Goal: Task Accomplishment & Management: Use online tool/utility

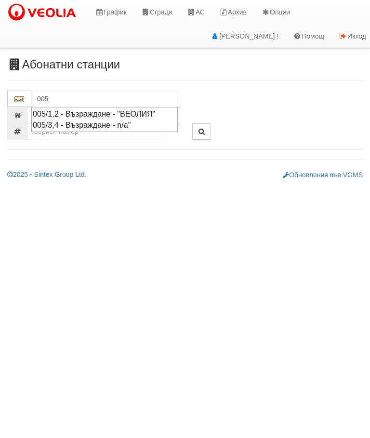
click at [154, 108] on div "005/1,2 - Възраждане - "ВЕОЛИЯ"" at bounding box center [105, 113] width 144 height 11
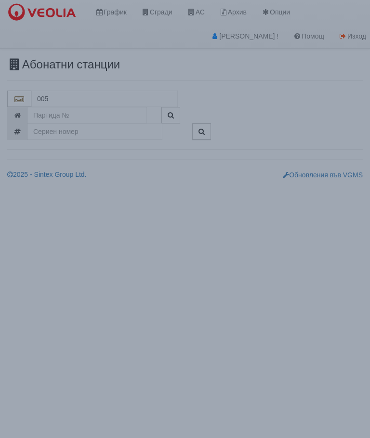
type input "005/1,2 - Възраждане - "ВЕОЛИЯ""
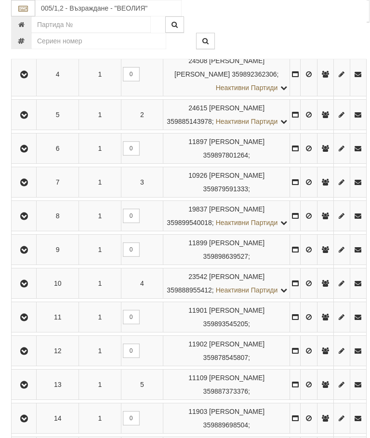
scroll to position [403, 0]
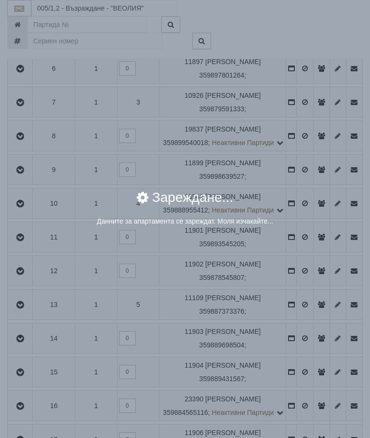
click at [306, 195] on div "Зареждане..." at bounding box center [185, 204] width 333 height 26
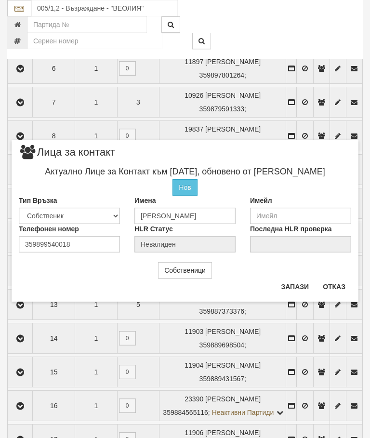
click at [343, 280] on button "Отказ" at bounding box center [334, 286] width 34 height 15
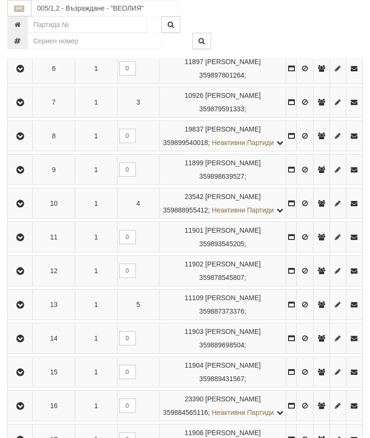
click at [23, 151] on td at bounding box center [20, 136] width 25 height 30
click at [18, 143] on button "button" at bounding box center [20, 136] width 22 height 14
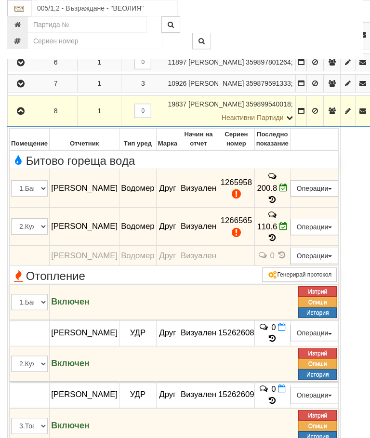
click at [288, 186] on span at bounding box center [284, 187] width 8 height 9
click at [288, 187] on icon at bounding box center [284, 188] width 8 height 8
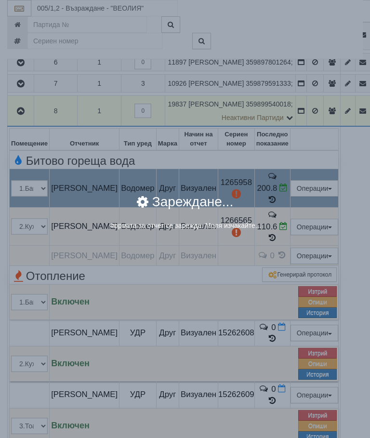
select select "8cc75930-9bfd-e511-80be-8d5a1dced85a"
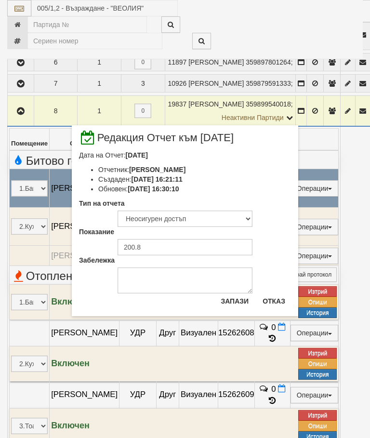
click at [283, 302] on button "Отказ" at bounding box center [274, 301] width 34 height 15
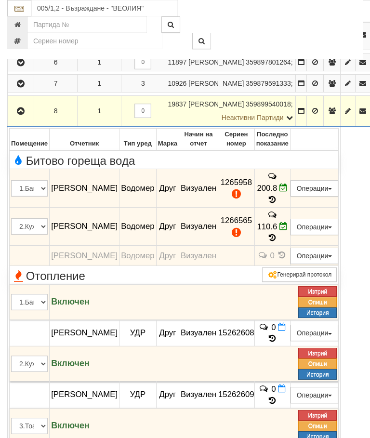
click at [288, 188] on icon at bounding box center [284, 188] width 8 height 8
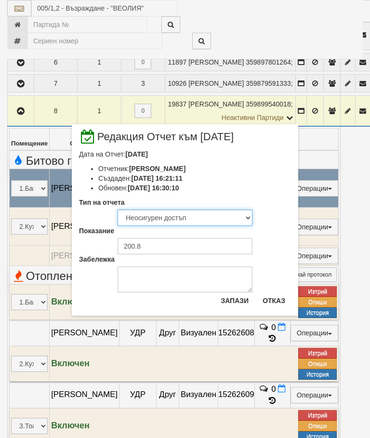
click at [189, 215] on select "Визуален Телефон Бележка Неосигурен достъп Самоотчет Служебно Дистанционен" at bounding box center [185, 218] width 135 height 16
select select "8ac75930-9bfd-e511-80be-8d5a1dced85a"
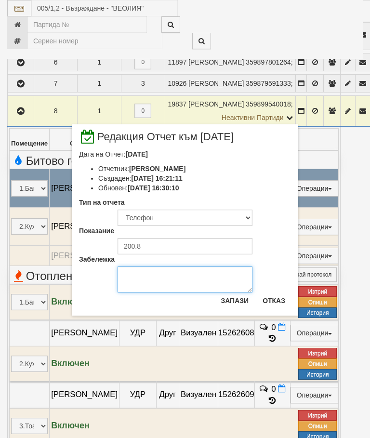
click at [149, 281] on textarea "Забележка" at bounding box center [185, 280] width 135 height 26
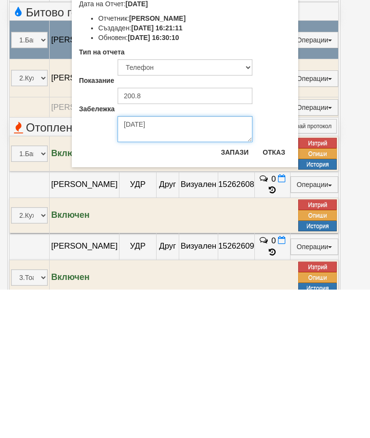
type textarea "03.09.2025"
click at [244, 293] on button "Запази" at bounding box center [235, 300] width 40 height 15
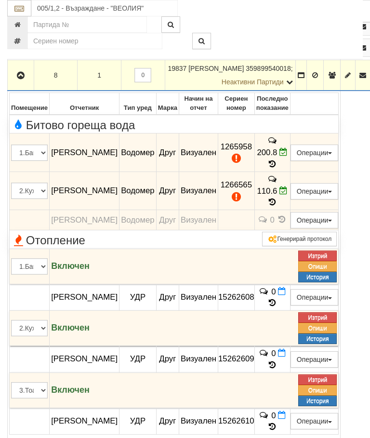
scroll to position [437, 0]
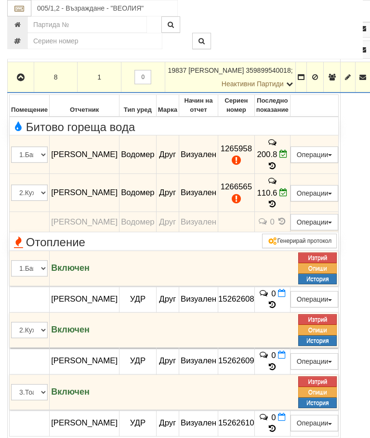
click at [288, 188] on icon at bounding box center [284, 192] width 8 height 8
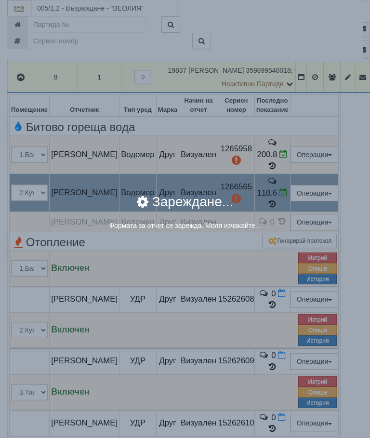
select select "8cc75930-9bfd-e511-80be-8d5a1dced85a"
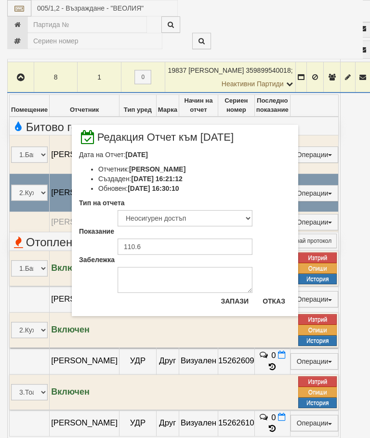
click at [278, 302] on button "Отказ" at bounding box center [274, 301] width 34 height 15
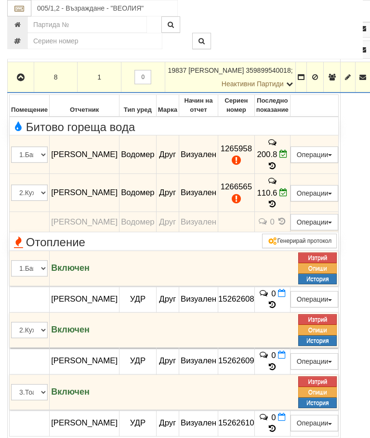
click at [288, 188] on span at bounding box center [284, 192] width 8 height 9
click at [290, 186] on td "110.6" at bounding box center [272, 193] width 36 height 39
click at [288, 188] on span at bounding box center [284, 192] width 8 height 9
click at [290, 180] on td "110.6" at bounding box center [272, 193] width 36 height 39
click at [290, 182] on td "110.6" at bounding box center [272, 193] width 36 height 39
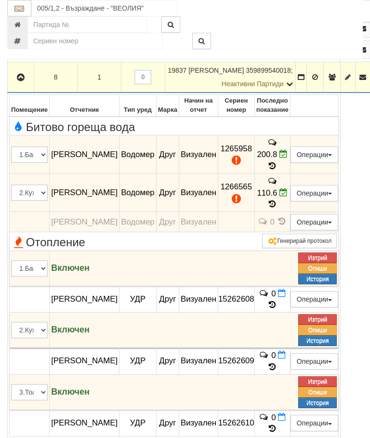
click at [288, 188] on icon at bounding box center [284, 192] width 8 height 8
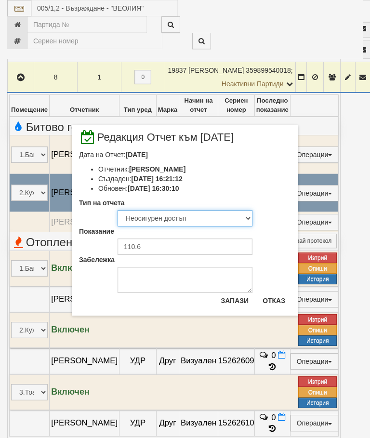
click at [190, 219] on select "Визуален Телефон Бележка Неосигурен достъп Самоотчет Служебно Дистанционен" at bounding box center [185, 218] width 135 height 16
select select "8ac75930-9bfd-e511-80be-8d5a1dced85a"
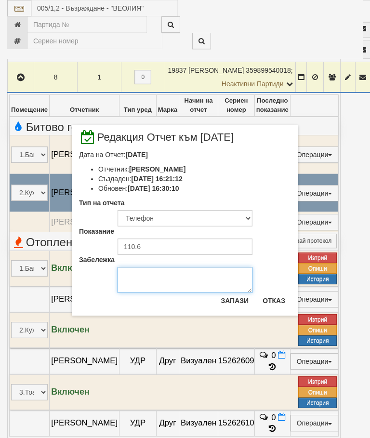
click at [150, 281] on textarea "Забележка" at bounding box center [185, 280] width 135 height 26
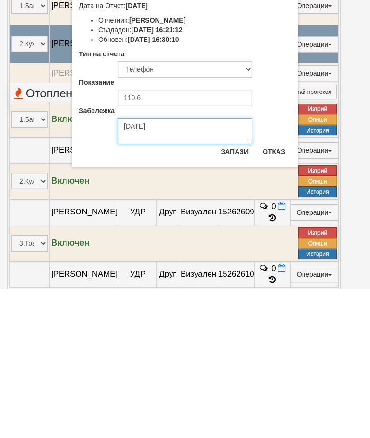
type textarea "03.09.2025"
click at [238, 293] on button "Запази" at bounding box center [235, 300] width 40 height 15
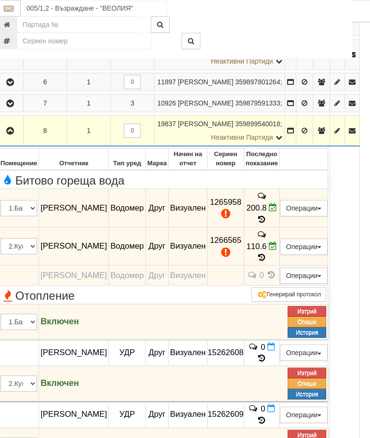
scroll to position [365, 11]
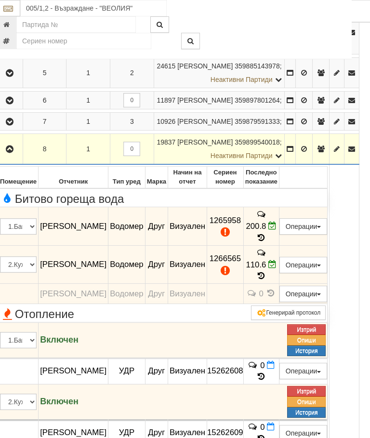
click at [10, 153] on icon "button" at bounding box center [10, 149] width 12 height 7
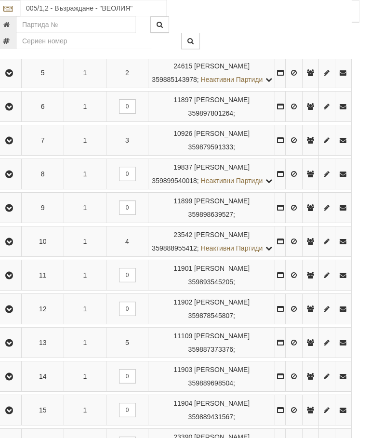
scroll to position [365, 3]
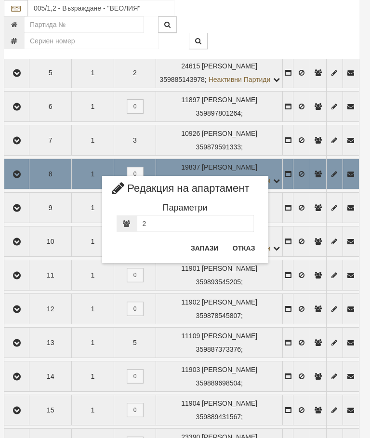
click at [250, 246] on button "Отказ" at bounding box center [244, 248] width 34 height 15
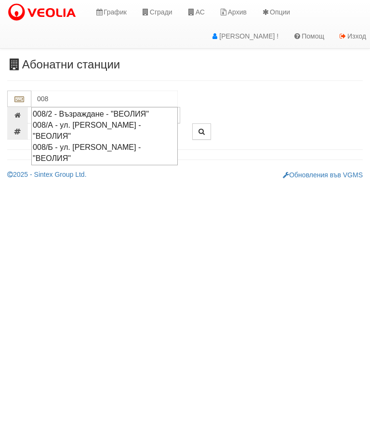
click at [95, 142] on div "008/Б - ул. Васил Чекаларов - "ВЕОЛИЯ"" at bounding box center [105, 153] width 144 height 22
type input "008/Б - ул. Васил Чекаларов - "ВЕОЛИЯ""
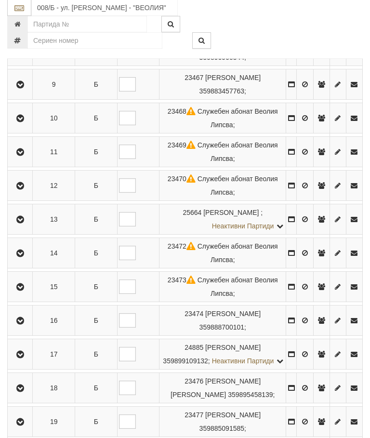
scroll to position [559, 0]
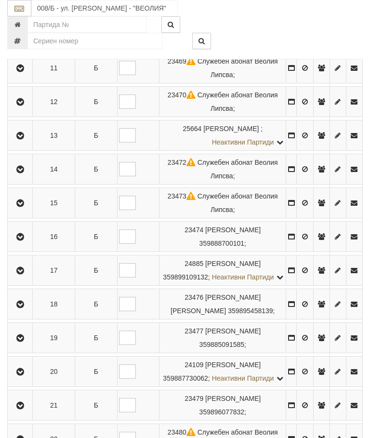
click at [21, 274] on icon "button" at bounding box center [20, 270] width 12 height 7
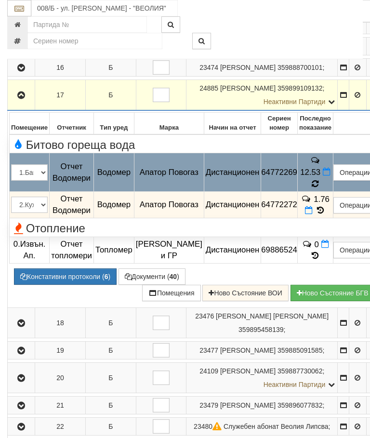
click at [319, 188] on icon at bounding box center [315, 184] width 7 height 8
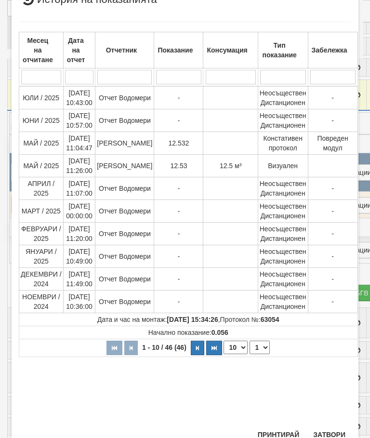
scroll to position [94, 0]
click at [329, 428] on button "Затвори" at bounding box center [329, 435] width 44 height 15
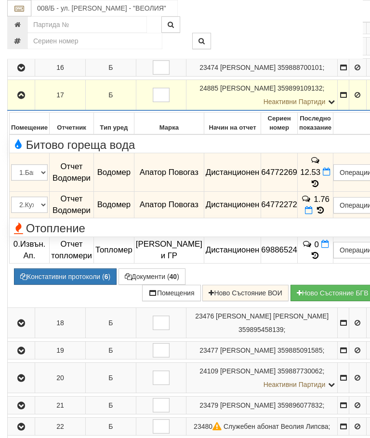
click at [12, 102] on button "button" at bounding box center [21, 95] width 24 height 14
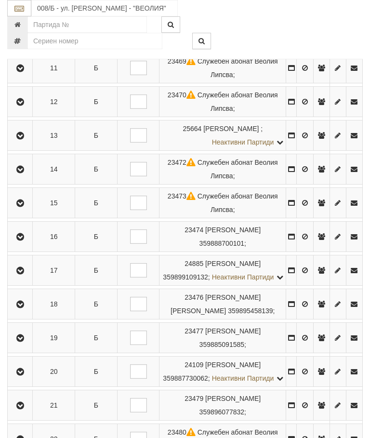
click at [24, 241] on icon "button" at bounding box center [20, 237] width 12 height 7
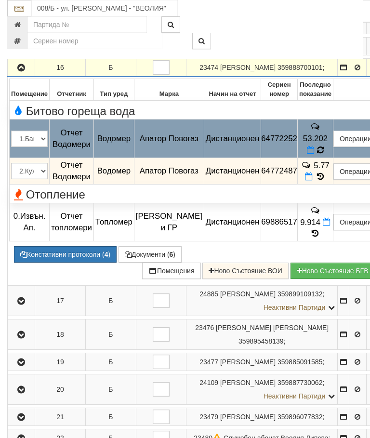
click at [324, 155] on icon at bounding box center [320, 150] width 7 height 9
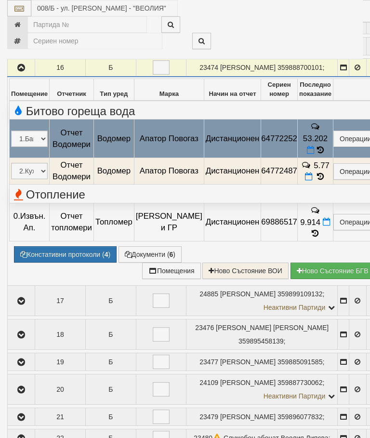
select select "10"
select select "1"
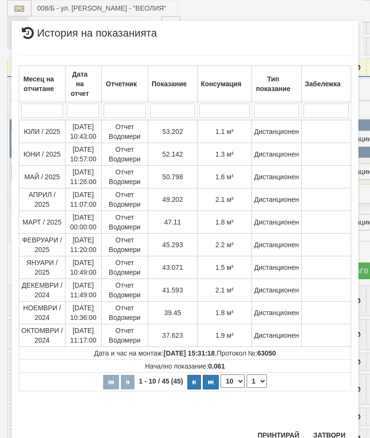
scroll to position [288, 0]
click at [333, 436] on button "Затвори" at bounding box center [329, 435] width 44 height 15
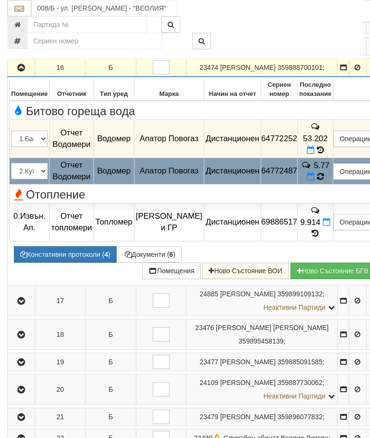
click at [323, 185] on td "5.77" at bounding box center [315, 171] width 36 height 27
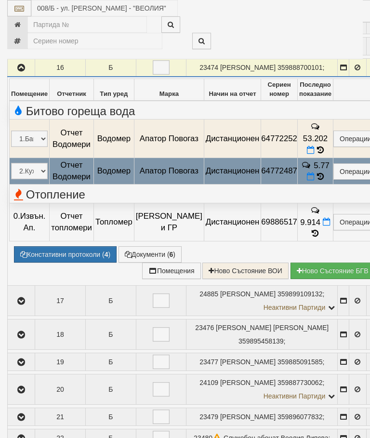
select select "10"
select select "1"
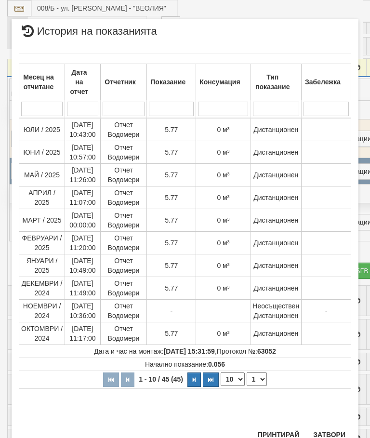
scroll to position [279, 0]
click at [333, 431] on button "Затвори" at bounding box center [329, 435] width 44 height 15
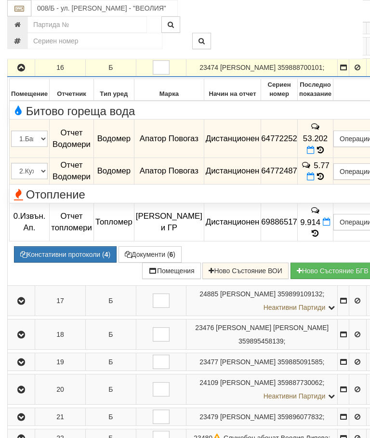
click at [22, 71] on icon "button" at bounding box center [21, 68] width 12 height 7
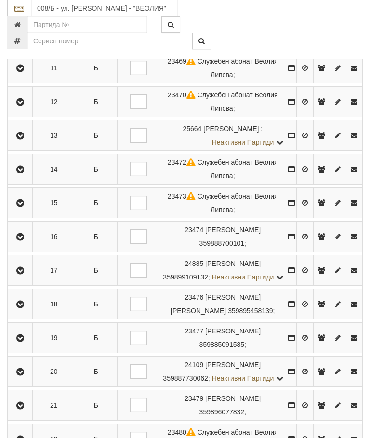
click at [26, 207] on icon "button" at bounding box center [20, 203] width 12 height 7
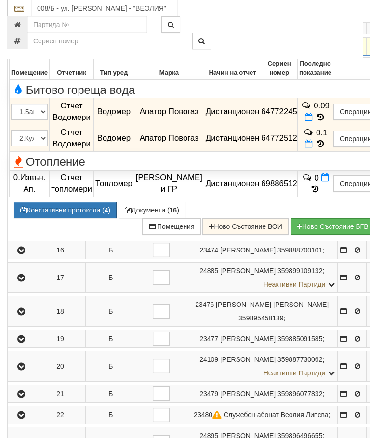
click at [20, 50] on icon "button" at bounding box center [21, 46] width 12 height 7
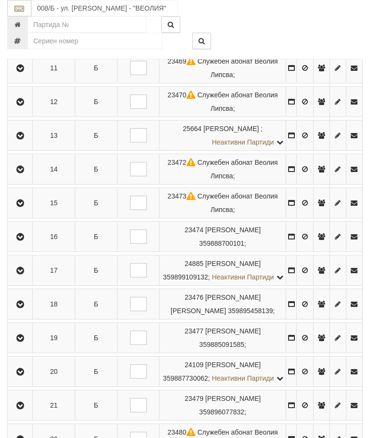
click at [30, 185] on td at bounding box center [20, 169] width 25 height 30
click at [31, 176] on button "button" at bounding box center [20, 169] width 22 height 14
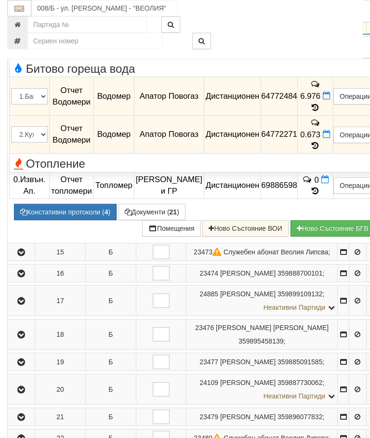
click at [26, 29] on icon "button" at bounding box center [21, 25] width 12 height 7
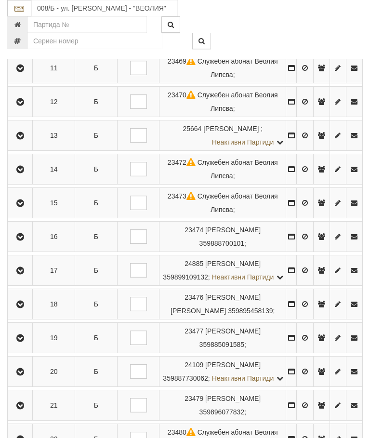
click at [23, 139] on icon "button" at bounding box center [20, 136] width 12 height 7
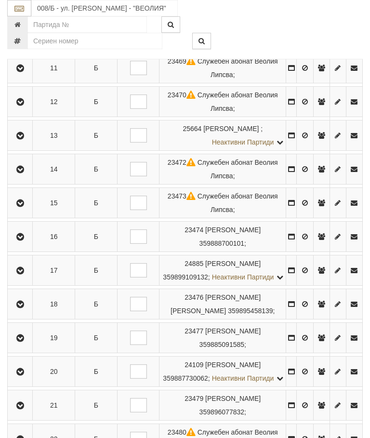
click at [25, 106] on icon "button" at bounding box center [20, 102] width 12 height 7
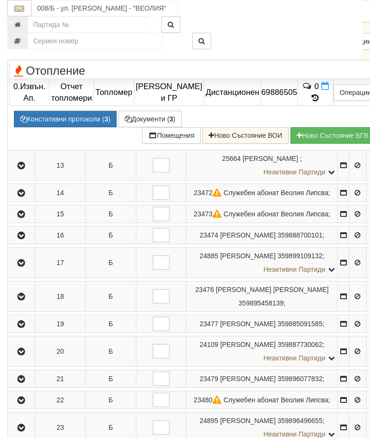
scroll to position [350, 0]
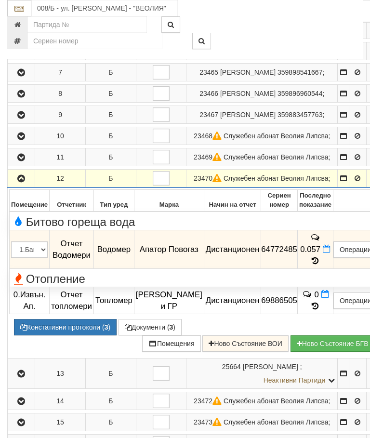
click at [17, 182] on icon "button" at bounding box center [21, 178] width 12 height 7
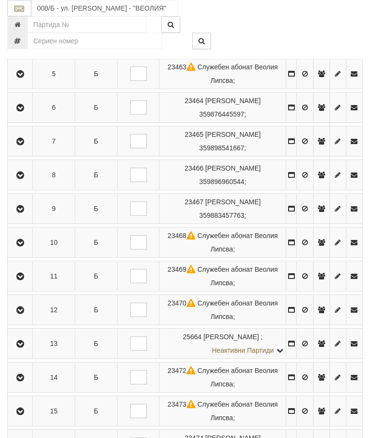
click at [29, 283] on button "button" at bounding box center [20, 276] width 22 height 14
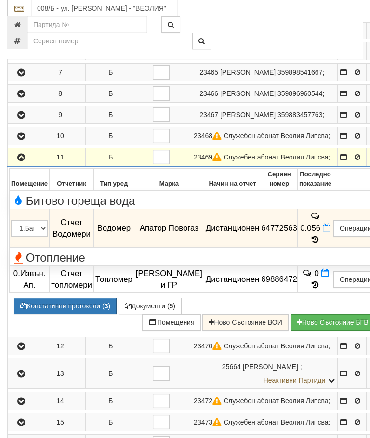
click at [23, 161] on icon "button" at bounding box center [21, 157] width 12 height 7
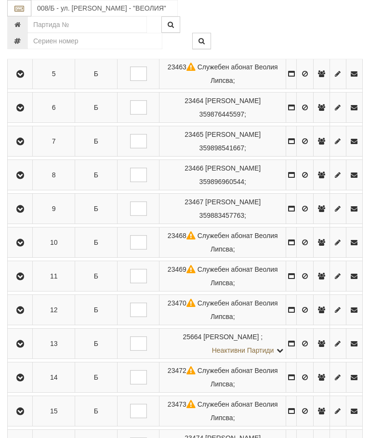
click at [22, 246] on icon "button" at bounding box center [20, 243] width 12 height 7
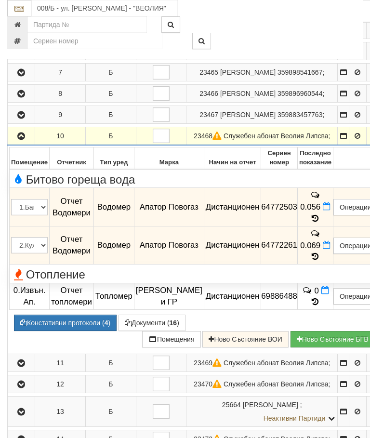
click at [21, 140] on icon "button" at bounding box center [21, 136] width 12 height 7
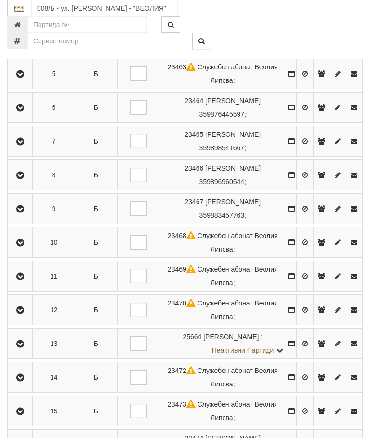
click at [22, 213] on icon "button" at bounding box center [20, 209] width 12 height 7
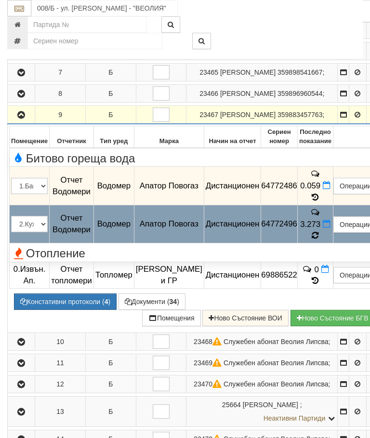
click at [319, 240] on icon at bounding box center [315, 235] width 7 height 9
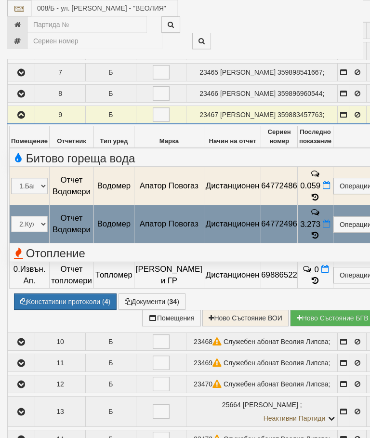
select select "10"
select select "1"
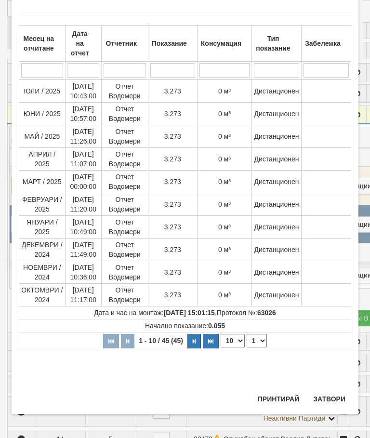
scroll to position [301, 0]
click at [329, 398] on button "Затвори" at bounding box center [329, 398] width 44 height 15
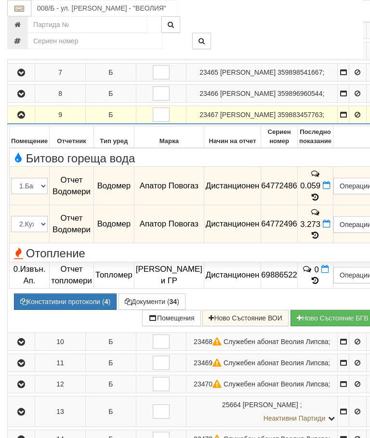
click at [17, 119] on icon "button" at bounding box center [21, 115] width 12 height 7
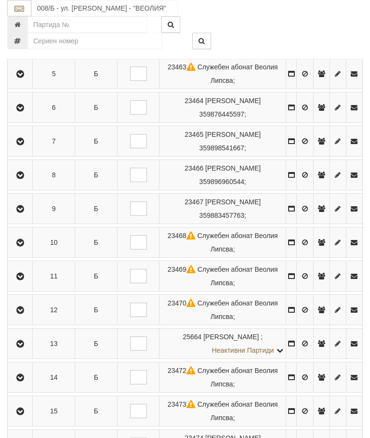
click at [23, 179] on icon "button" at bounding box center [20, 175] width 12 height 7
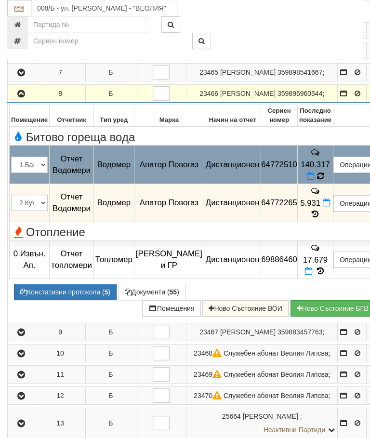
click at [324, 181] on icon at bounding box center [320, 176] width 7 height 9
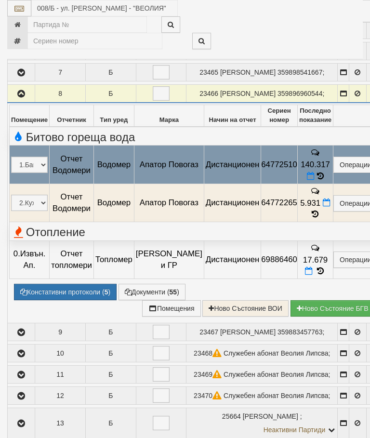
select select "10"
select select "1"
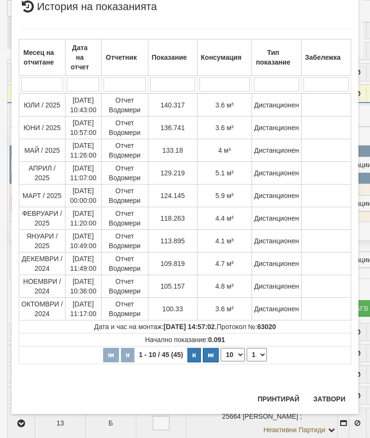
scroll to position [368, 0]
click at [327, 396] on button "Затвори" at bounding box center [329, 398] width 44 height 15
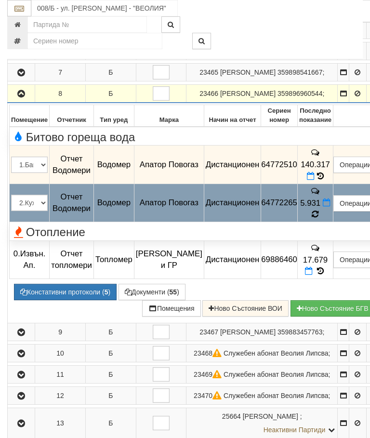
click at [319, 219] on icon at bounding box center [315, 214] width 7 height 9
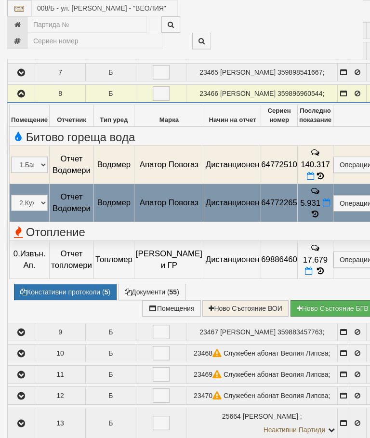
select select "10"
select select "1"
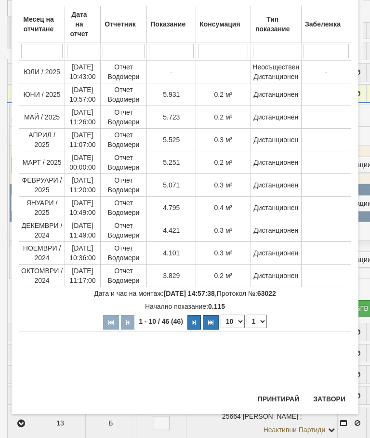
scroll to position [196, 0]
click at [338, 395] on button "Затвори" at bounding box center [329, 398] width 44 height 15
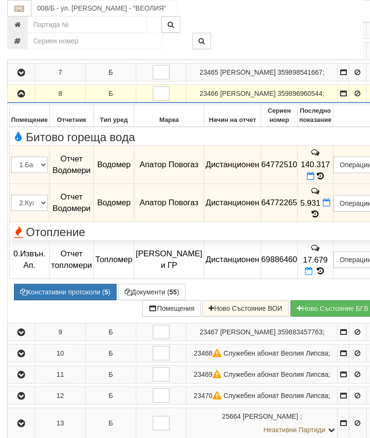
click at [20, 97] on icon "button" at bounding box center [21, 94] width 12 height 7
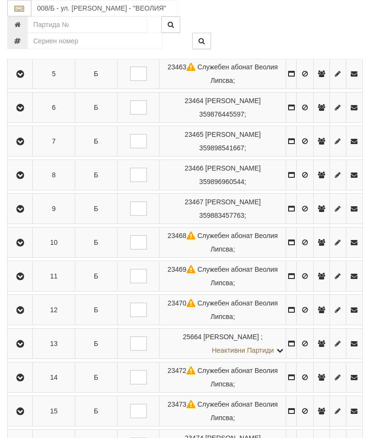
click at [15, 148] on button "button" at bounding box center [20, 141] width 22 height 14
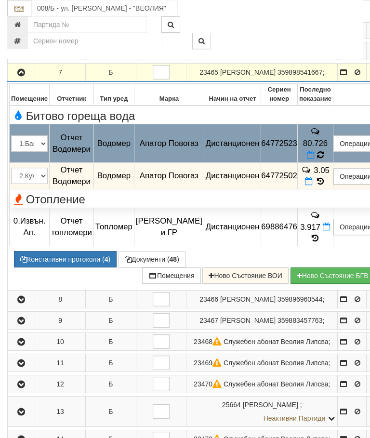
click at [324, 159] on icon at bounding box center [320, 155] width 7 height 8
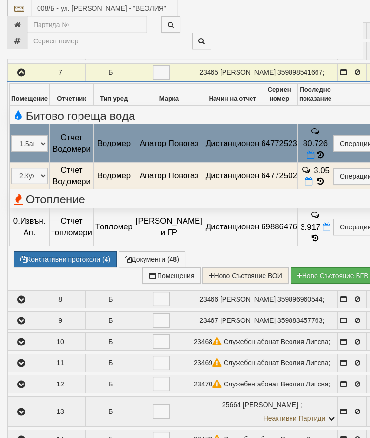
select select "10"
select select "1"
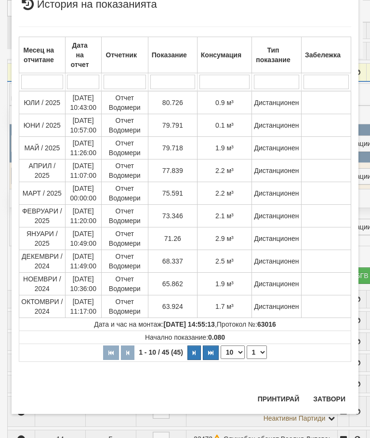
scroll to position [357, 0]
click at [332, 399] on button "Затвори" at bounding box center [329, 398] width 44 height 15
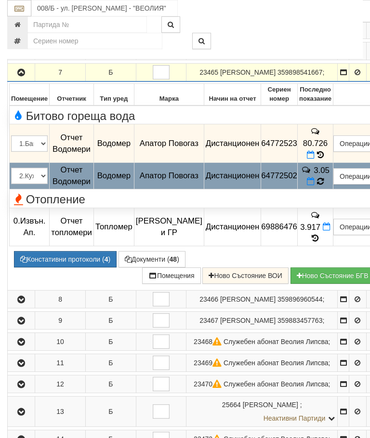
click at [324, 186] on icon at bounding box center [320, 181] width 7 height 9
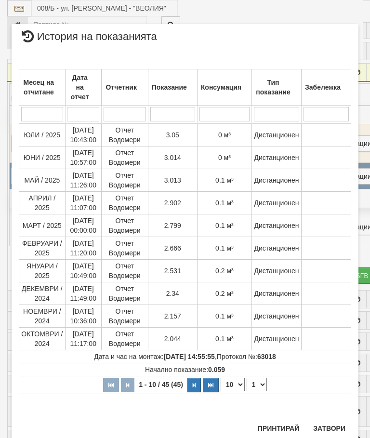
click at [333, 426] on button "Затвори" at bounding box center [329, 428] width 44 height 15
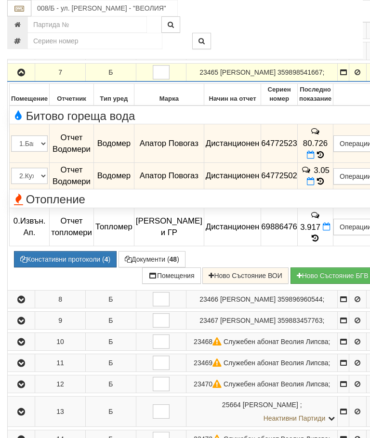
click at [18, 76] on icon "button" at bounding box center [21, 72] width 12 height 7
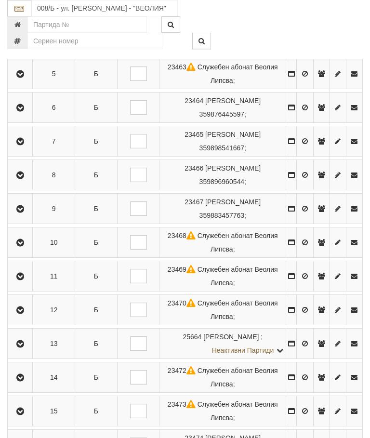
click at [26, 111] on icon "button" at bounding box center [20, 108] width 12 height 7
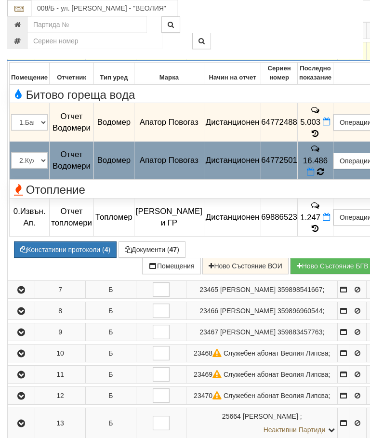
click at [324, 176] on icon at bounding box center [320, 172] width 7 height 9
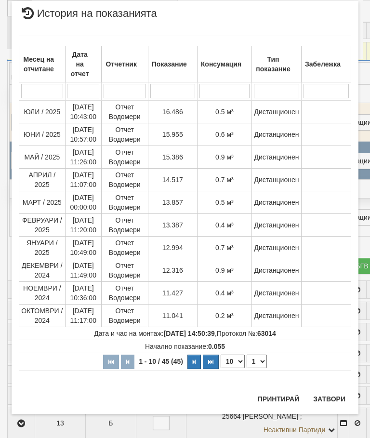
scroll to position [397, 0]
click at [328, 399] on button "Затвори" at bounding box center [329, 398] width 44 height 15
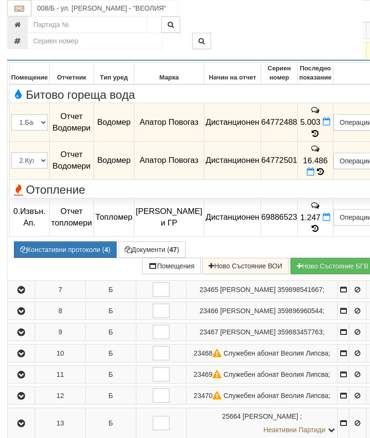
click at [19, 55] on icon "button" at bounding box center [21, 51] width 12 height 7
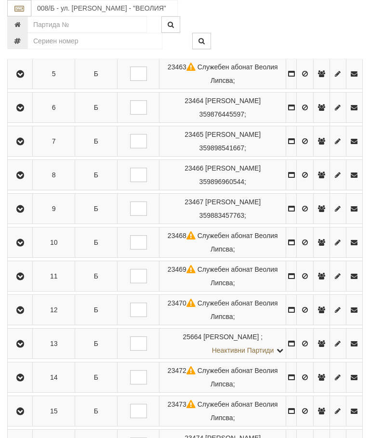
click at [26, 78] on icon "button" at bounding box center [20, 74] width 12 height 7
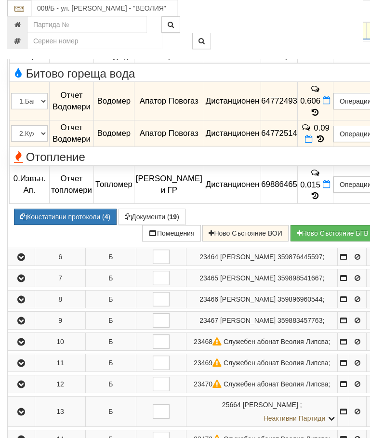
click at [20, 34] on icon "button" at bounding box center [21, 30] width 12 height 7
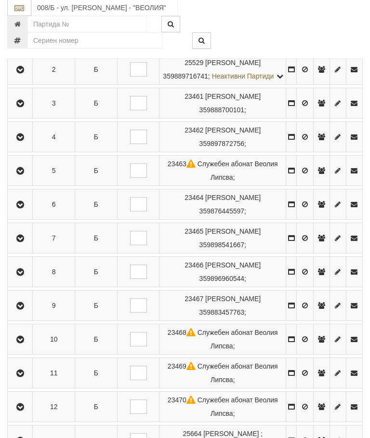
scroll to position [254, 0]
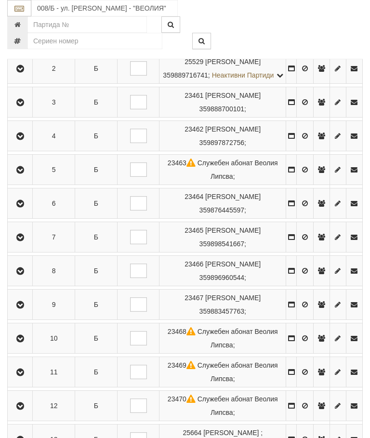
click at [22, 140] on icon "button" at bounding box center [20, 136] width 12 height 7
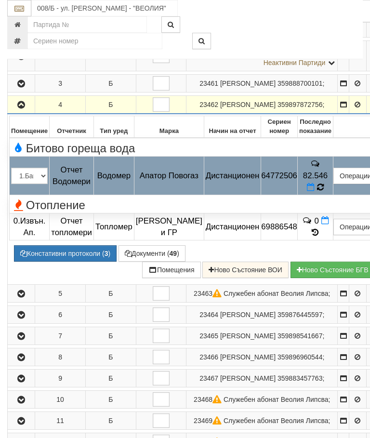
click at [324, 192] on icon at bounding box center [320, 187] width 7 height 9
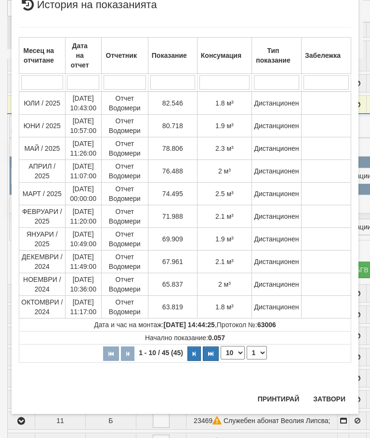
scroll to position [361, 0]
click at [337, 396] on button "Затвори" at bounding box center [329, 398] width 44 height 15
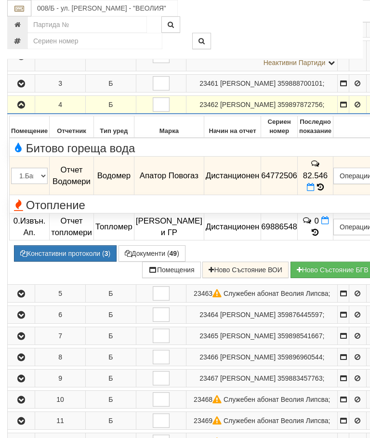
click at [16, 108] on icon "button" at bounding box center [21, 105] width 12 height 7
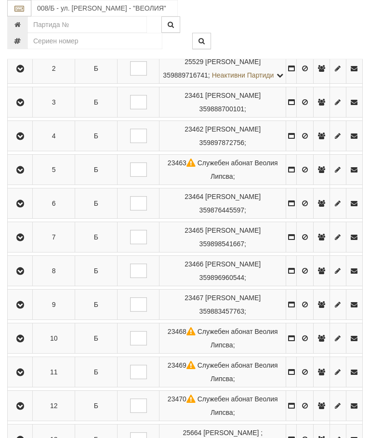
click at [24, 108] on button "button" at bounding box center [20, 102] width 22 height 14
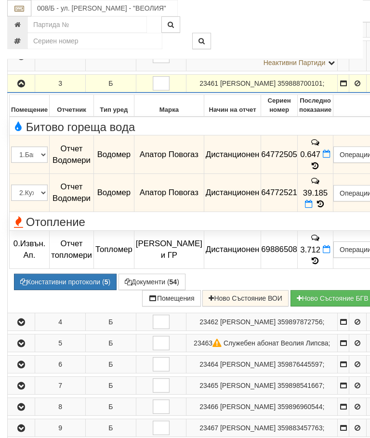
click at [326, 203] on icon at bounding box center [320, 204] width 11 height 8
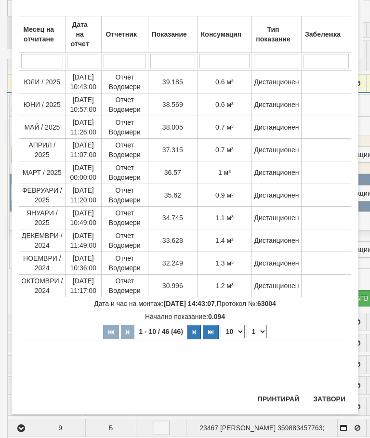
scroll to position [53, 0]
click at [335, 401] on button "Затвори" at bounding box center [329, 398] width 44 height 15
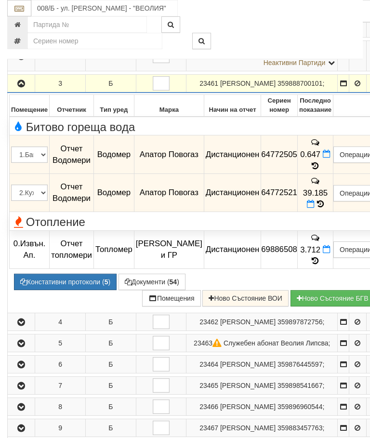
click at [22, 87] on icon "button" at bounding box center [21, 83] width 12 height 7
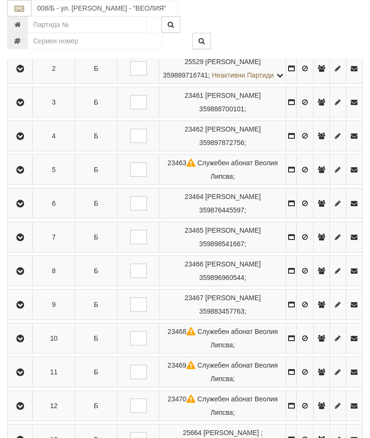
click at [26, 65] on td at bounding box center [20, 68] width 25 height 30
click at [22, 72] on icon "button" at bounding box center [20, 69] width 12 height 7
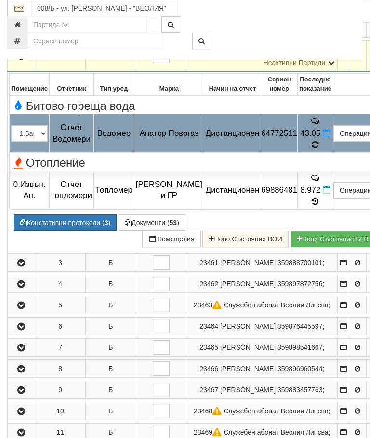
click at [319, 144] on icon at bounding box center [315, 145] width 7 height 9
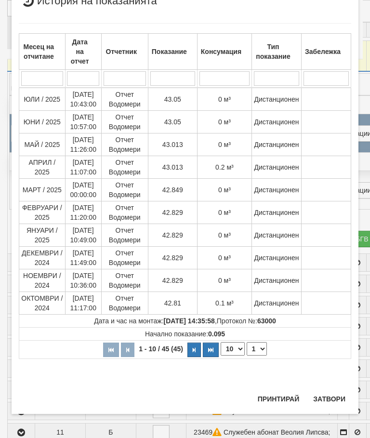
scroll to position [342, 0]
click at [332, 396] on button "Затвори" at bounding box center [329, 398] width 44 height 15
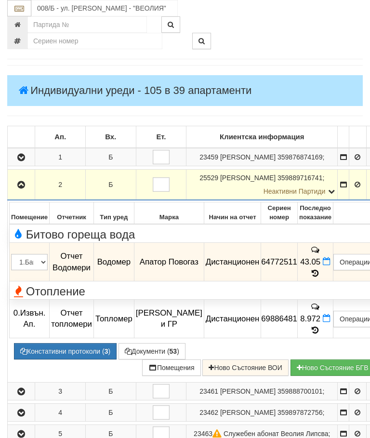
scroll to position [128, 0]
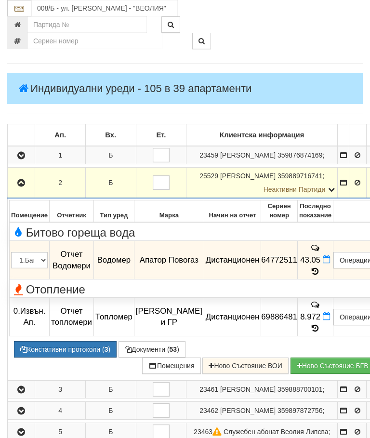
click at [16, 187] on icon "button" at bounding box center [21, 183] width 12 height 7
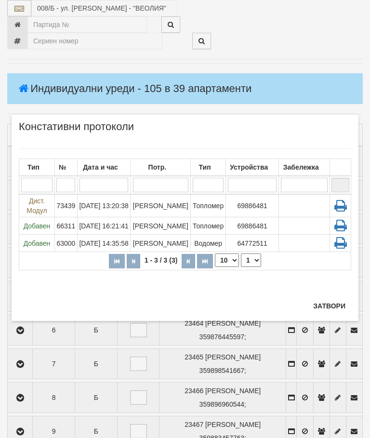
click at [322, 306] on button "Затвори" at bounding box center [329, 305] width 44 height 15
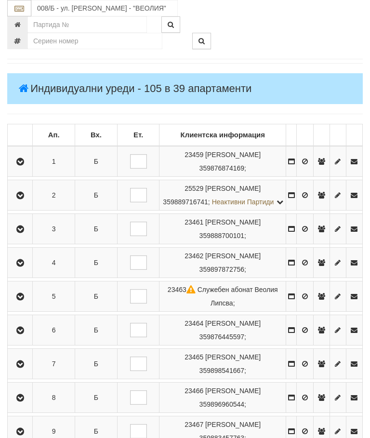
click at [22, 161] on icon "button" at bounding box center [20, 162] width 12 height 7
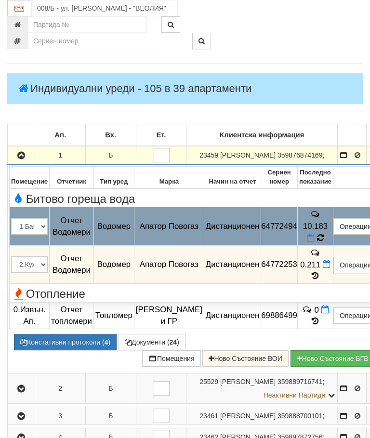
click at [324, 238] on icon at bounding box center [320, 238] width 7 height 8
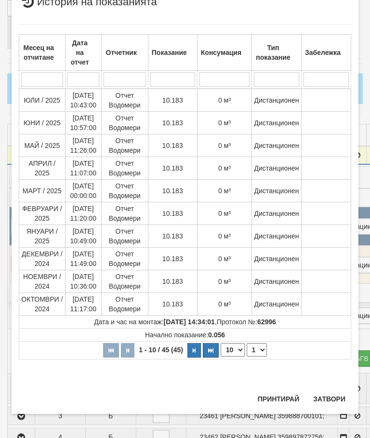
scroll to position [347, 0]
click at [330, 396] on button "Затвори" at bounding box center [329, 398] width 44 height 15
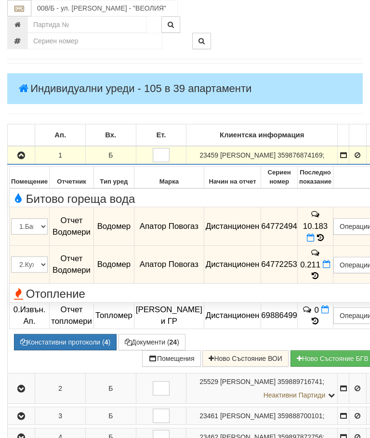
click at [17, 159] on icon "button" at bounding box center [21, 155] width 12 height 7
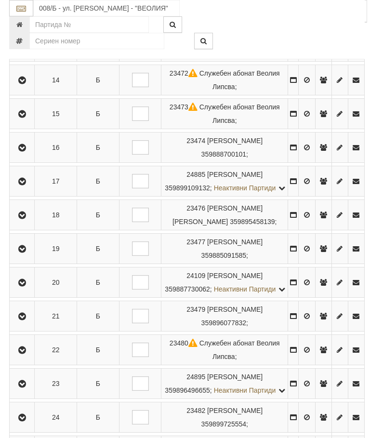
scroll to position [658, 0]
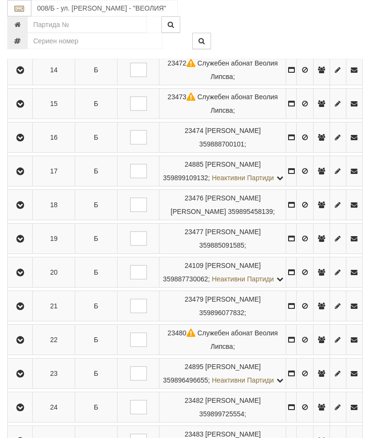
click at [19, 209] on icon "button" at bounding box center [20, 205] width 12 height 7
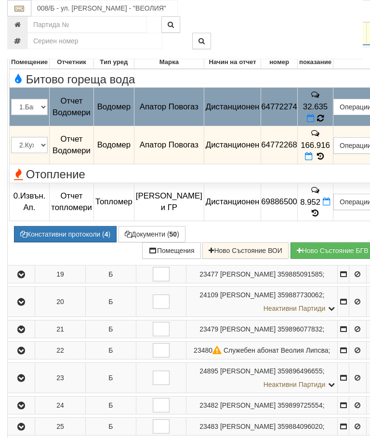
click at [324, 123] on icon at bounding box center [320, 118] width 7 height 9
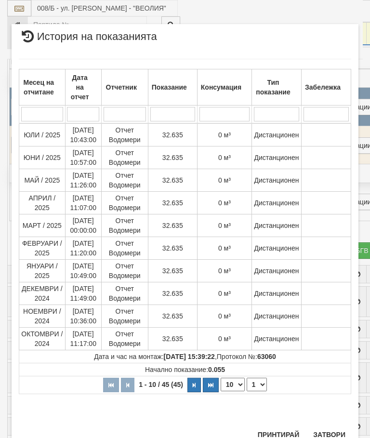
click at [332, 432] on button "Затвори" at bounding box center [329, 434] width 44 height 15
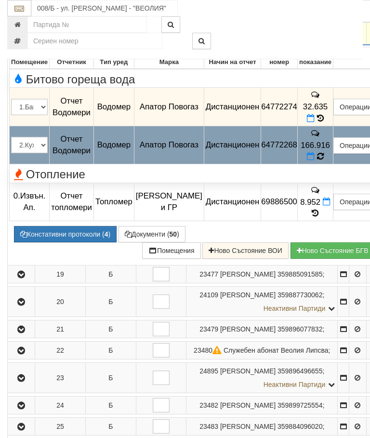
click at [324, 161] on icon at bounding box center [320, 156] width 7 height 9
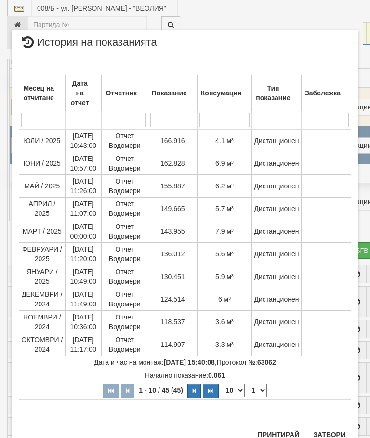
scroll to position [332, 0]
click at [334, 431] on button "Затвори" at bounding box center [329, 435] width 44 height 15
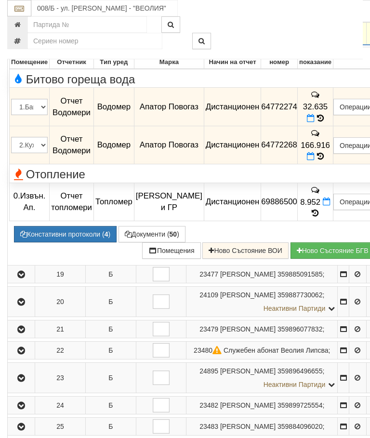
click at [19, 33] on icon "button" at bounding box center [21, 30] width 12 height 7
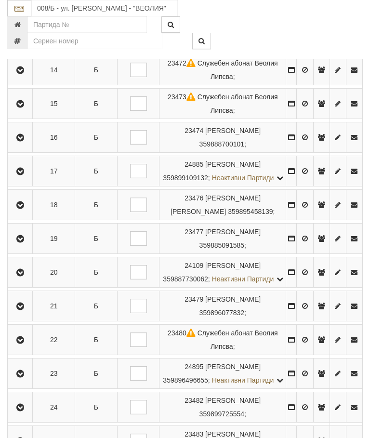
click at [26, 242] on icon "button" at bounding box center [20, 239] width 12 height 7
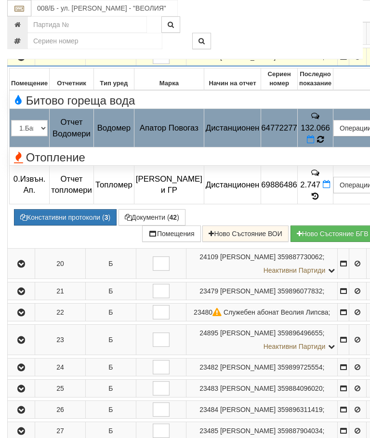
click at [324, 144] on icon at bounding box center [320, 139] width 7 height 9
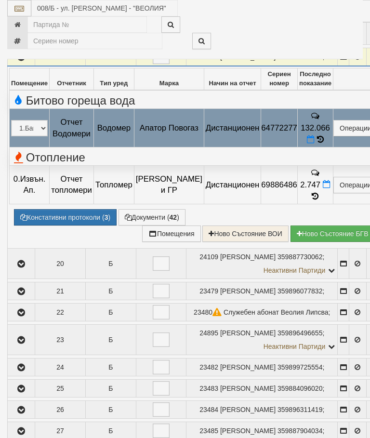
select select "10"
select select "1"
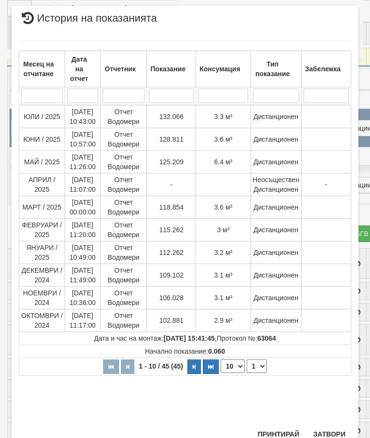
scroll to position [213, 0]
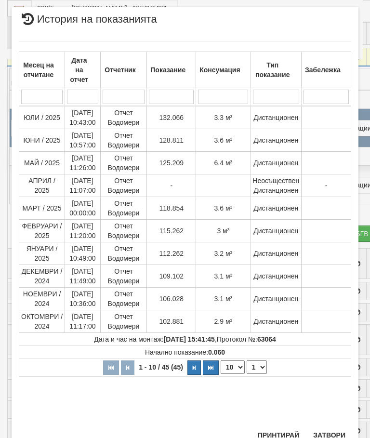
click at [335, 428] on button "Затвори" at bounding box center [329, 435] width 44 height 15
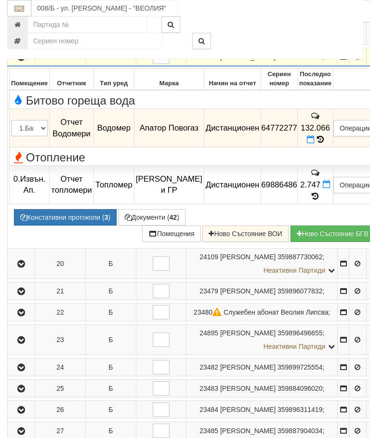
click at [15, 64] on button "button" at bounding box center [21, 57] width 24 height 14
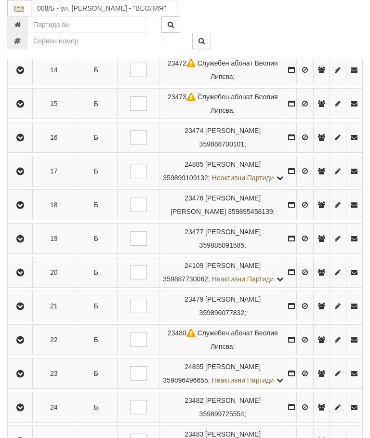
click at [26, 276] on icon "button" at bounding box center [20, 272] width 12 height 7
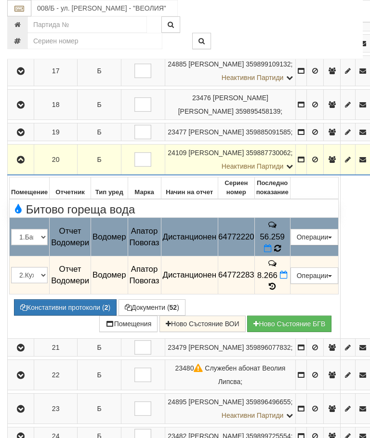
click at [281, 253] on icon at bounding box center [277, 248] width 7 height 8
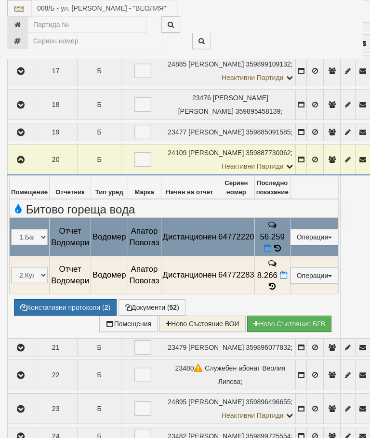
select select "10"
select select "1"
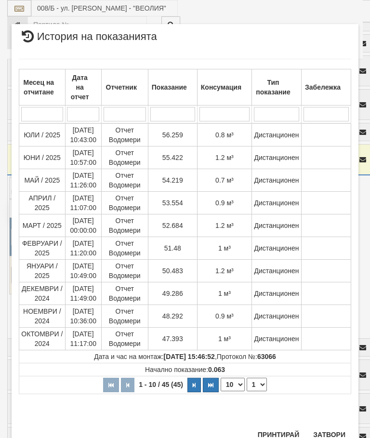
click at [321, 434] on button "Затвори" at bounding box center [329, 434] width 44 height 15
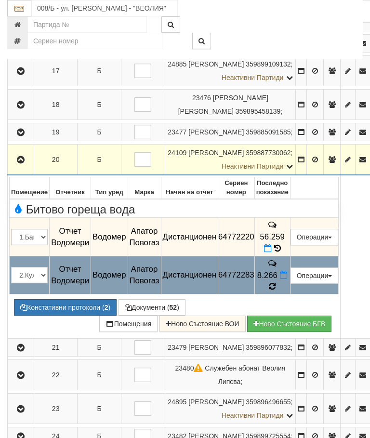
click at [276, 291] on icon at bounding box center [272, 286] width 7 height 9
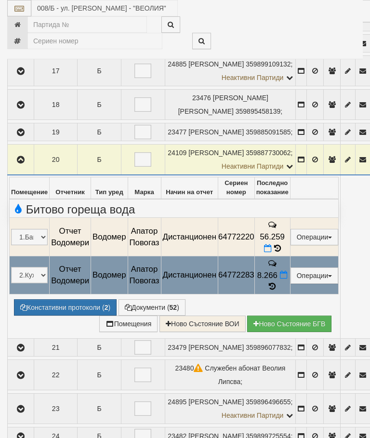
select select "10"
select select "1"
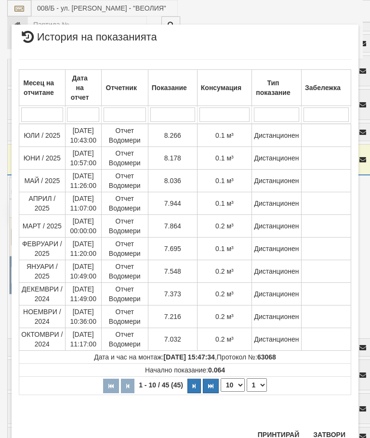
scroll to position [308, 0]
click at [328, 431] on button "Затвори" at bounding box center [329, 435] width 44 height 15
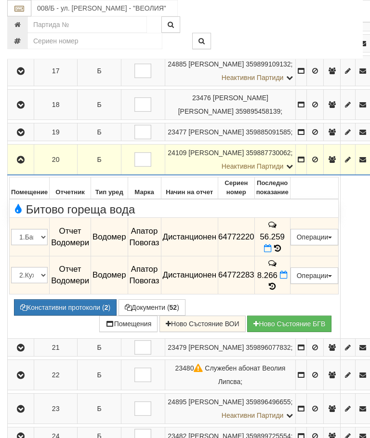
click at [24, 163] on icon "button" at bounding box center [21, 160] width 12 height 7
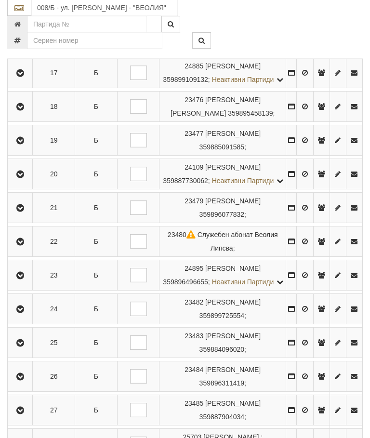
scroll to position [757, 0]
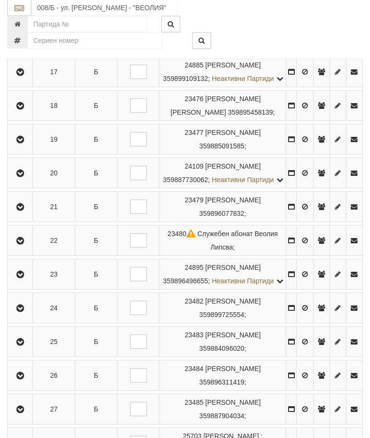
click at [21, 211] on icon "button" at bounding box center [20, 207] width 12 height 7
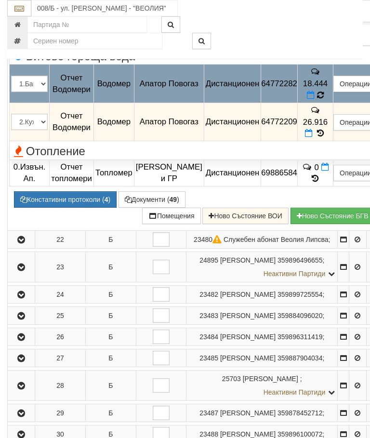
click at [324, 100] on icon at bounding box center [320, 95] width 7 height 9
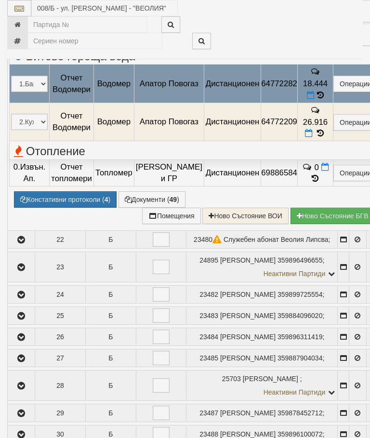
select select "10"
select select "1"
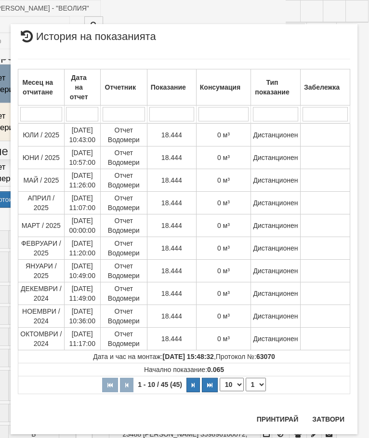
scroll to position [757, 76]
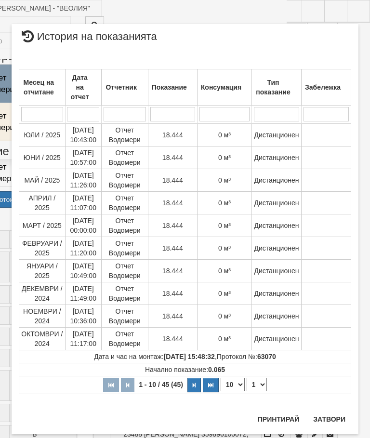
click at [331, 417] on button "Затвори" at bounding box center [329, 419] width 44 height 15
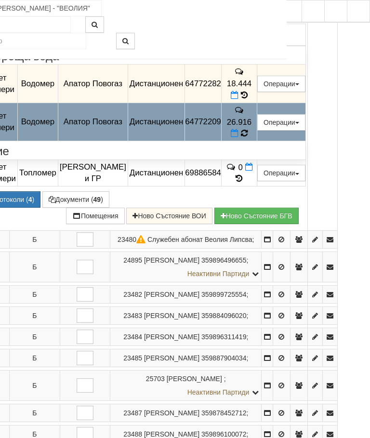
click at [248, 138] on icon at bounding box center [244, 133] width 7 height 9
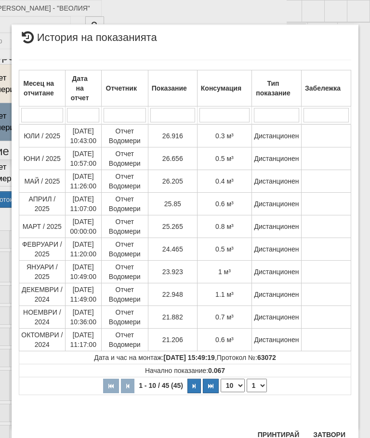
scroll to position [310, 0]
click at [328, 433] on button "Затвори" at bounding box center [329, 435] width 44 height 15
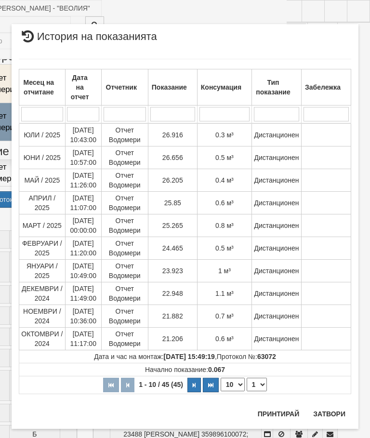
click at [327, 412] on button "Затвори" at bounding box center [329, 413] width 44 height 15
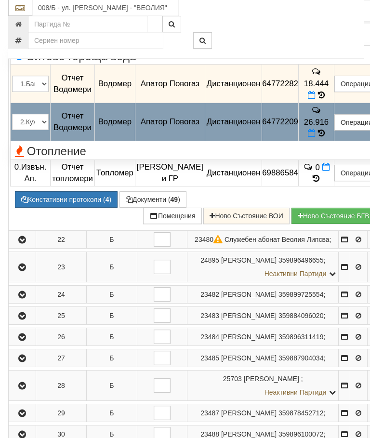
scroll to position [757, 0]
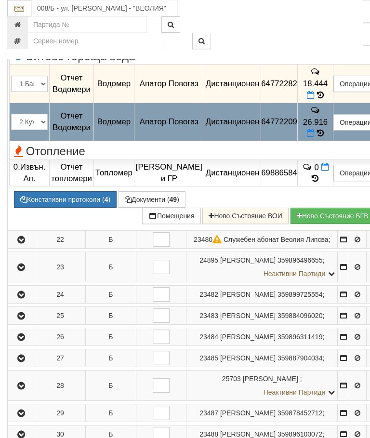
click at [19, 16] on icon "button" at bounding box center [21, 13] width 12 height 7
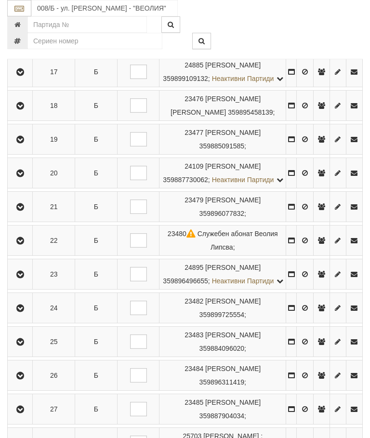
click at [16, 248] on button "button" at bounding box center [20, 240] width 22 height 14
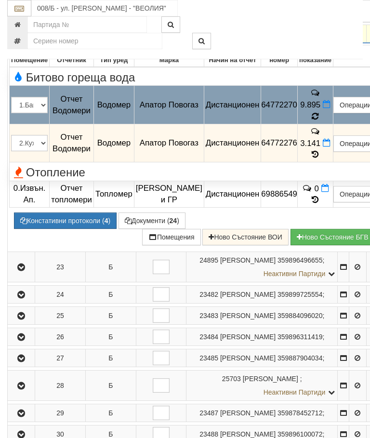
click at [319, 121] on icon at bounding box center [315, 116] width 7 height 9
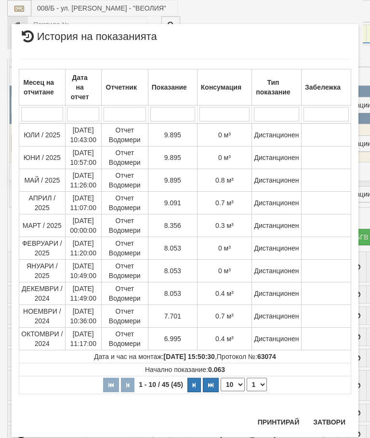
click at [334, 415] on button "Затвори" at bounding box center [329, 421] width 44 height 15
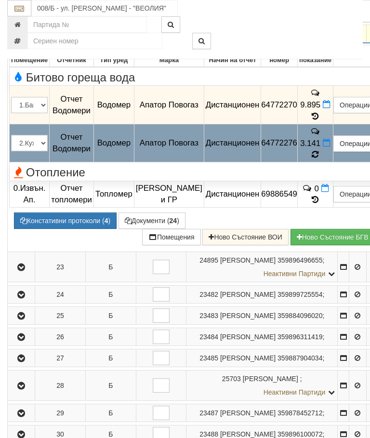
click at [319, 159] on icon at bounding box center [315, 154] width 7 height 9
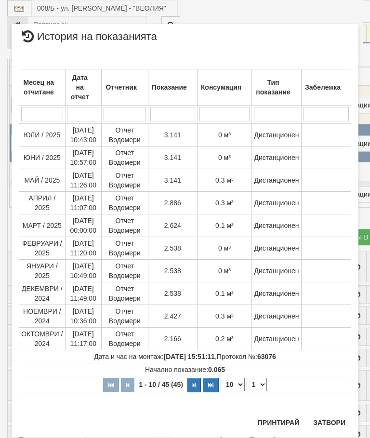
click at [327, 416] on button "Затвори" at bounding box center [329, 422] width 44 height 15
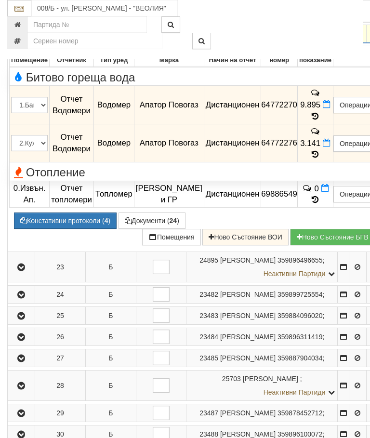
click at [23, 38] on icon "button" at bounding box center [21, 34] width 12 height 7
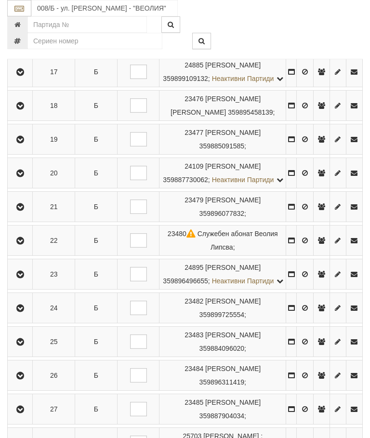
click at [25, 278] on icon "button" at bounding box center [20, 274] width 12 height 7
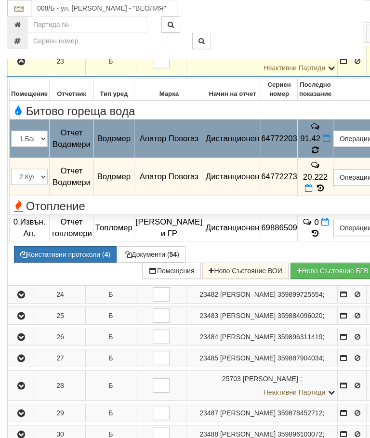
click at [319, 155] on icon at bounding box center [315, 150] width 7 height 9
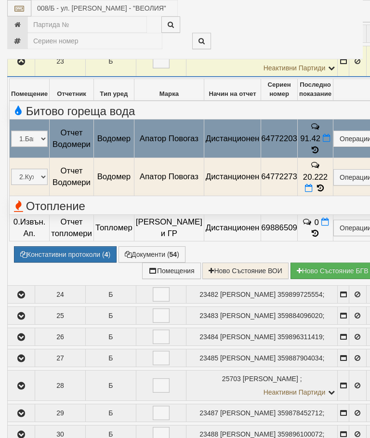
select select "10"
select select "1"
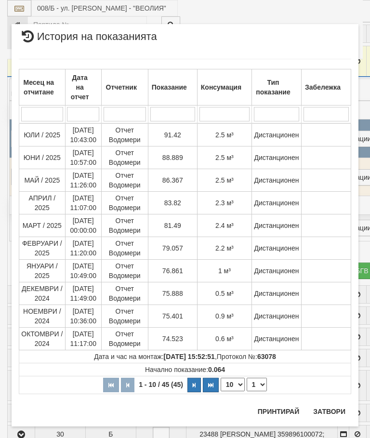
click at [336, 407] on button "Затвори" at bounding box center [329, 411] width 44 height 15
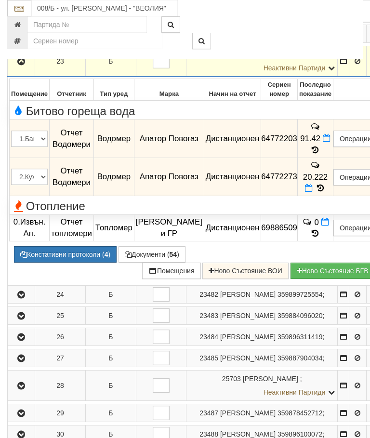
click at [326, 192] on icon at bounding box center [320, 188] width 11 height 8
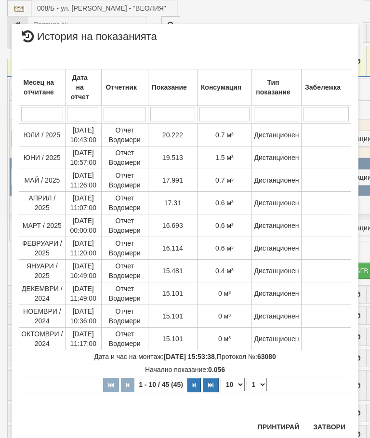
click at [332, 422] on button "Затвори" at bounding box center [329, 426] width 44 height 15
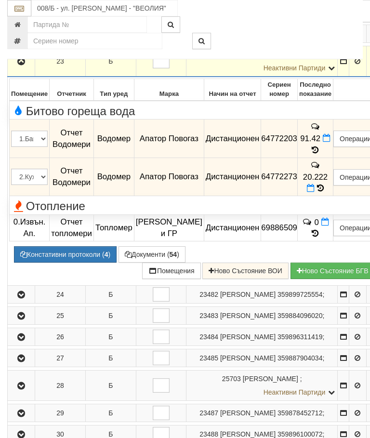
click at [17, 65] on icon "button" at bounding box center [21, 61] width 12 height 7
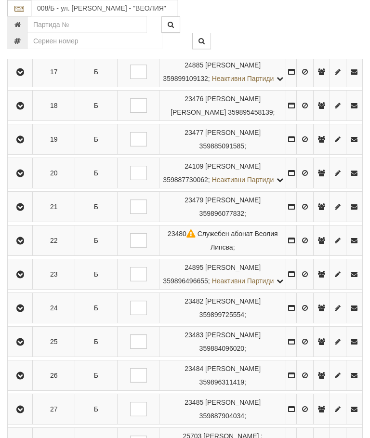
click at [20, 312] on icon "button" at bounding box center [20, 308] width 12 height 7
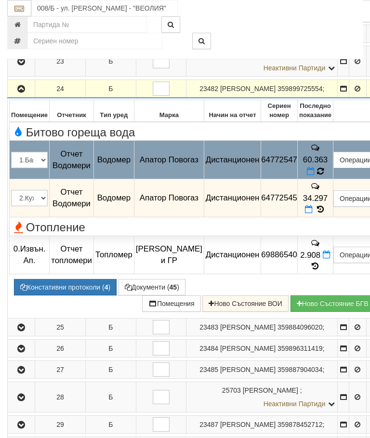
click at [324, 176] on icon at bounding box center [320, 171] width 7 height 9
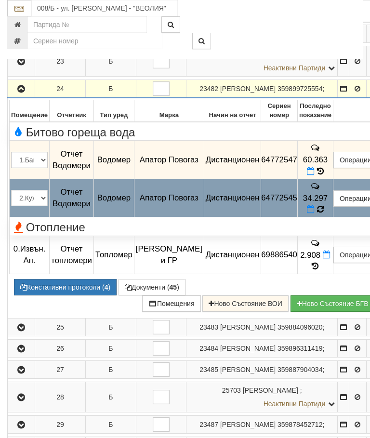
click at [324, 214] on icon at bounding box center [320, 209] width 7 height 9
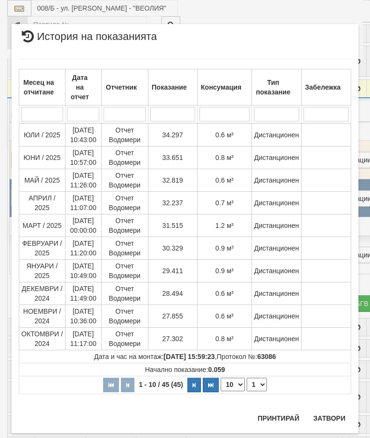
click at [332, 414] on button "Затвори" at bounding box center [329, 418] width 44 height 15
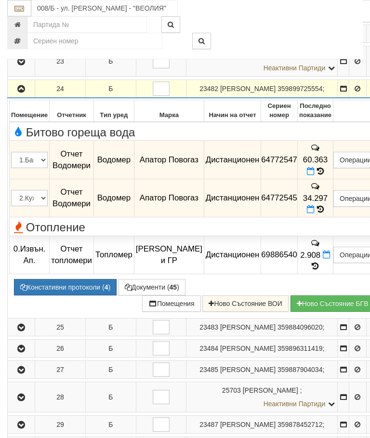
click at [25, 93] on icon "button" at bounding box center [21, 89] width 12 height 7
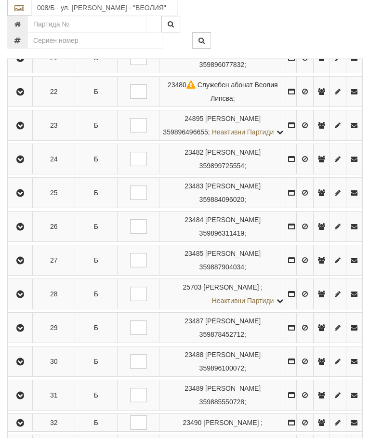
scroll to position [936, 0]
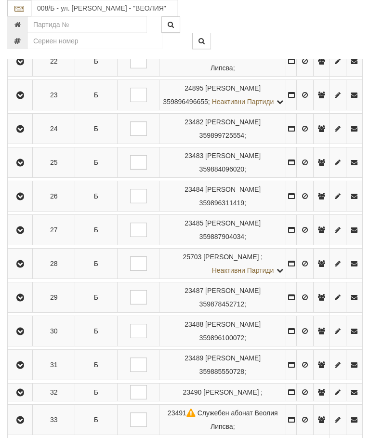
click at [17, 166] on icon "button" at bounding box center [20, 163] width 12 height 7
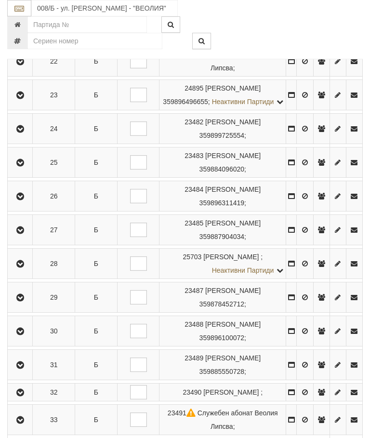
click at [26, 200] on icon "button" at bounding box center [20, 196] width 12 height 7
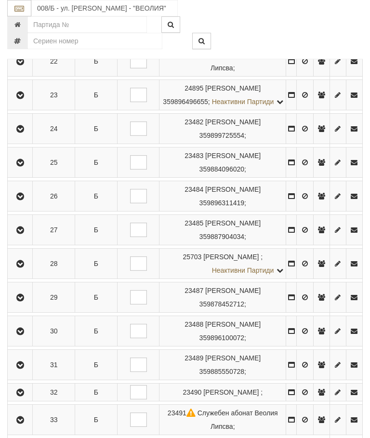
click at [24, 234] on icon "button" at bounding box center [20, 230] width 12 height 7
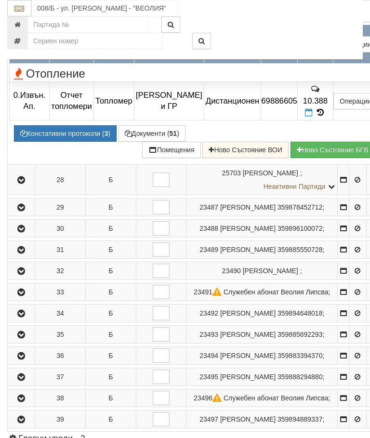
click at [324, 60] on icon at bounding box center [320, 56] width 7 height 8
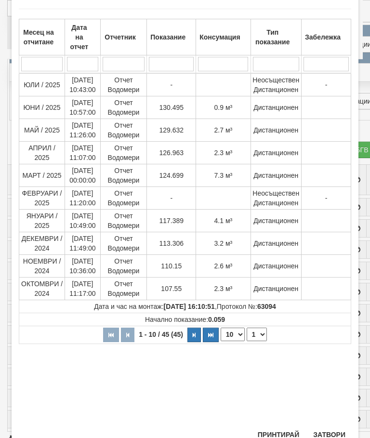
scroll to position [50, 0]
click at [327, 430] on button "Затвори" at bounding box center [329, 435] width 44 height 15
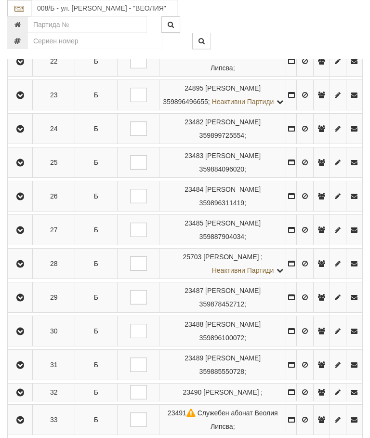
click at [24, 267] on icon "button" at bounding box center [20, 264] width 12 height 7
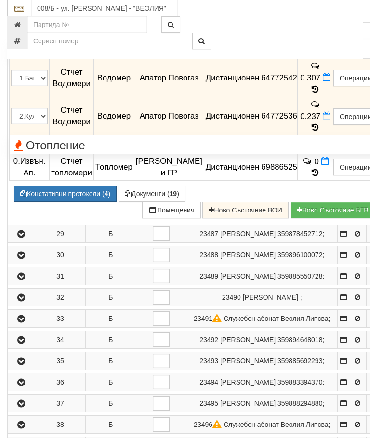
click at [25, 4] on icon "button" at bounding box center [21, 1] width 12 height 7
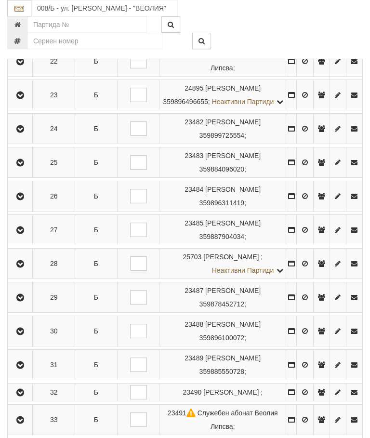
click at [24, 301] on icon "button" at bounding box center [20, 297] width 12 height 7
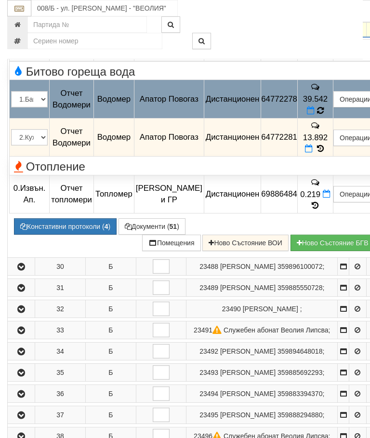
click at [324, 115] on icon at bounding box center [320, 111] width 7 height 9
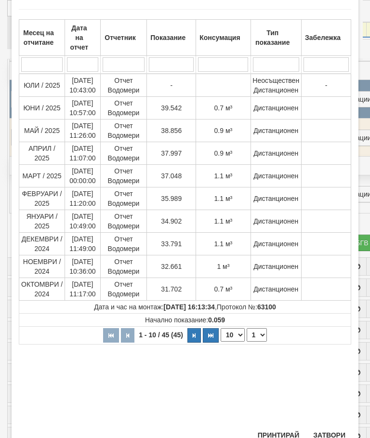
click at [332, 429] on button "Затвори" at bounding box center [329, 435] width 44 height 15
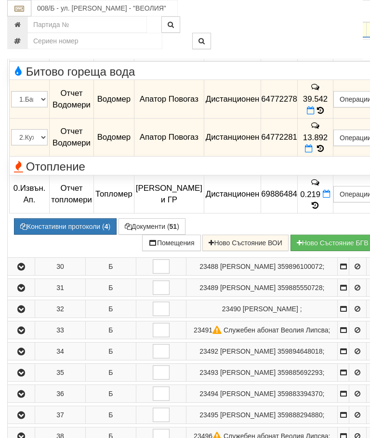
click at [326, 153] on icon at bounding box center [320, 149] width 11 height 8
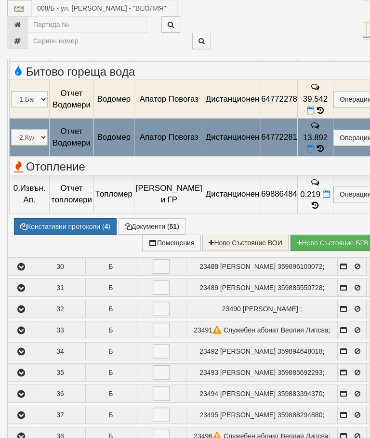
select select "10"
select select "1"
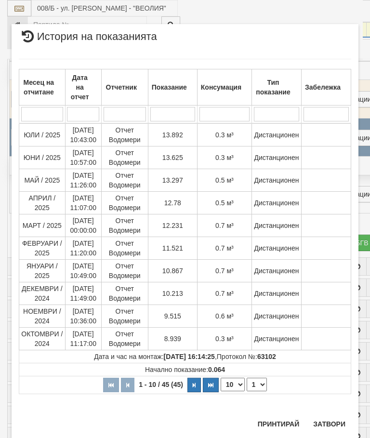
click at [326, 422] on button "Затвори" at bounding box center [329, 423] width 44 height 15
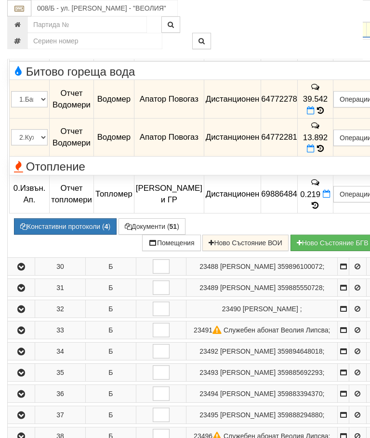
click at [24, 32] on icon "button" at bounding box center [21, 28] width 12 height 7
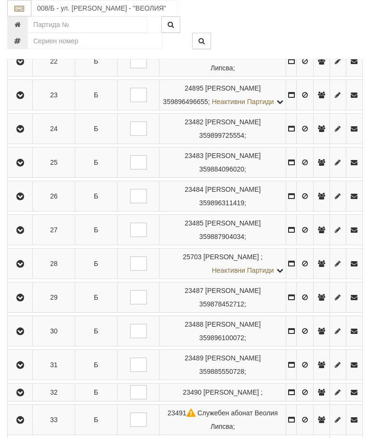
click at [25, 335] on icon "button" at bounding box center [20, 331] width 12 height 7
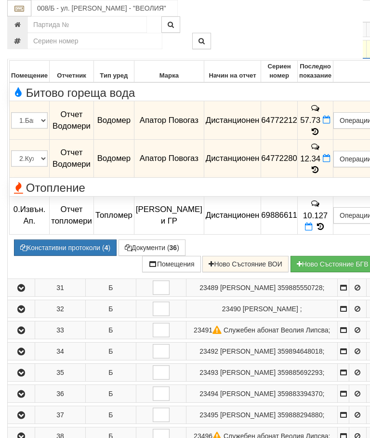
click at [321, 136] on icon at bounding box center [315, 132] width 11 height 8
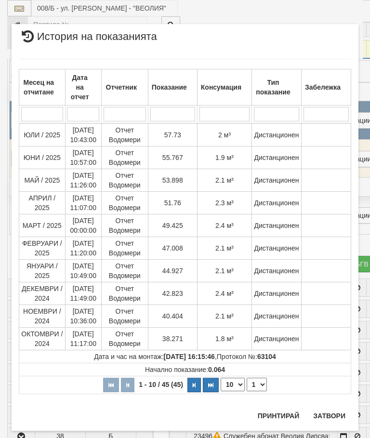
click at [334, 410] on button "Затвори" at bounding box center [329, 415] width 44 height 15
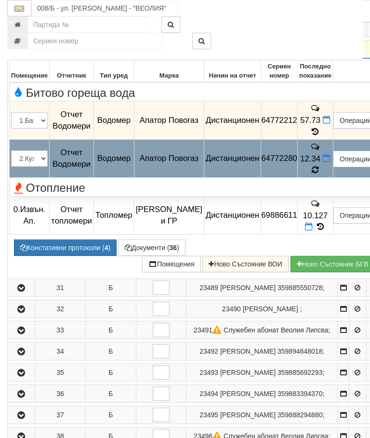
click at [319, 174] on icon at bounding box center [315, 170] width 7 height 9
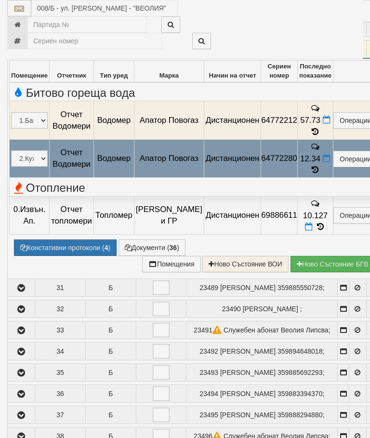
select select "10"
select select "1"
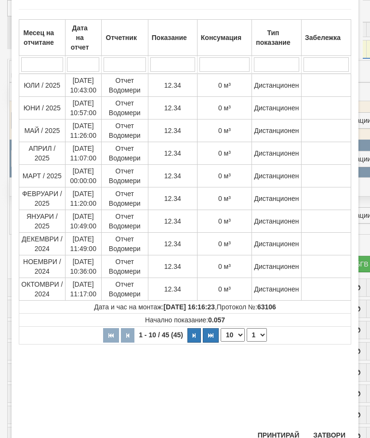
click at [331, 433] on button "Затвори" at bounding box center [329, 435] width 44 height 15
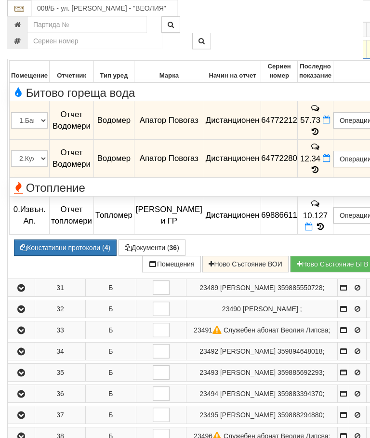
click at [24, 53] on icon "button" at bounding box center [21, 49] width 12 height 7
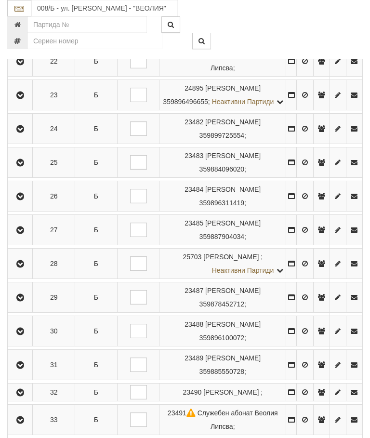
click at [20, 369] on icon "button" at bounding box center [20, 365] width 12 height 7
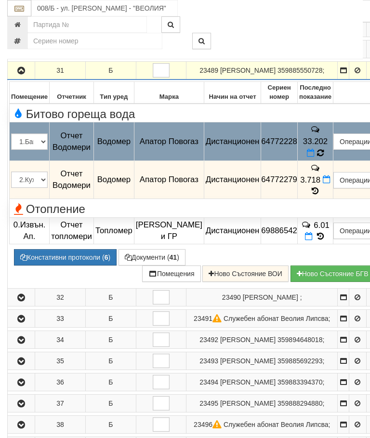
click at [324, 158] on icon at bounding box center [320, 153] width 7 height 9
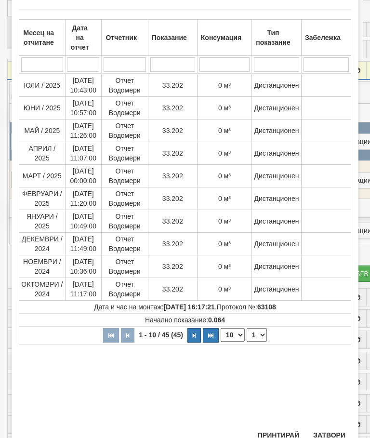
click at [334, 435] on button "Затвори" at bounding box center [329, 435] width 44 height 15
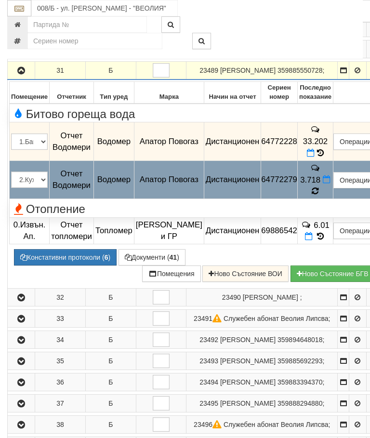
click at [319, 195] on icon at bounding box center [315, 191] width 7 height 8
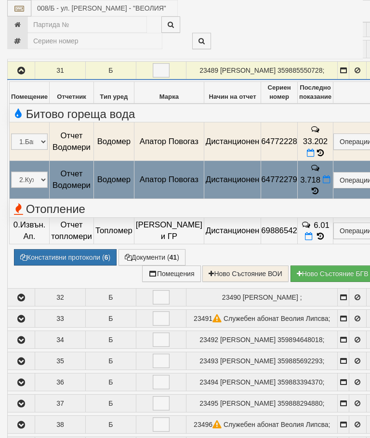
select select "10"
select select "1"
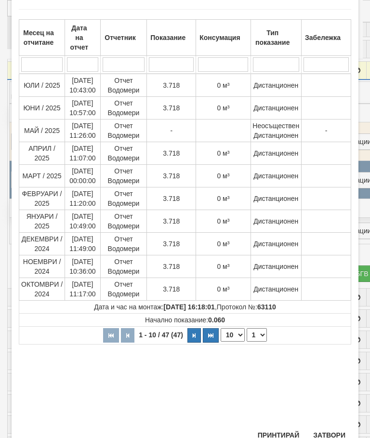
click at [326, 432] on button "Затвори" at bounding box center [329, 435] width 44 height 15
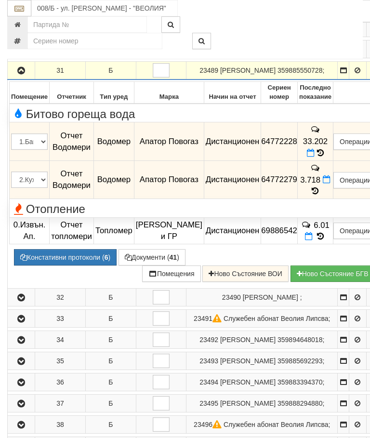
click at [18, 74] on icon "button" at bounding box center [21, 70] width 12 height 7
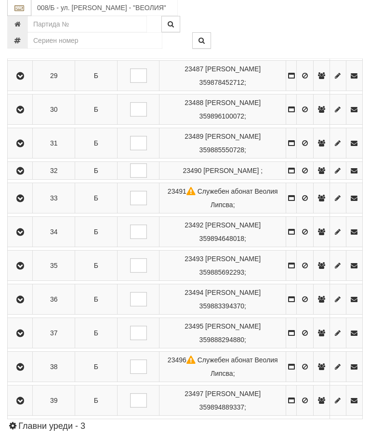
scroll to position [1158, 0]
click at [26, 174] on icon "button" at bounding box center [20, 171] width 12 height 7
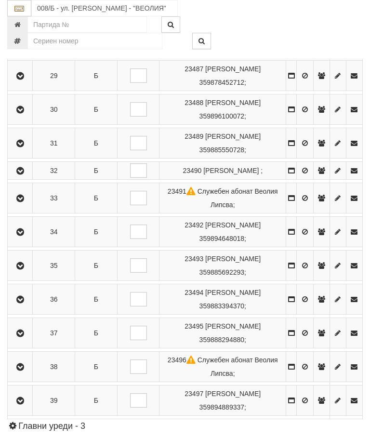
click at [24, 202] on icon "button" at bounding box center [20, 198] width 12 height 7
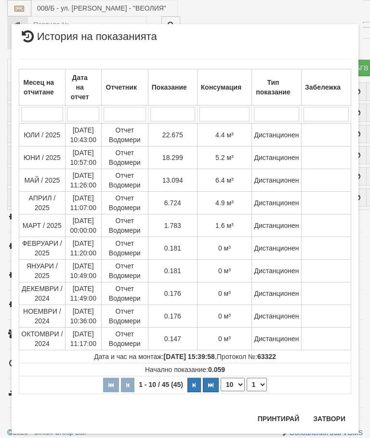
click at [329, 418] on button "Затвори" at bounding box center [329, 418] width 44 height 15
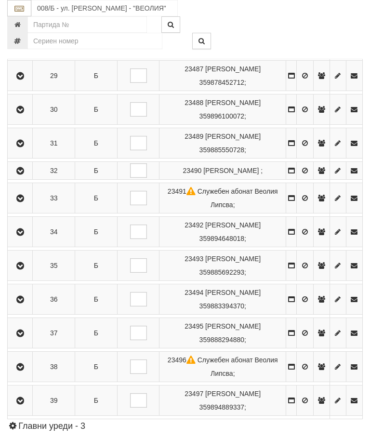
click at [21, 236] on icon "button" at bounding box center [20, 232] width 12 height 7
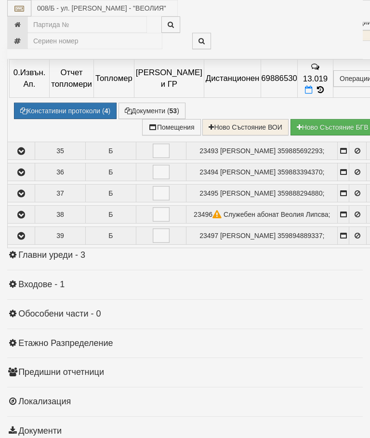
select select "10"
select select "1"
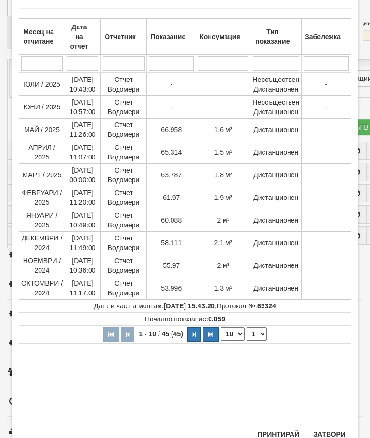
scroll to position [50, 0]
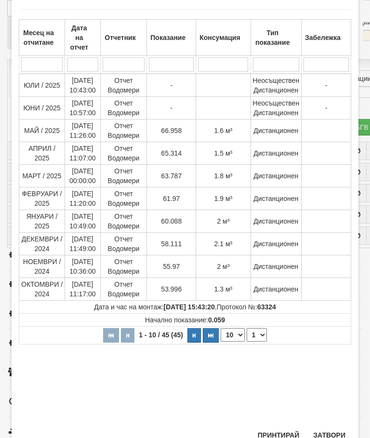
click at [334, 438] on button "Затвори" at bounding box center [329, 435] width 44 height 15
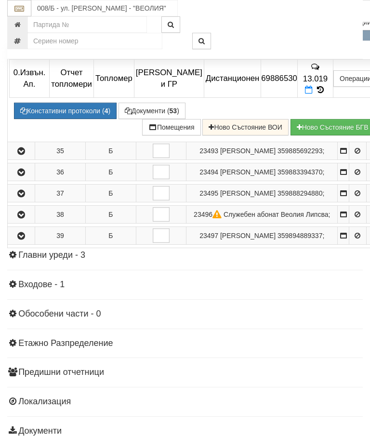
click at [324, 38] on icon at bounding box center [320, 33] width 7 height 9
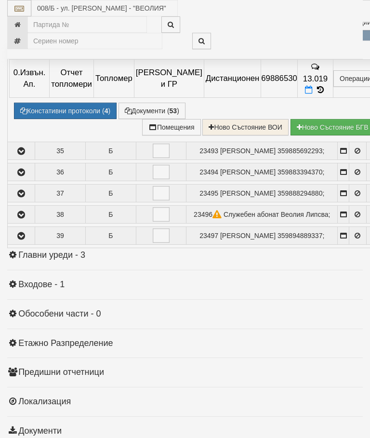
select select "10"
select select "1"
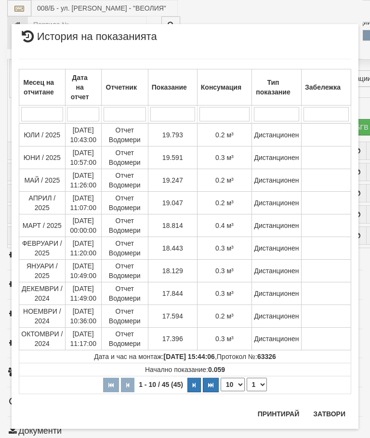
click at [332, 415] on button "Затвори" at bounding box center [329, 413] width 44 height 15
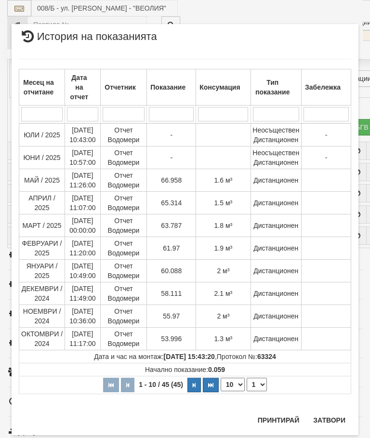
click at [334, 413] on button "Затвори" at bounding box center [329, 420] width 44 height 15
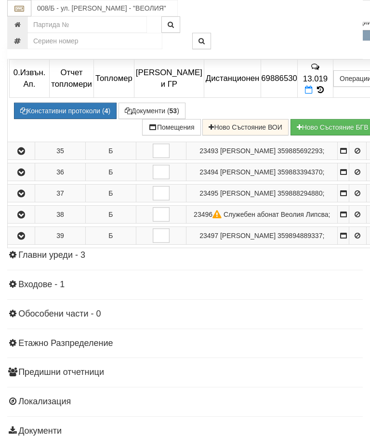
click at [324, 37] on icon at bounding box center [320, 33] width 7 height 8
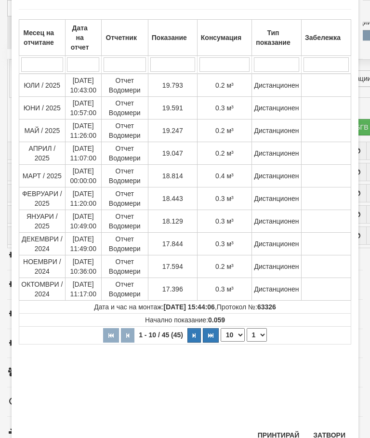
click at [334, 435] on button "Затвори" at bounding box center [329, 435] width 44 height 15
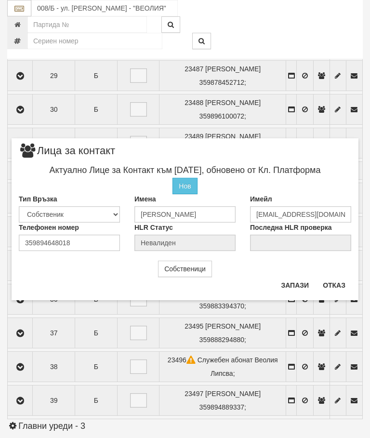
click at [347, 278] on button "Отказ" at bounding box center [334, 285] width 34 height 15
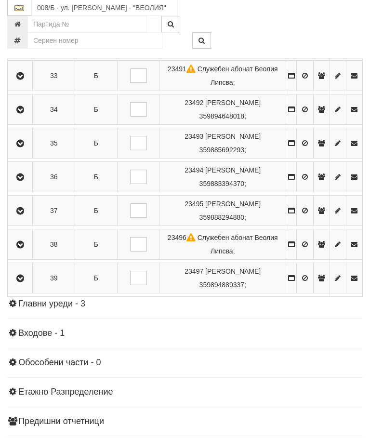
scroll to position [1281, 0]
click at [29, 159] on td at bounding box center [20, 143] width 25 height 30
click at [26, 147] on icon "button" at bounding box center [20, 143] width 12 height 7
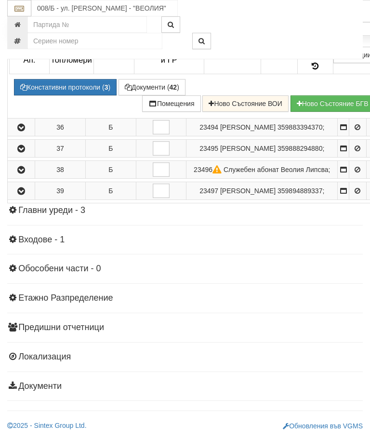
click at [319, 14] on icon at bounding box center [315, 9] width 7 height 9
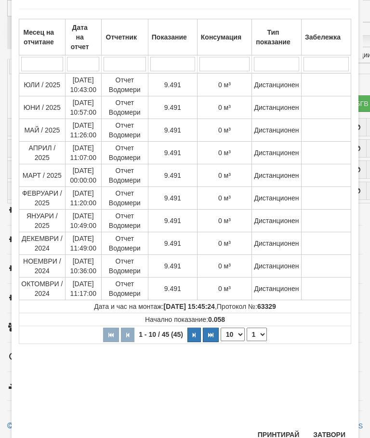
scroll to position [50, 0]
click at [334, 431] on button "Затвори" at bounding box center [329, 435] width 44 height 15
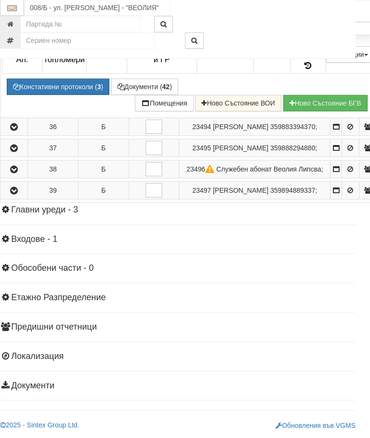
scroll to position [1192, 7]
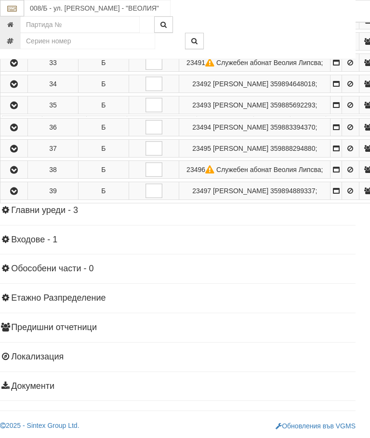
scroll to position [1192, 3]
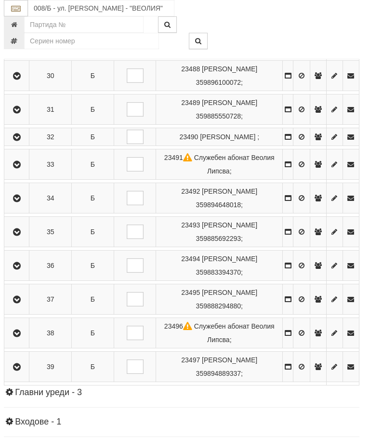
click at [18, 269] on icon "button" at bounding box center [17, 266] width 12 height 7
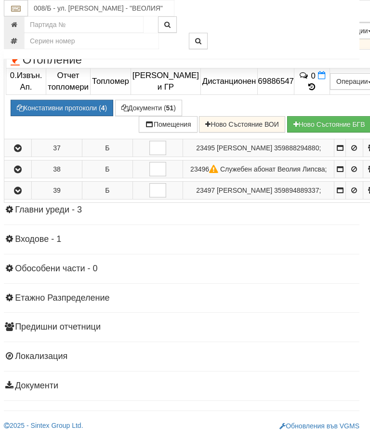
click at [321, 8] on icon at bounding box center [317, 4] width 7 height 8
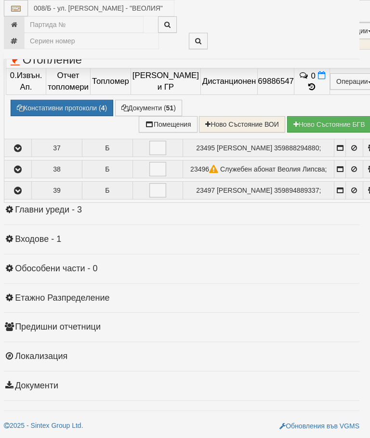
select select "10"
select select "1"
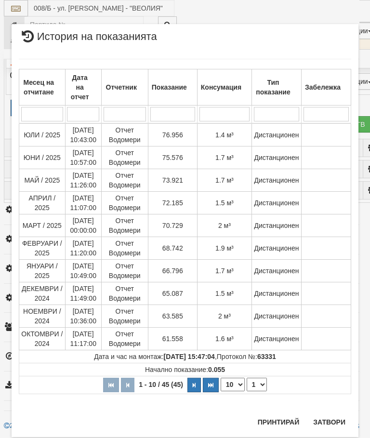
click at [328, 420] on button "Затвори" at bounding box center [329, 421] width 44 height 15
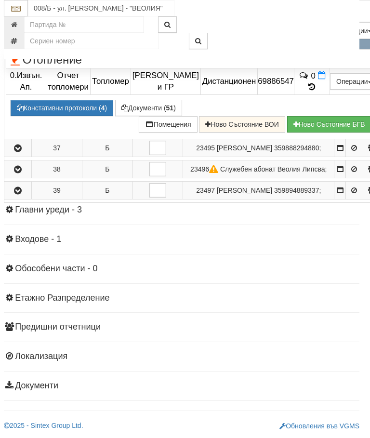
click at [321, 46] on icon at bounding box center [317, 42] width 7 height 8
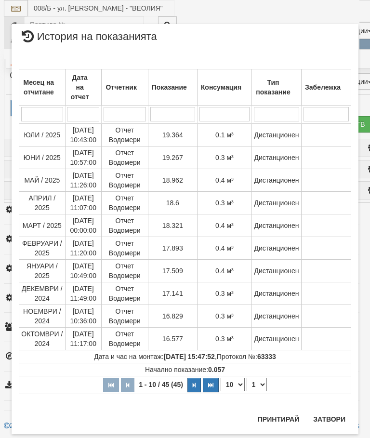
click at [329, 419] on button "Затвори" at bounding box center [329, 419] width 44 height 15
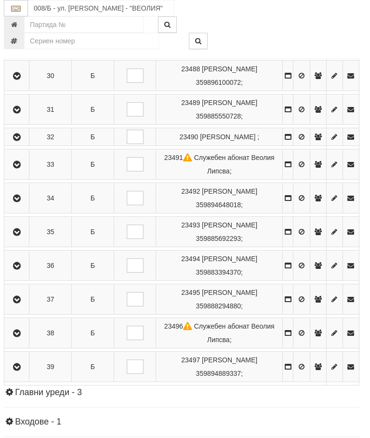
click at [19, 303] on icon "button" at bounding box center [17, 299] width 12 height 7
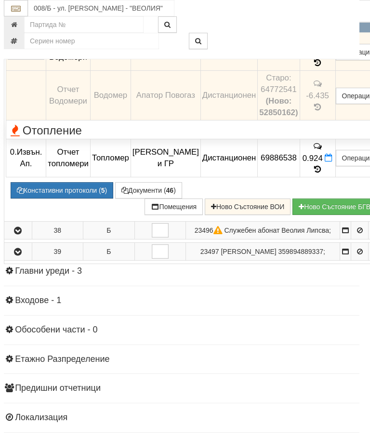
click at [335, 33] on td "25.385" at bounding box center [318, 13] width 36 height 39
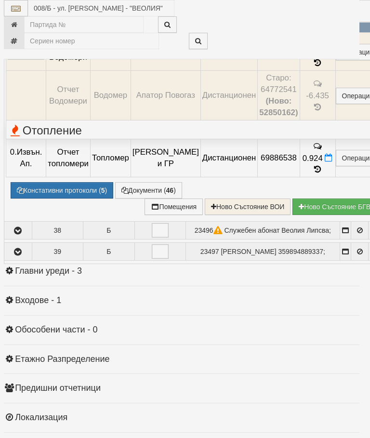
select select "10"
select select "1"
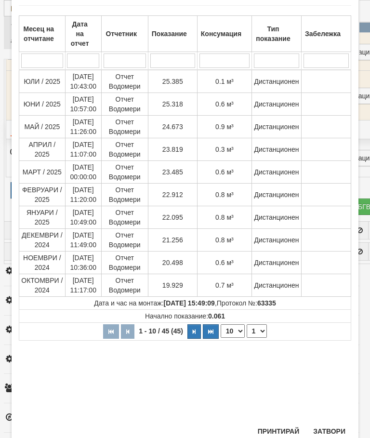
scroll to position [48, 0]
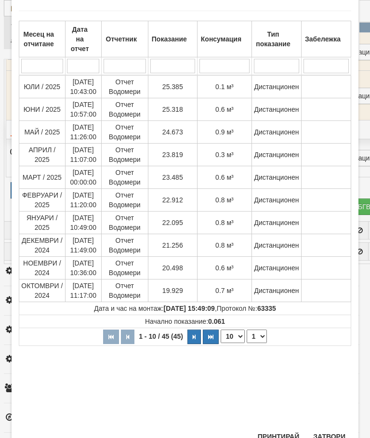
click at [334, 427] on div "× История на показанията Месец на отчитане Дата на отчет Отчетник Показание Кон…" at bounding box center [185, 214] width 347 height 476
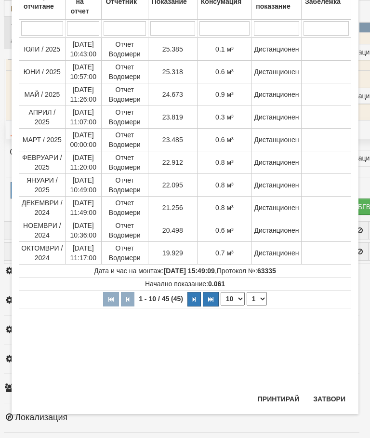
click at [328, 399] on button "Затвори" at bounding box center [329, 398] width 44 height 15
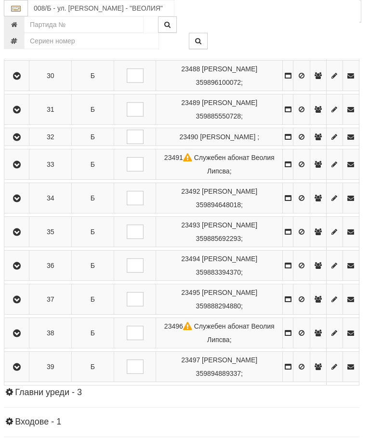
scroll to position [1215, 0]
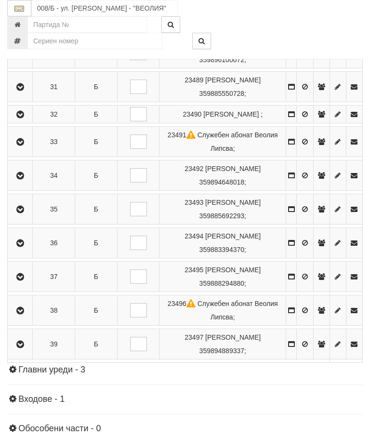
click at [25, 314] on icon "button" at bounding box center [20, 310] width 12 height 7
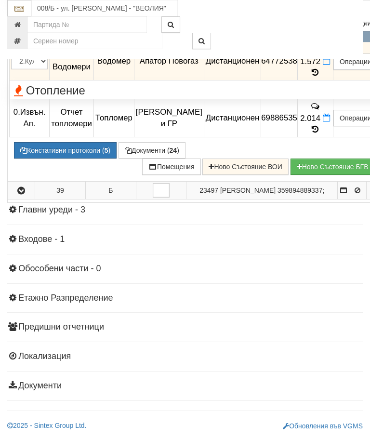
click at [319, 39] on icon at bounding box center [315, 34] width 7 height 9
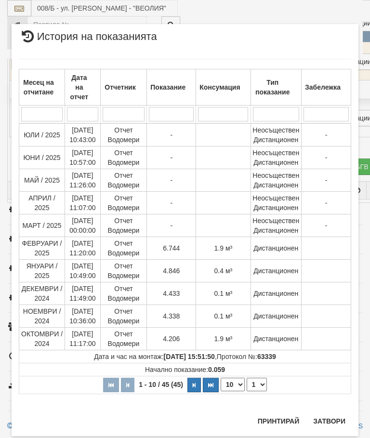
click at [326, 421] on button "Затвори" at bounding box center [329, 421] width 44 height 15
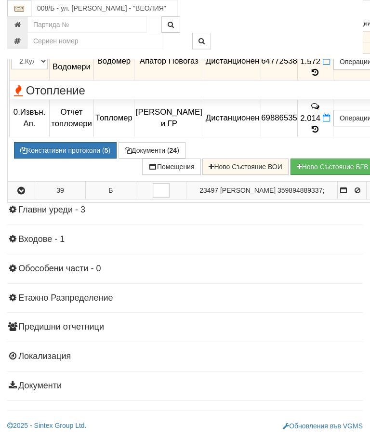
click at [333, 80] on td "1.572" at bounding box center [315, 61] width 36 height 39
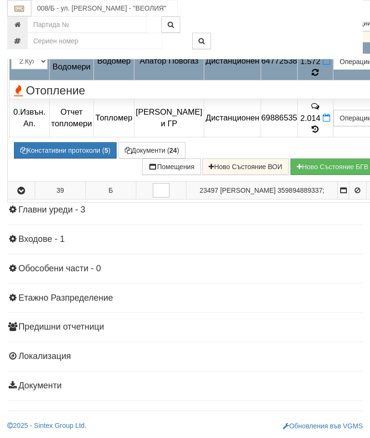
click at [319, 77] on icon at bounding box center [315, 72] width 7 height 9
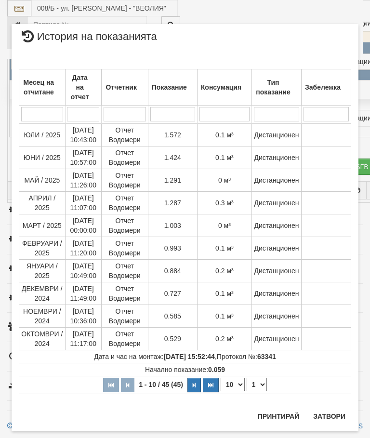
click at [333, 418] on button "Затвори" at bounding box center [329, 416] width 44 height 15
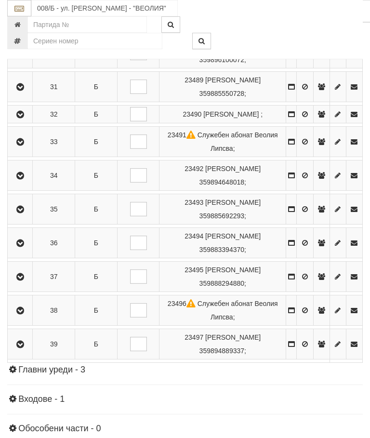
scroll to position [1198, 0]
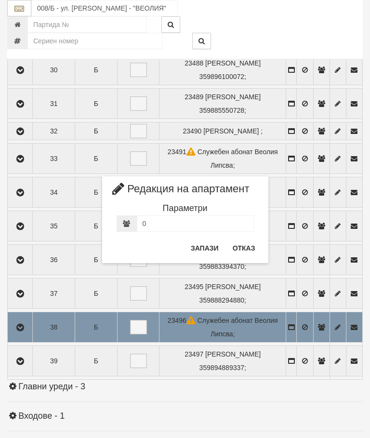
click at [248, 244] on button "Отказ" at bounding box center [244, 248] width 34 height 15
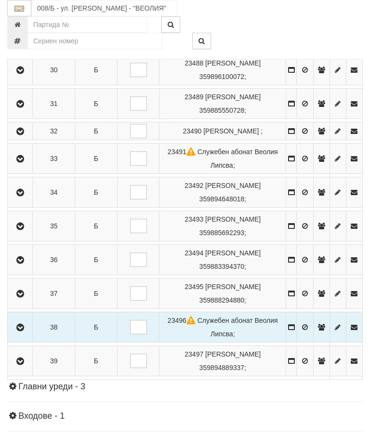
click at [23, 334] on button "button" at bounding box center [20, 327] width 22 height 14
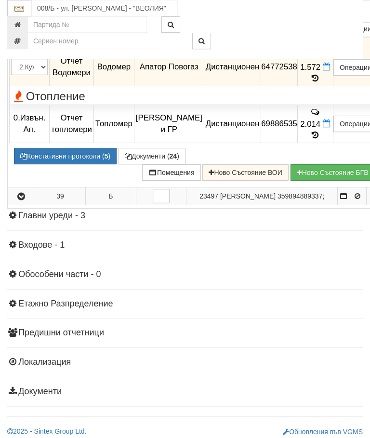
click at [333, 48] on td "6.744" at bounding box center [315, 29] width 36 height 39
click at [321, 44] on icon at bounding box center [315, 40] width 11 height 8
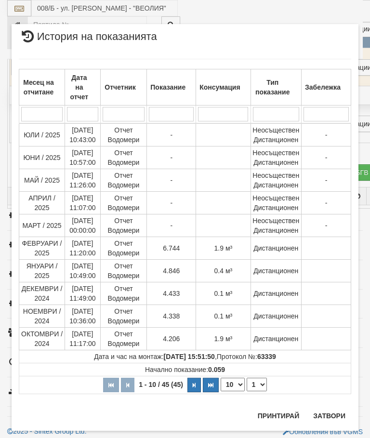
click at [261, 382] on select "1 2 3 4 5" at bounding box center [257, 384] width 20 height 13
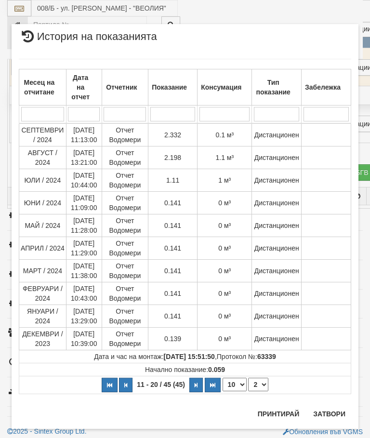
click at [260, 379] on select "1 2 3 4 5" at bounding box center [258, 384] width 20 height 13
select select "1"
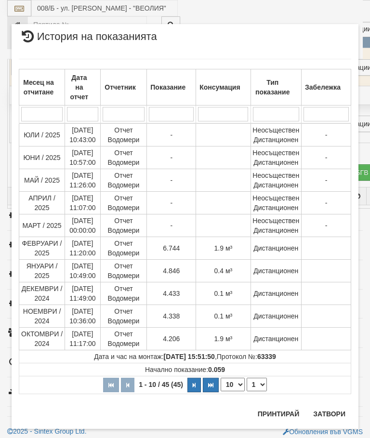
click at [331, 420] on button "Затвори" at bounding box center [329, 413] width 44 height 15
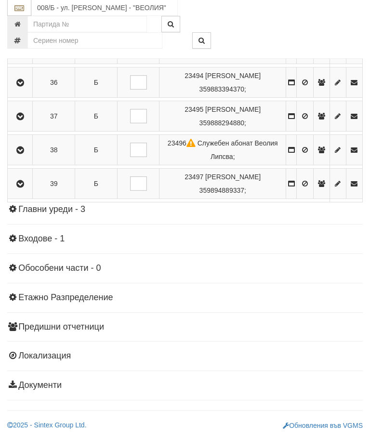
click at [24, 188] on icon "button" at bounding box center [20, 184] width 12 height 7
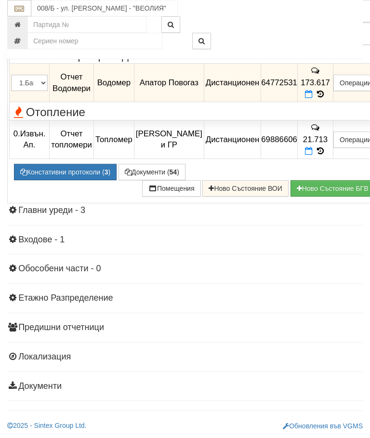
scroll to position [1352, 0]
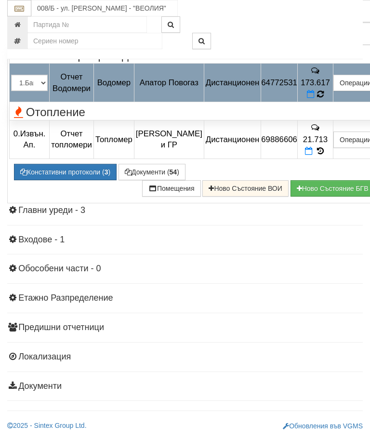
click at [324, 99] on icon at bounding box center [320, 94] width 7 height 9
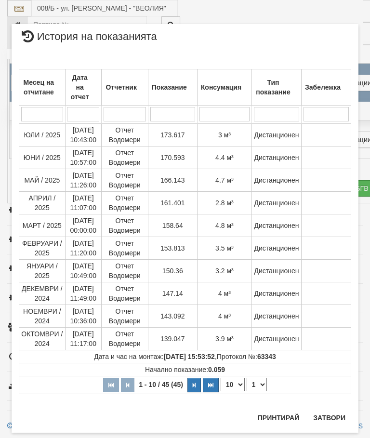
click at [331, 419] on button "Затвори" at bounding box center [329, 417] width 44 height 15
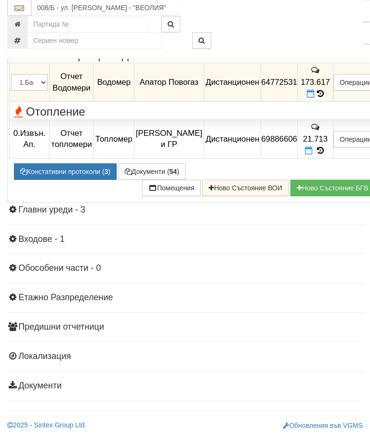
scroll to position [1249, 0]
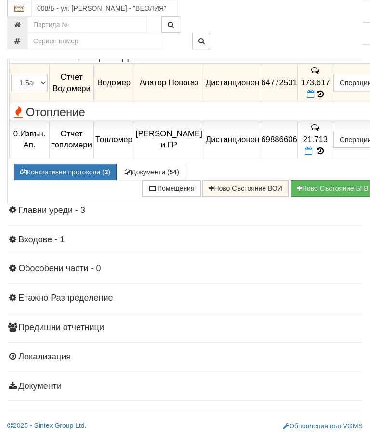
click at [22, 15] on icon "button" at bounding box center [21, 12] width 12 height 7
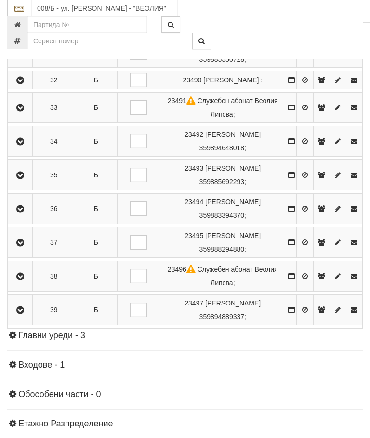
scroll to position [1233, 0]
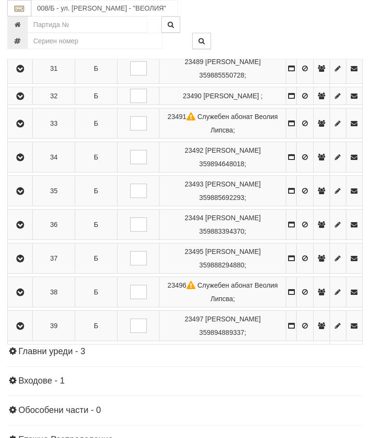
click at [29, 307] on td at bounding box center [20, 292] width 25 height 30
click at [22, 296] on icon "button" at bounding box center [20, 292] width 12 height 7
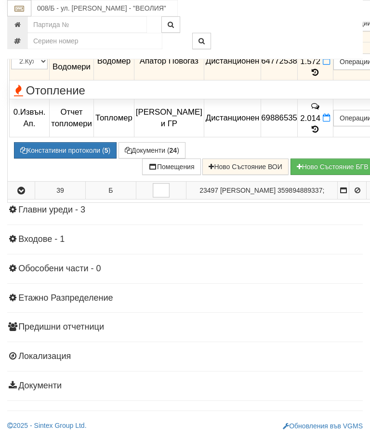
click at [321, 77] on icon at bounding box center [315, 72] width 11 height 8
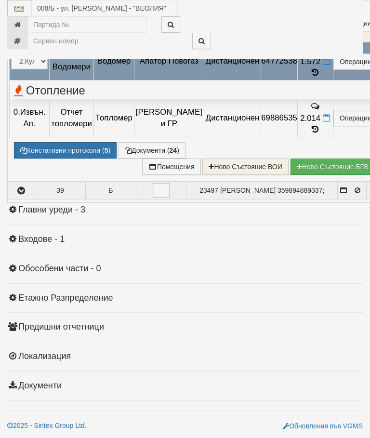
select select "10"
select select "1"
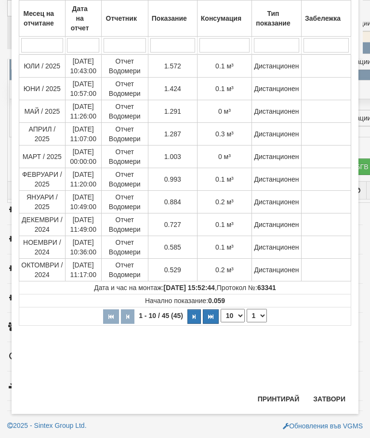
scroll to position [156, 0]
click at [333, 401] on button "Затвори" at bounding box center [329, 398] width 44 height 15
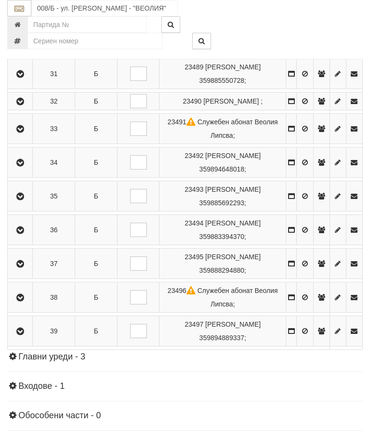
scroll to position [1229, 0]
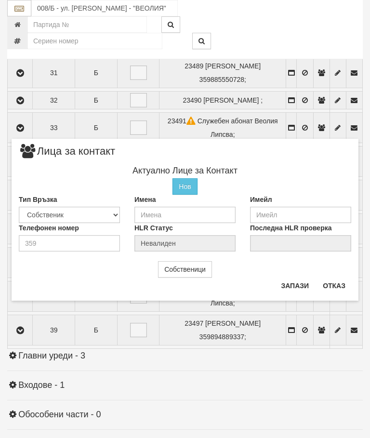
click at [338, 285] on button "Отказ" at bounding box center [334, 285] width 34 height 15
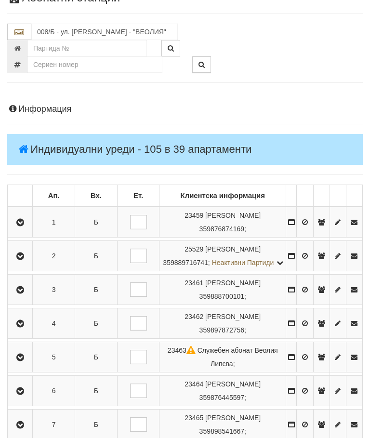
scroll to position [67, 0]
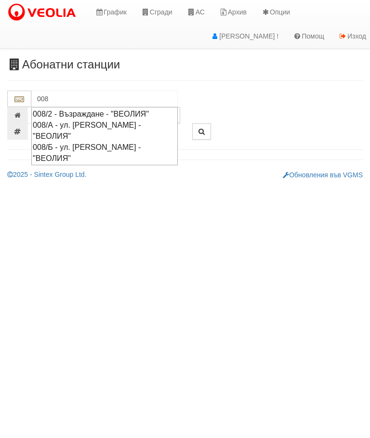
click at [122, 124] on div "008/А - ул. [PERSON_NAME] - "ВЕОЛИЯ"" at bounding box center [105, 131] width 144 height 22
type input "008/А - ул. [PERSON_NAME] - "ВЕОЛИЯ""
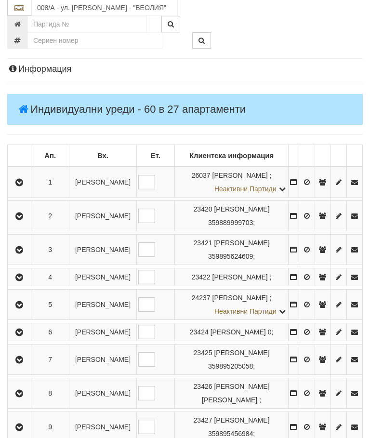
scroll to position [114, 0]
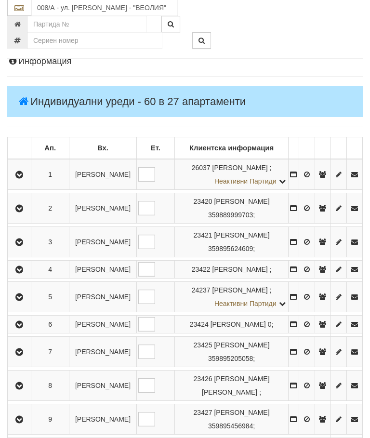
click at [17, 177] on button "button" at bounding box center [19, 175] width 20 height 14
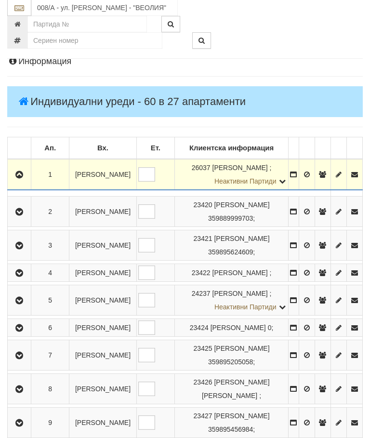
scroll to position [115, 0]
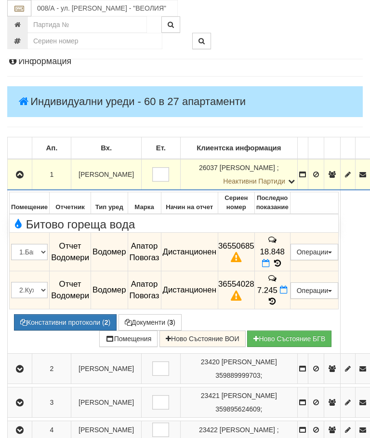
click at [283, 259] on icon at bounding box center [277, 263] width 11 height 8
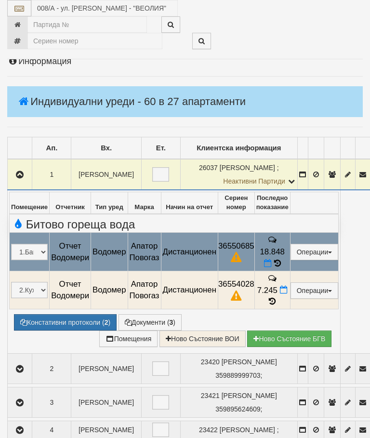
select select "10"
select select "1"
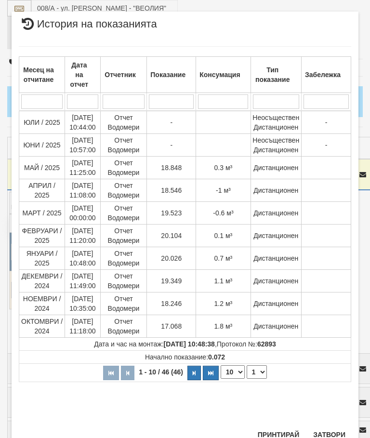
scroll to position [249, 0]
click at [333, 431] on button "Затвори" at bounding box center [329, 435] width 44 height 15
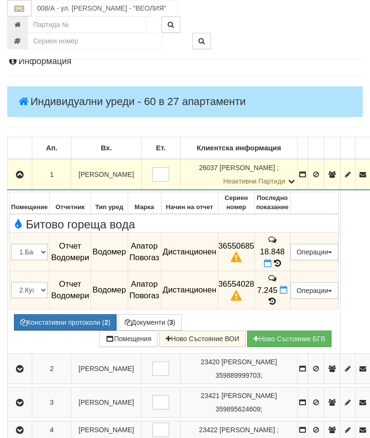
click at [75, 314] on button "Констативни протоколи ( 2 )" at bounding box center [65, 322] width 103 height 16
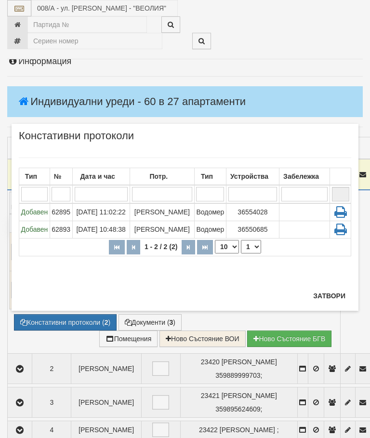
click at [215, 180] on div "Тип" at bounding box center [210, 176] width 28 height 13
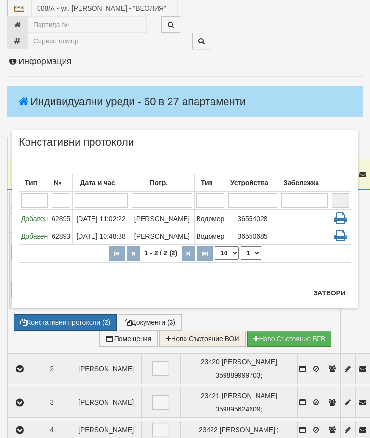
scroll to position [151, 0]
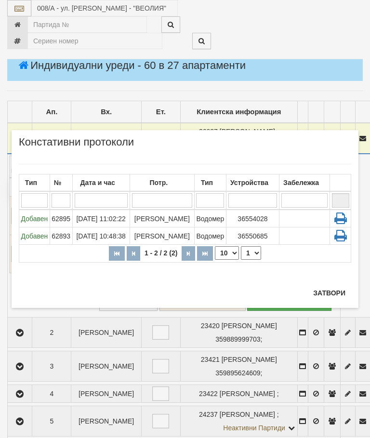
click at [332, 290] on button "Затвори" at bounding box center [329, 292] width 44 height 15
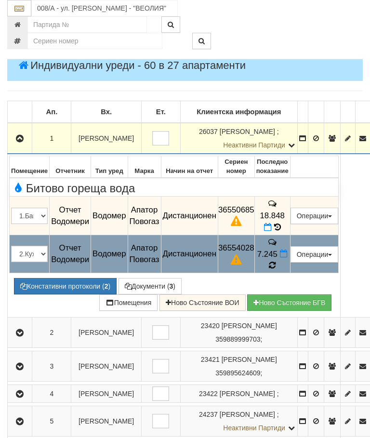
click at [276, 261] on icon at bounding box center [272, 265] width 8 height 9
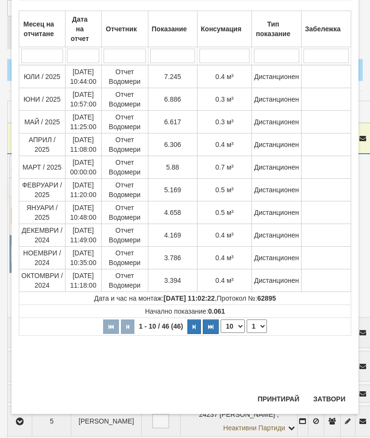
scroll to position [227, 0]
click at [331, 393] on button "Затвори" at bounding box center [329, 398] width 44 height 15
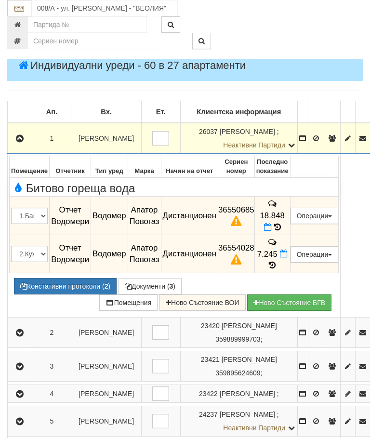
click at [67, 278] on button "Констативни протоколи ( 2 )" at bounding box center [65, 286] width 103 height 16
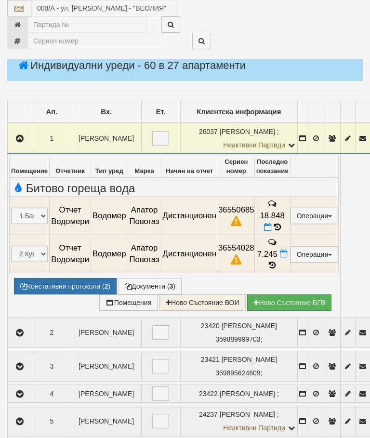
select select "10"
select select "1"
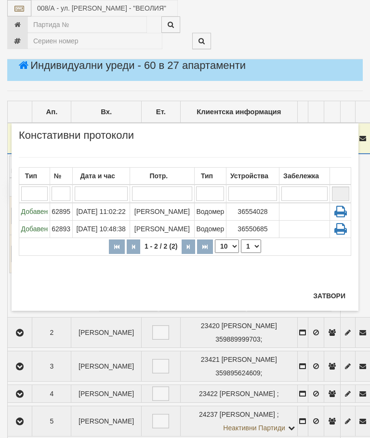
click at [212, 234] on td "Водомер" at bounding box center [210, 228] width 32 height 17
click at [219, 209] on td "Водомер" at bounding box center [210, 212] width 32 height 18
click at [330, 293] on button "Затвори" at bounding box center [329, 295] width 44 height 15
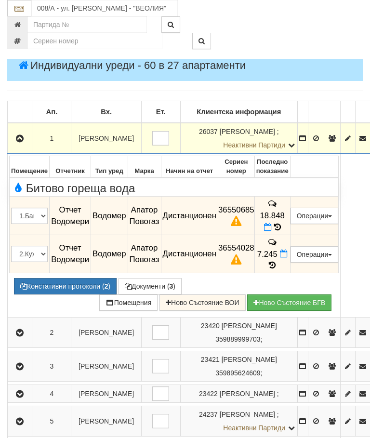
click at [22, 132] on button "button" at bounding box center [19, 138] width 21 height 14
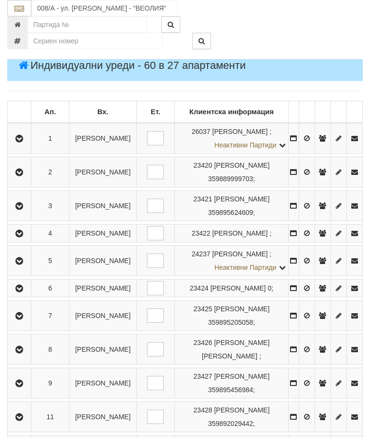
click at [25, 176] on icon "button" at bounding box center [19, 172] width 12 height 7
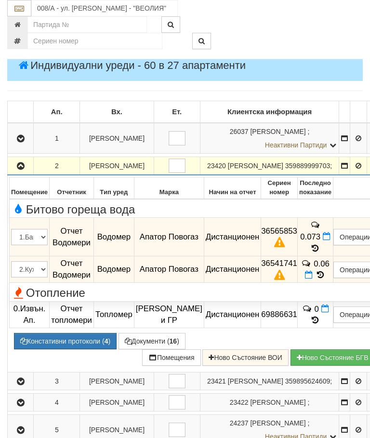
click at [75, 335] on button "Констативни протоколи ( 4 )" at bounding box center [65, 341] width 103 height 16
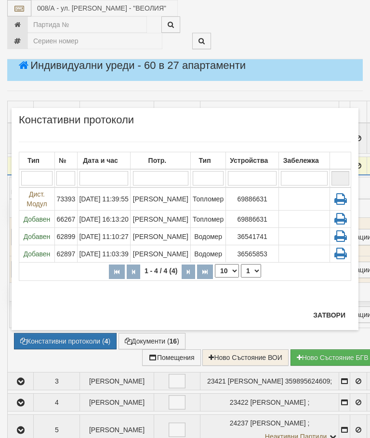
click at [206, 245] on td "Водомер" at bounding box center [208, 236] width 35 height 17
click at [336, 311] on button "Затвори" at bounding box center [329, 314] width 44 height 15
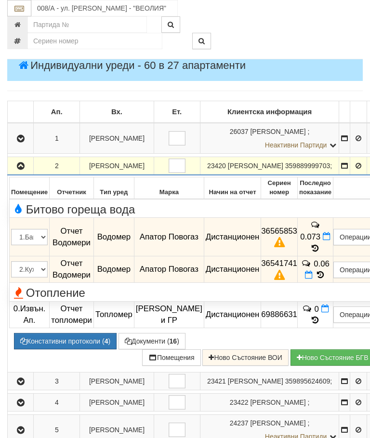
click at [24, 170] on icon "button" at bounding box center [21, 166] width 12 height 7
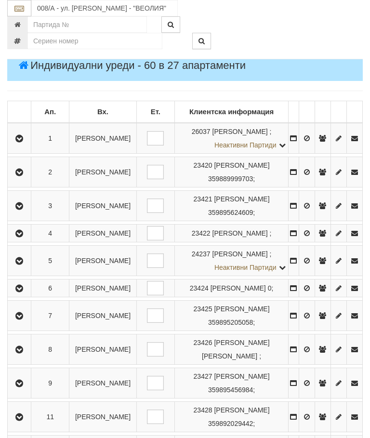
click at [23, 213] on button "button" at bounding box center [19, 206] width 20 height 14
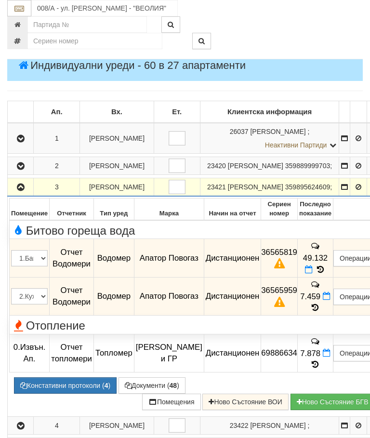
click at [20, 191] on icon "button" at bounding box center [21, 187] width 12 height 7
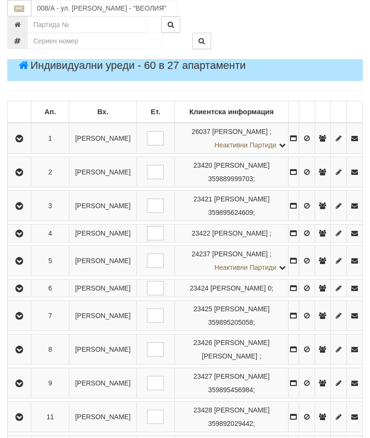
click at [25, 237] on icon "button" at bounding box center [19, 233] width 12 height 7
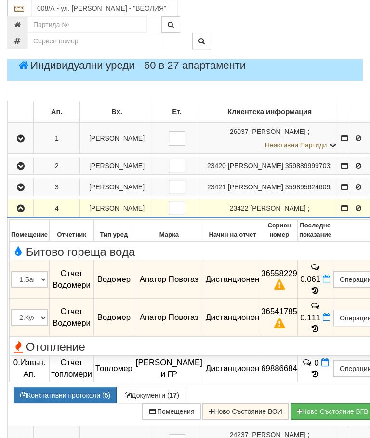
click at [22, 212] on icon "button" at bounding box center [21, 208] width 12 height 7
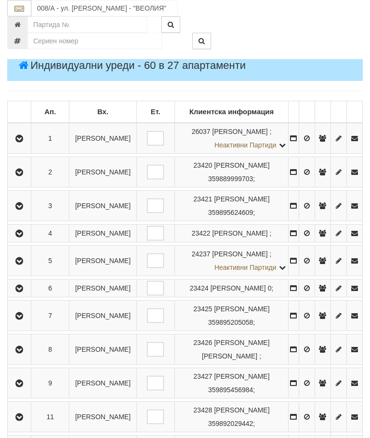
click at [23, 265] on icon "button" at bounding box center [19, 261] width 12 height 7
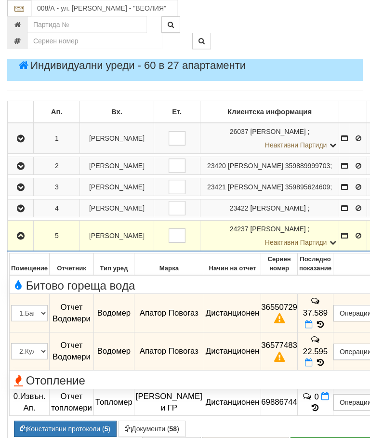
click at [20, 243] on button "button" at bounding box center [20, 235] width 23 height 14
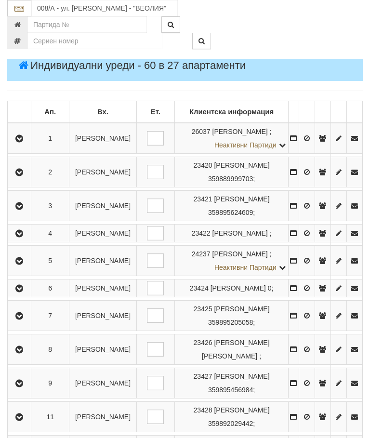
click at [20, 292] on icon "button" at bounding box center [19, 288] width 12 height 7
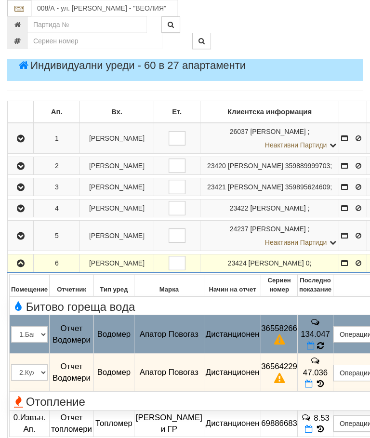
click at [325, 350] on icon at bounding box center [320, 346] width 9 height 10
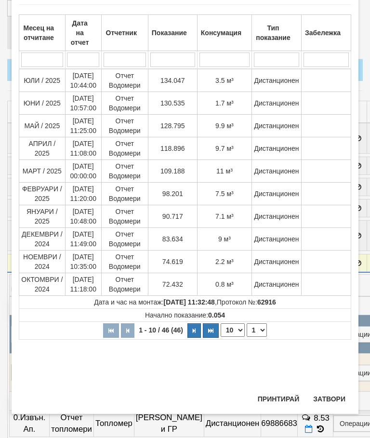
scroll to position [250, 0]
click at [328, 394] on button "Затвори" at bounding box center [329, 398] width 44 height 15
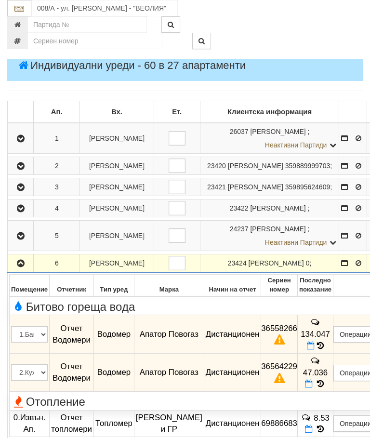
click at [333, 392] on td "47.036" at bounding box center [315, 372] width 36 height 39
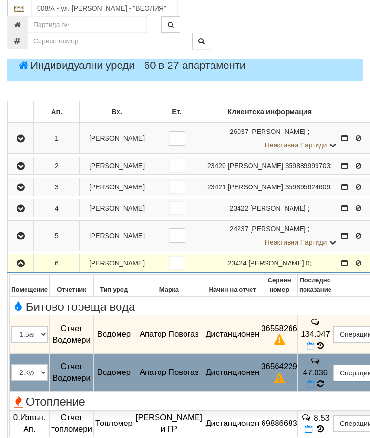
click at [326, 389] on icon at bounding box center [320, 384] width 11 height 10
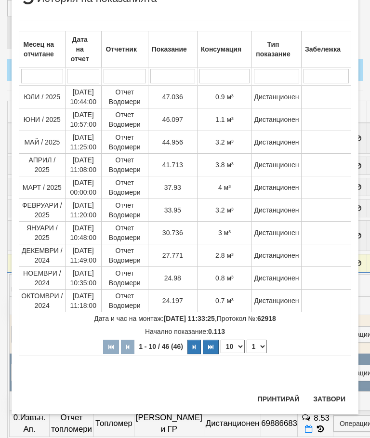
scroll to position [38, 0]
click at [338, 392] on button "Затвори" at bounding box center [329, 398] width 44 height 15
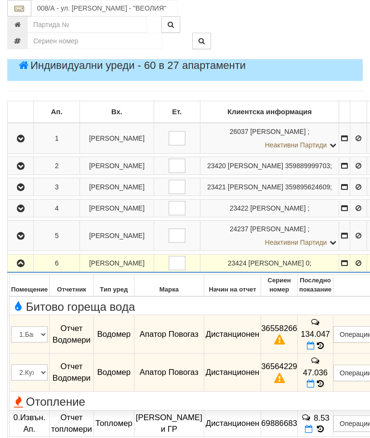
click at [23, 270] on button "button" at bounding box center [20, 263] width 23 height 14
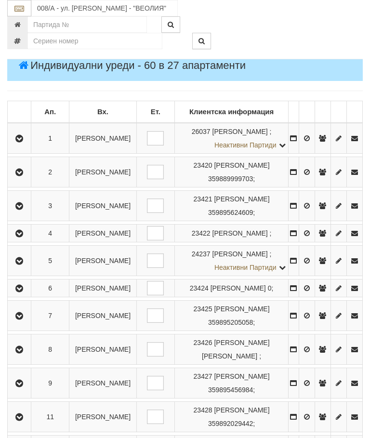
click at [22, 353] on icon "button" at bounding box center [19, 350] width 12 height 7
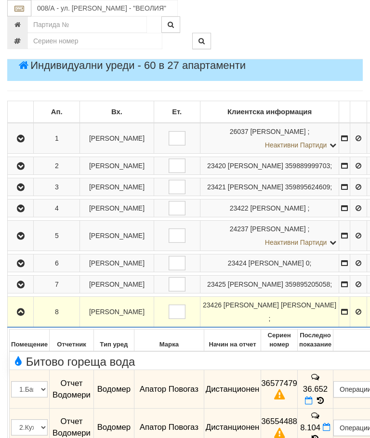
click at [23, 316] on icon "button" at bounding box center [21, 312] width 12 height 7
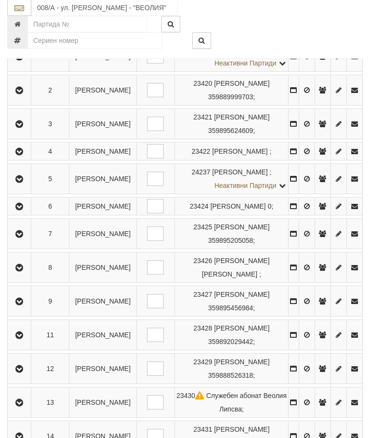
click at [17, 306] on icon "button" at bounding box center [19, 302] width 12 height 7
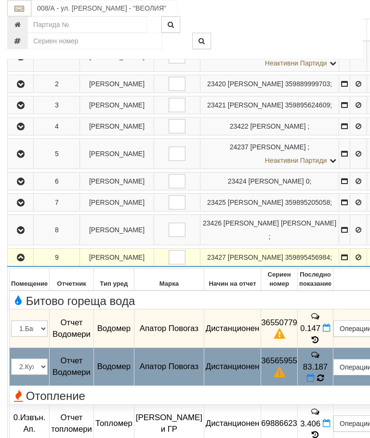
click at [325, 379] on icon at bounding box center [321, 378] width 10 height 10
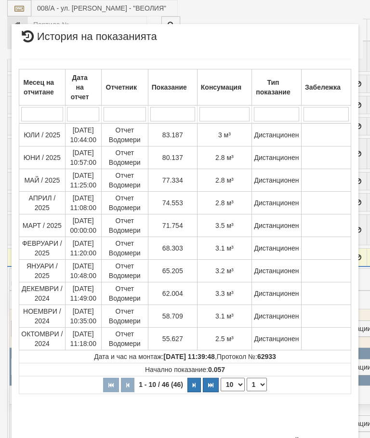
click at [335, 437] on button "Затвори" at bounding box center [329, 441] width 44 height 15
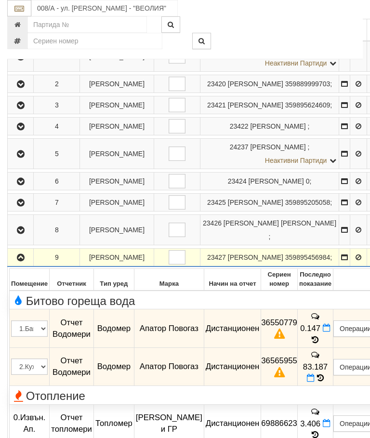
click at [22, 265] on button "button" at bounding box center [20, 257] width 23 height 14
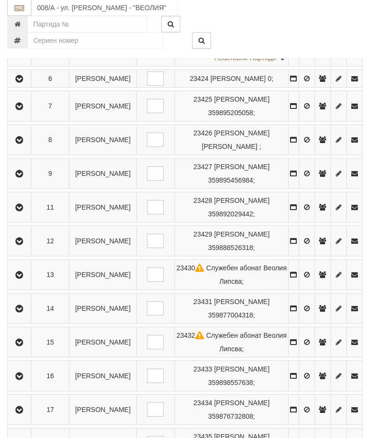
scroll to position [388, 0]
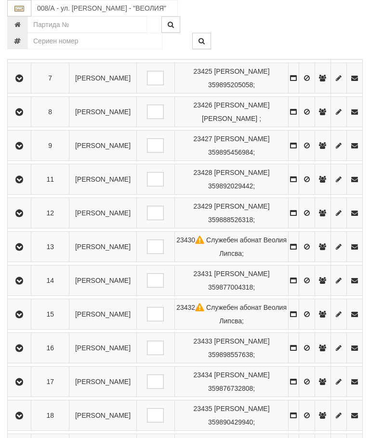
click at [19, 284] on icon "button" at bounding box center [19, 281] width 12 height 7
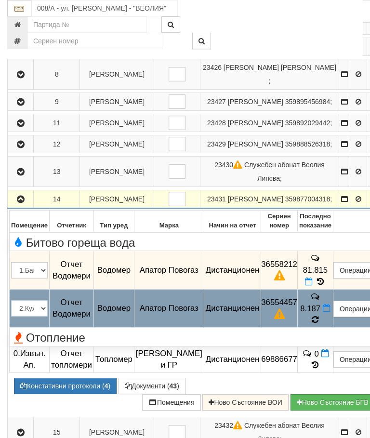
click at [319, 324] on icon at bounding box center [315, 319] width 8 height 9
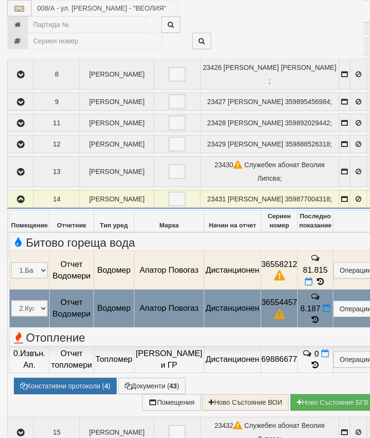
select select "10"
select select "1"
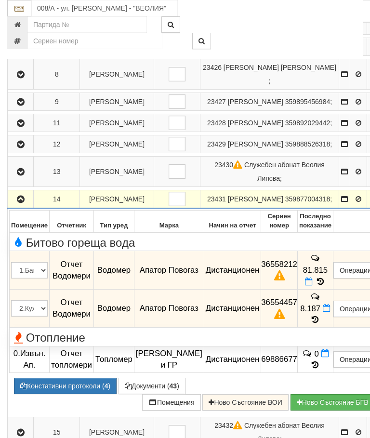
click at [71, 394] on button "Констативни протоколи ( 4 )" at bounding box center [65, 386] width 103 height 16
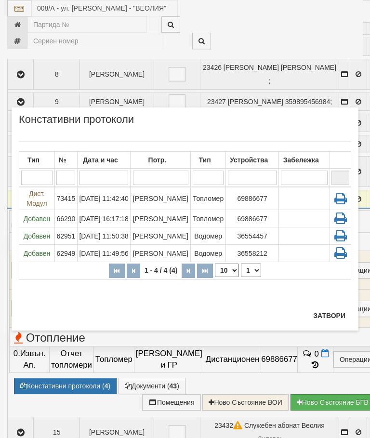
click at [210, 224] on td "Топломер" at bounding box center [208, 218] width 35 height 17
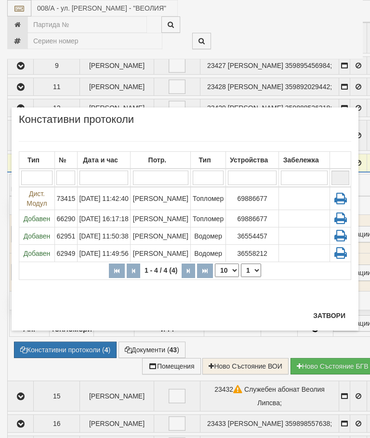
click at [334, 315] on button "Затвори" at bounding box center [329, 315] width 44 height 15
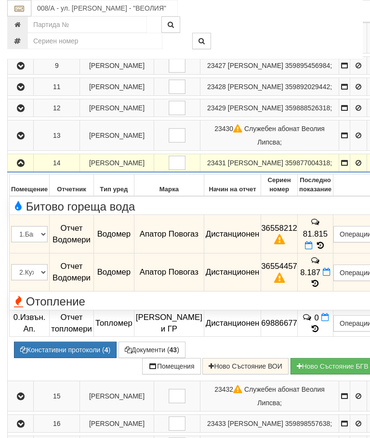
click at [23, 167] on icon "button" at bounding box center [21, 163] width 12 height 7
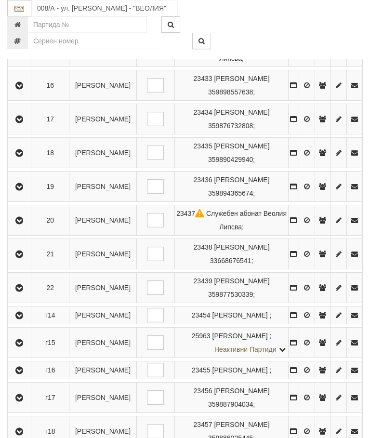
scroll to position [694, 0]
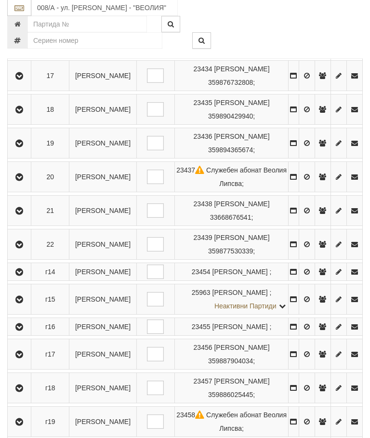
click at [25, 276] on icon "button" at bounding box center [19, 272] width 12 height 7
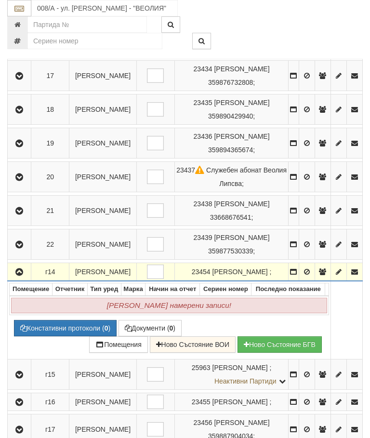
click at [22, 276] on icon "button" at bounding box center [19, 272] width 12 height 7
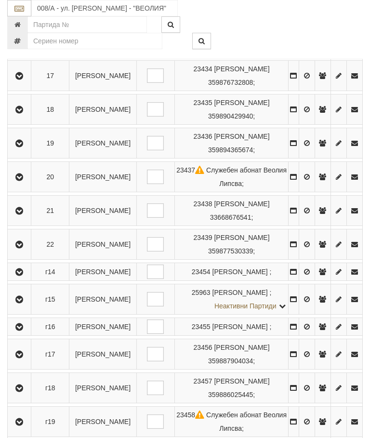
click at [29, 307] on button "button" at bounding box center [19, 299] width 20 height 14
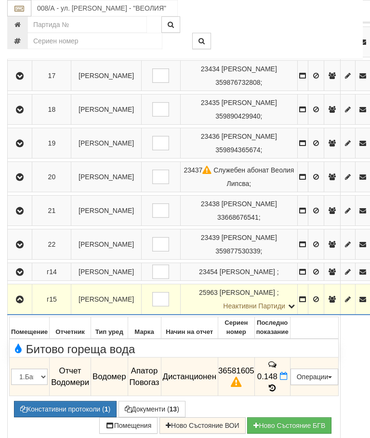
click at [73, 401] on button "Констативни протоколи ( 1 )" at bounding box center [65, 409] width 103 height 16
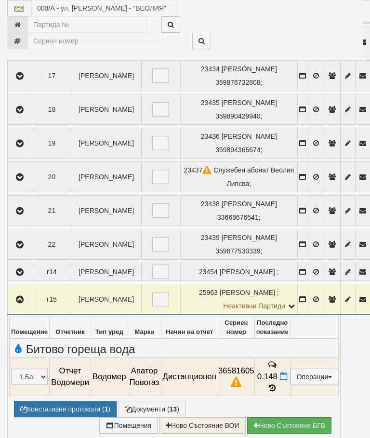
select select "10"
select select "1"
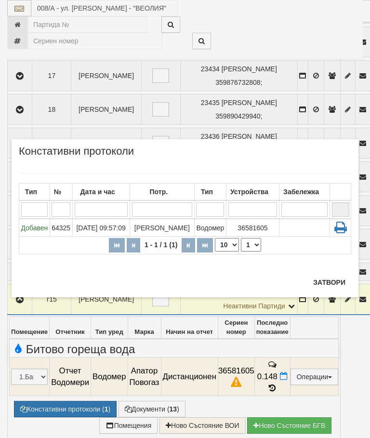
click at [173, 192] on div "Потр." at bounding box center [162, 191] width 61 height 13
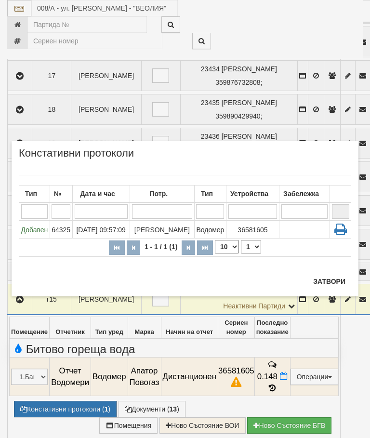
scroll to position [731, 0]
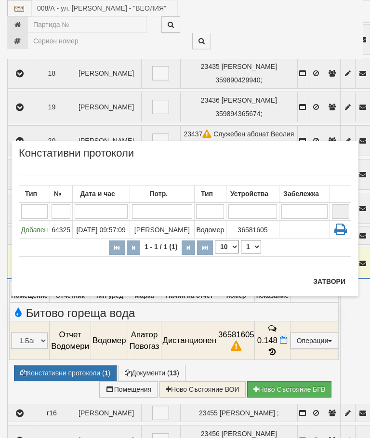
click at [339, 277] on button "Затвори" at bounding box center [329, 281] width 44 height 15
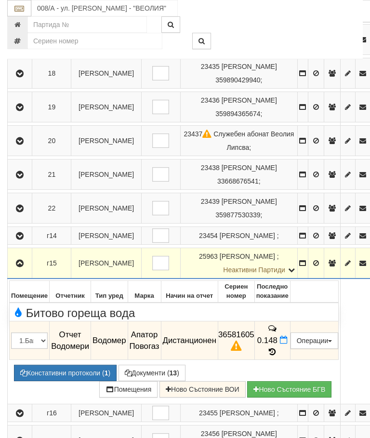
click at [17, 260] on icon "button" at bounding box center [20, 263] width 12 height 7
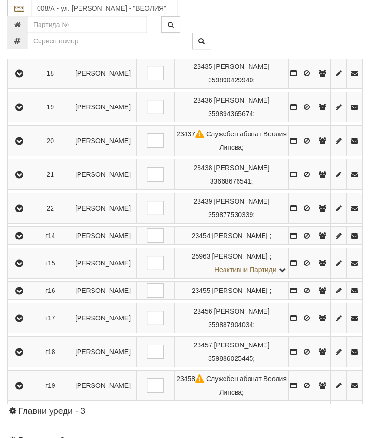
click at [22, 294] on icon "button" at bounding box center [19, 291] width 12 height 7
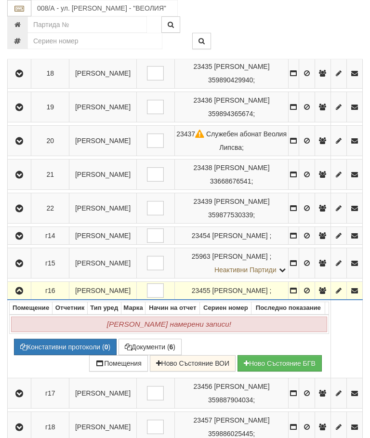
click at [21, 294] on icon "button" at bounding box center [19, 291] width 12 height 7
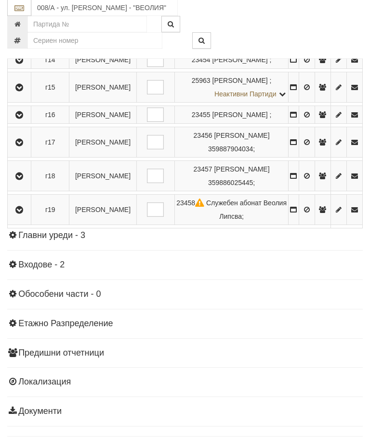
scroll to position [907, 0]
click at [27, 158] on td at bounding box center [20, 142] width 24 height 30
click at [29, 149] on button "button" at bounding box center [19, 142] width 20 height 14
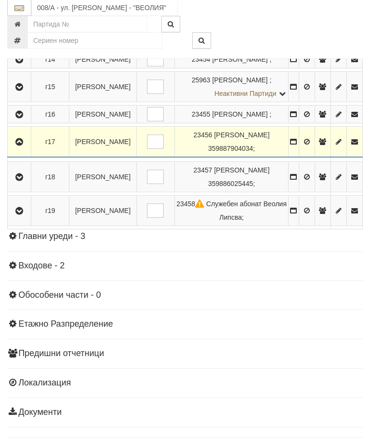
scroll to position [907, 0]
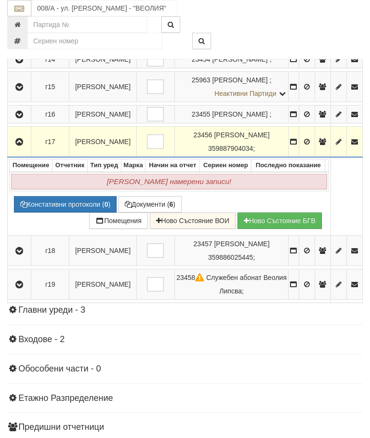
click at [25, 146] on icon "button" at bounding box center [19, 142] width 12 height 7
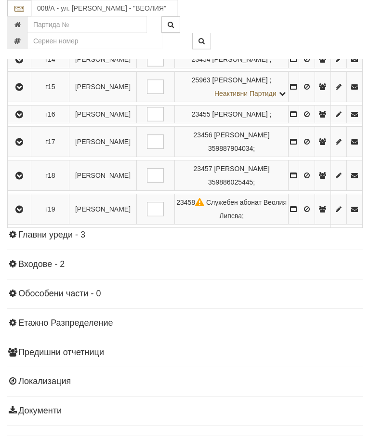
click at [29, 183] on button "button" at bounding box center [19, 175] width 20 height 14
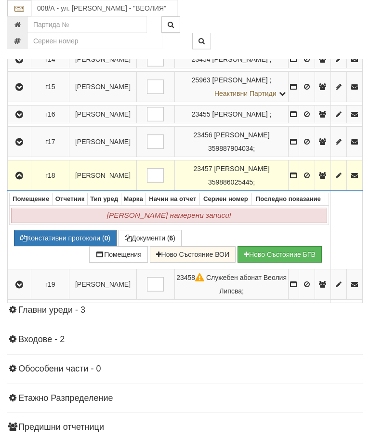
click at [20, 179] on icon "button" at bounding box center [19, 176] width 12 height 7
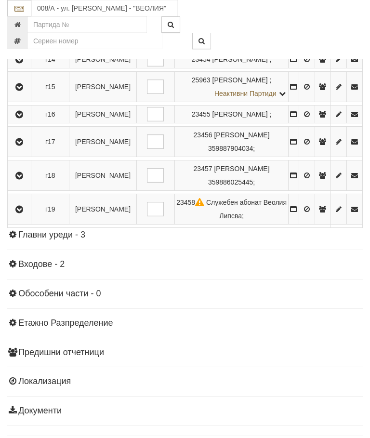
click at [25, 213] on icon "button" at bounding box center [19, 209] width 12 height 7
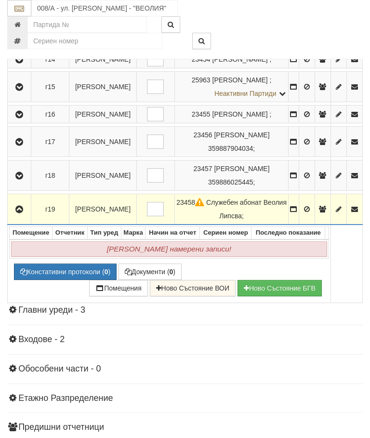
click at [25, 213] on icon "button" at bounding box center [19, 209] width 12 height 7
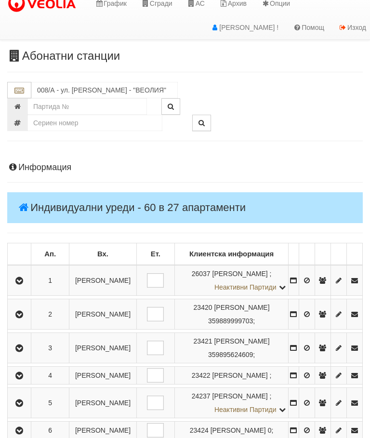
scroll to position [0, 0]
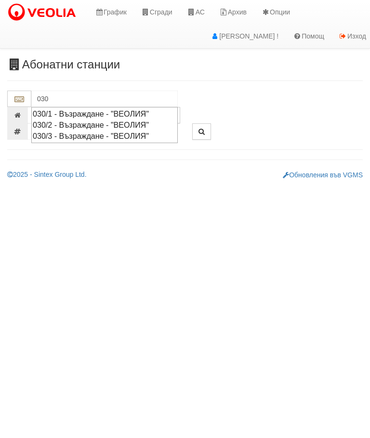
click at [131, 111] on div "030/1 - Възраждане - "ВЕОЛИЯ"" at bounding box center [105, 113] width 144 height 11
type input "030/1 - Възраждане - "ВЕОЛИЯ""
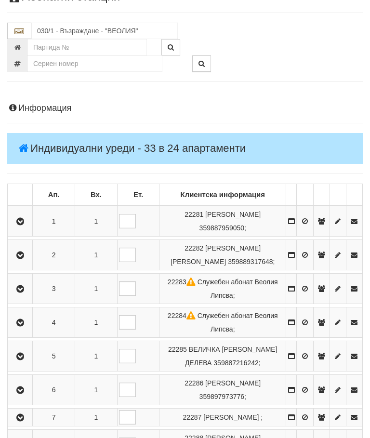
scroll to position [146, 0]
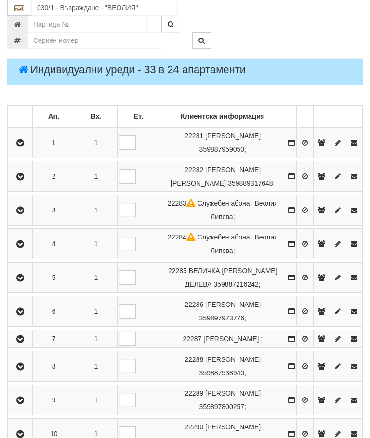
click at [23, 140] on icon "button" at bounding box center [20, 143] width 12 height 7
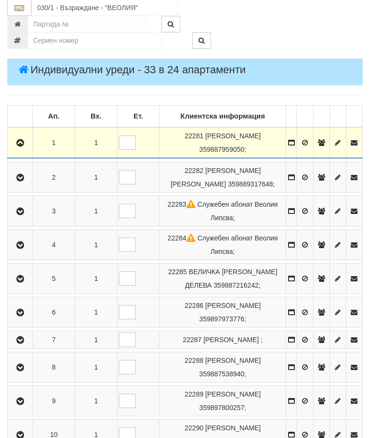
scroll to position [147, 0]
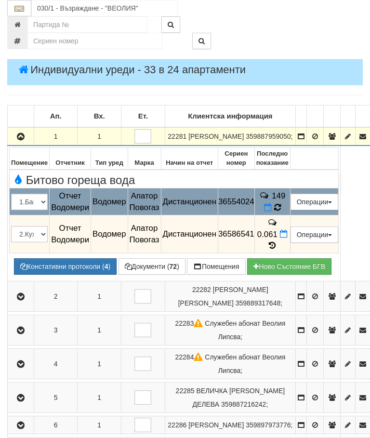
click at [281, 212] on icon at bounding box center [277, 207] width 7 height 9
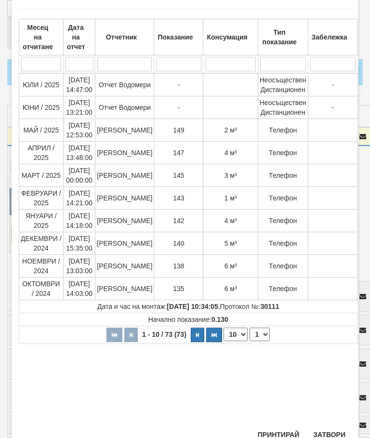
scroll to position [50, 0]
click at [328, 432] on button "Затвори" at bounding box center [329, 435] width 44 height 15
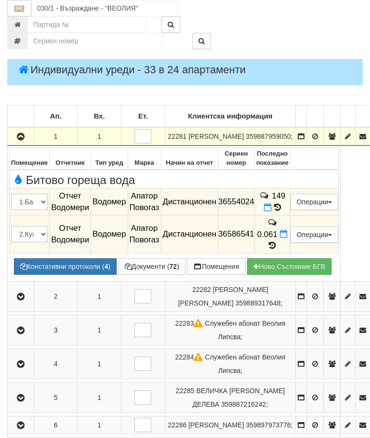
click at [26, 140] on icon "button" at bounding box center [21, 137] width 12 height 7
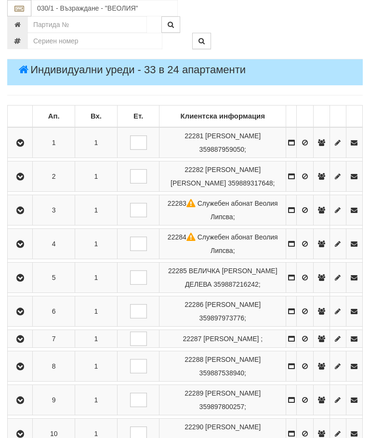
click at [30, 174] on button "button" at bounding box center [20, 176] width 22 height 14
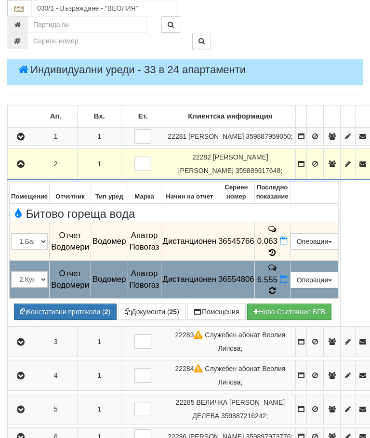
click at [276, 287] on icon at bounding box center [272, 291] width 7 height 9
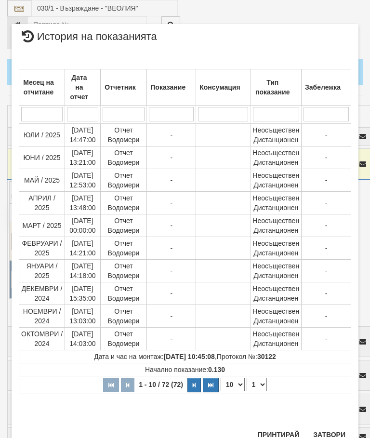
click at [258, 383] on select "1 2 3 4 5 6 7 8" at bounding box center [257, 384] width 20 height 13
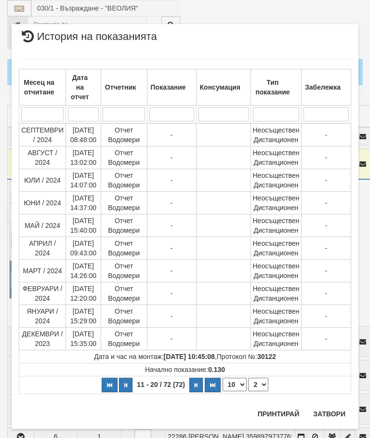
click at [262, 382] on select "1 2 3 4 5 6 7 8" at bounding box center [258, 384] width 20 height 13
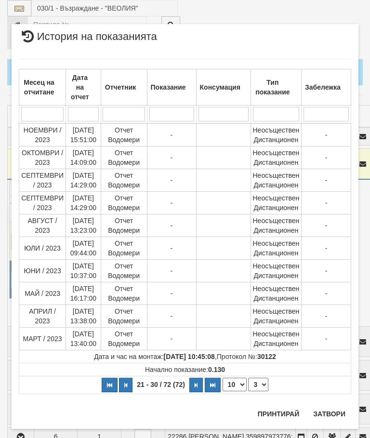
click at [262, 381] on select "1 2 3 4 5 6 7 8" at bounding box center [258, 384] width 20 height 13
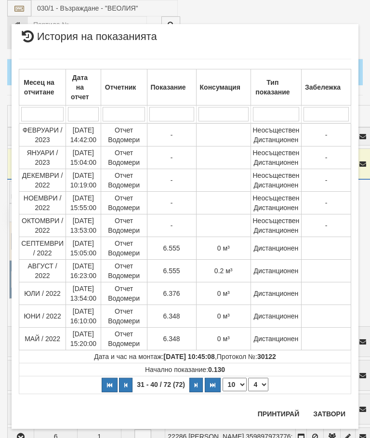
click at [264, 380] on select "1 2 3 4 5 6 7 8" at bounding box center [258, 384] width 20 height 13
select select "5"
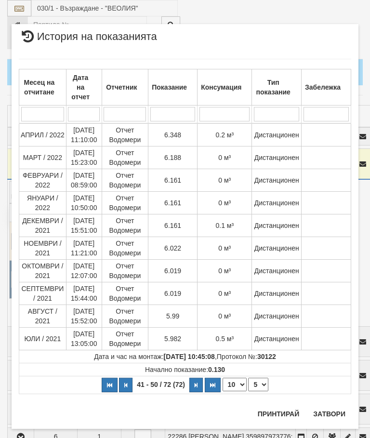
click at [330, 410] on button "Затвори" at bounding box center [329, 413] width 44 height 15
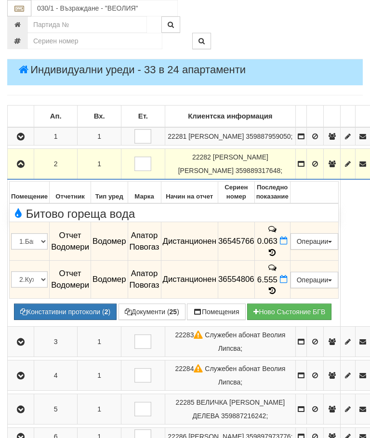
click at [21, 168] on icon "button" at bounding box center [21, 164] width 12 height 7
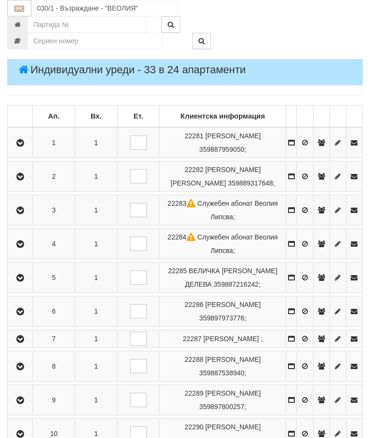
click at [29, 205] on button "button" at bounding box center [20, 210] width 22 height 14
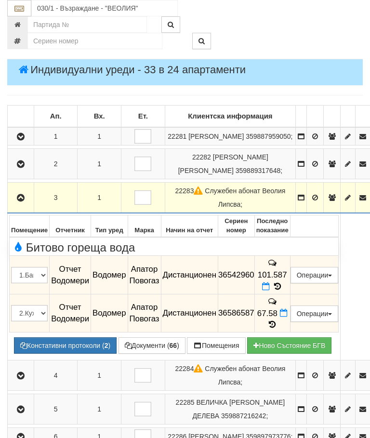
click at [283, 282] on icon at bounding box center [277, 286] width 11 height 8
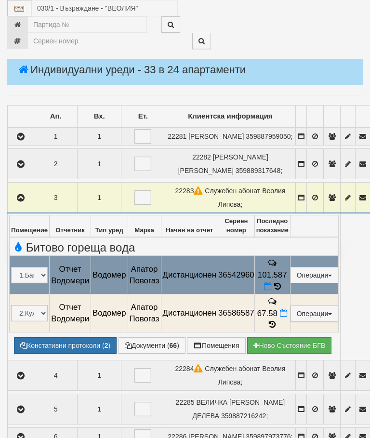
select select "10"
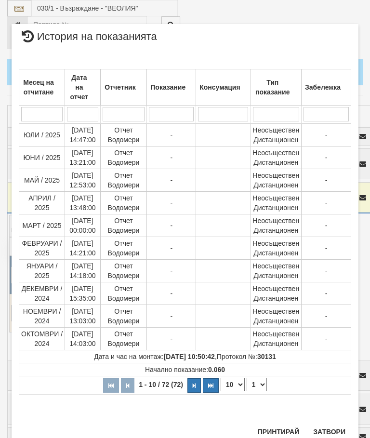
scroll to position [595, 0]
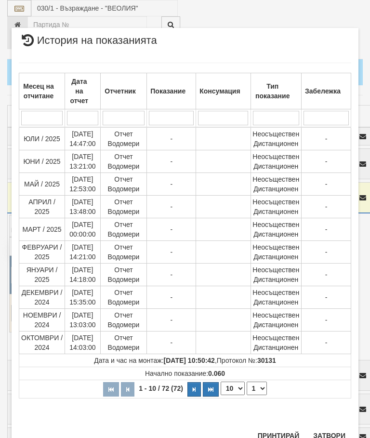
click at [259, 387] on select "1 2 3 4 5 6 7 8" at bounding box center [257, 388] width 20 height 13
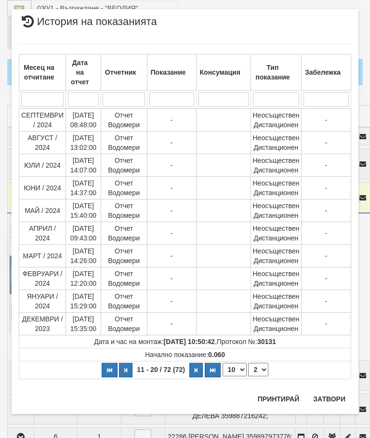
scroll to position [0, 0]
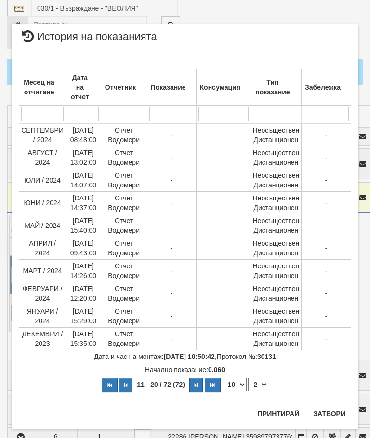
click at [259, 384] on select "1 2 3 4 5 6 7 8" at bounding box center [258, 384] width 20 height 13
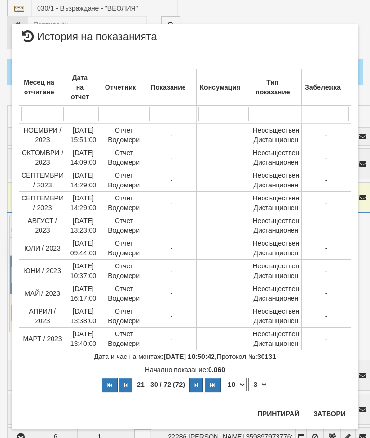
click at [259, 384] on select "1 2 3 4 5 6 7 8" at bounding box center [258, 384] width 20 height 13
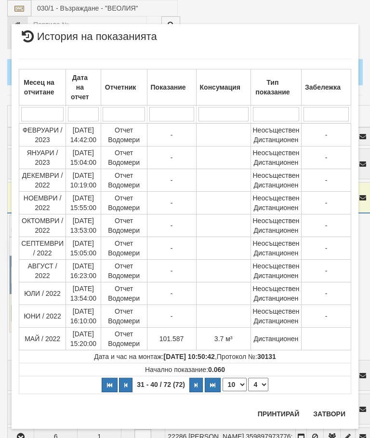
click at [262, 380] on select "1 2 3 4 5 6 7 8" at bounding box center [258, 384] width 20 height 13
select select "5"
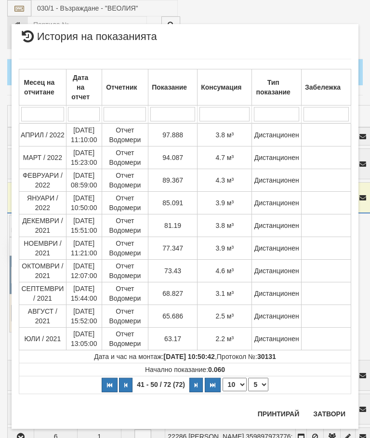
click at [330, 408] on button "Затвори" at bounding box center [329, 413] width 44 height 15
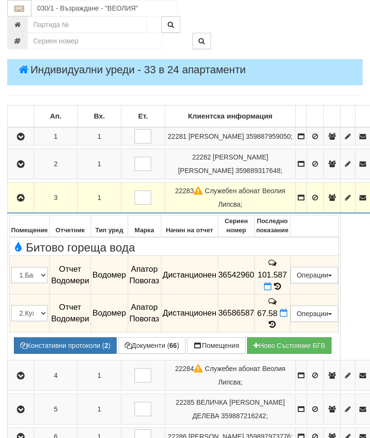
click at [278, 321] on icon at bounding box center [272, 325] width 11 height 8
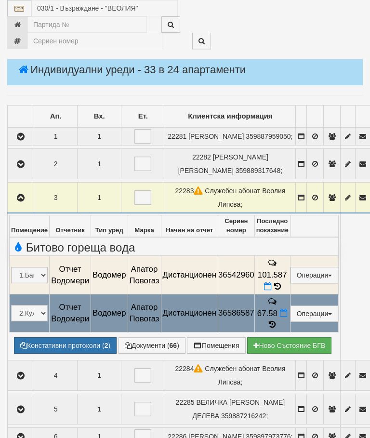
select select "10"
select select "1"
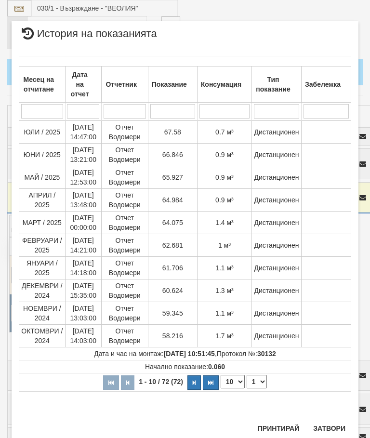
scroll to position [599, 0]
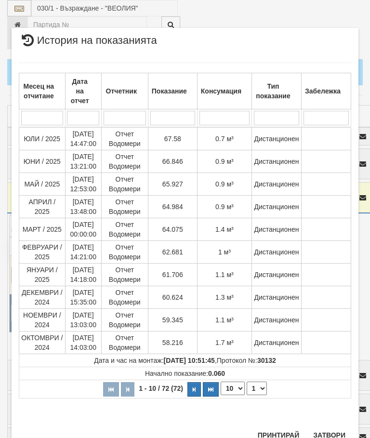
click at [323, 434] on button "Затвори" at bounding box center [329, 435] width 44 height 15
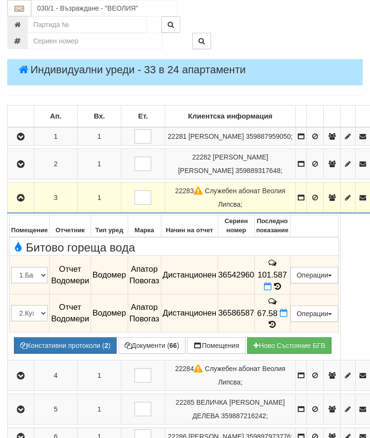
click at [16, 205] on button "button" at bounding box center [20, 197] width 23 height 14
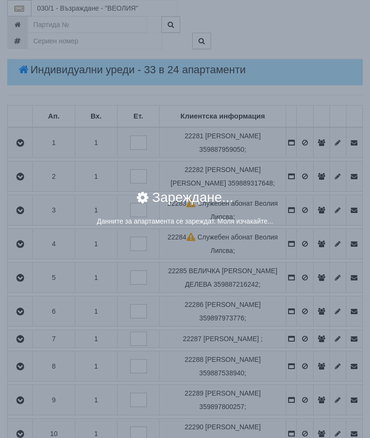
click at [307, 210] on div "Зареждане..." at bounding box center [185, 204] width 333 height 26
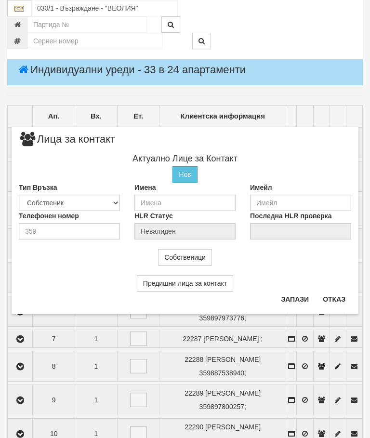
click at [333, 299] on button "Отказ" at bounding box center [334, 299] width 34 height 15
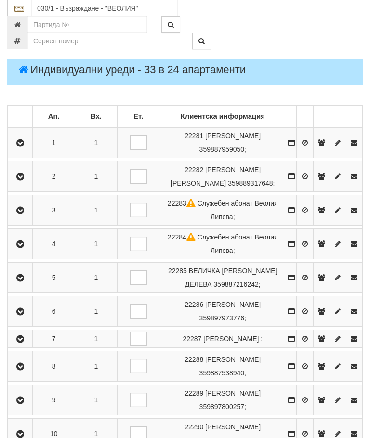
click at [19, 241] on icon "button" at bounding box center [20, 244] width 12 height 7
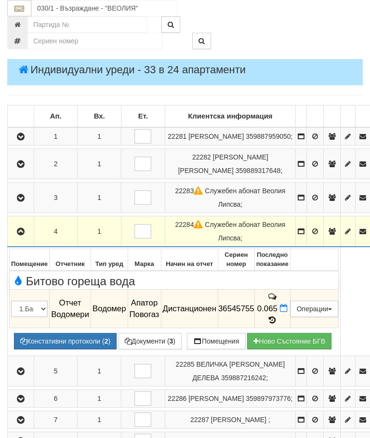
click at [22, 228] on icon "button" at bounding box center [21, 231] width 12 height 7
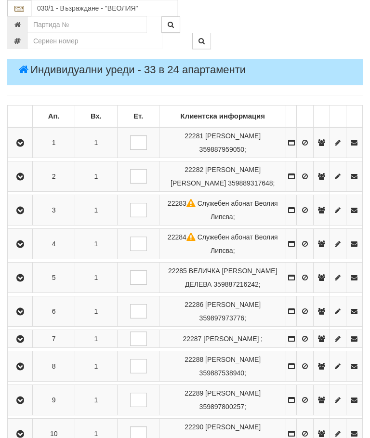
click at [24, 272] on button "button" at bounding box center [20, 277] width 22 height 14
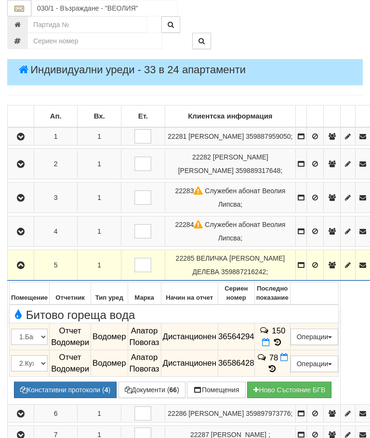
click at [283, 338] on icon at bounding box center [277, 342] width 11 height 8
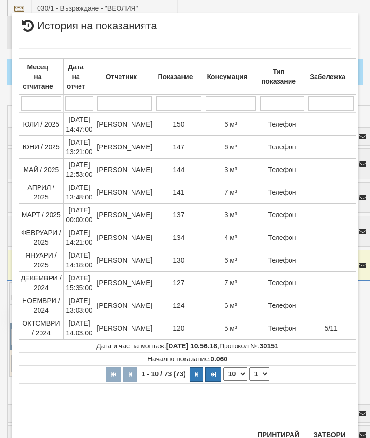
scroll to position [475, 0]
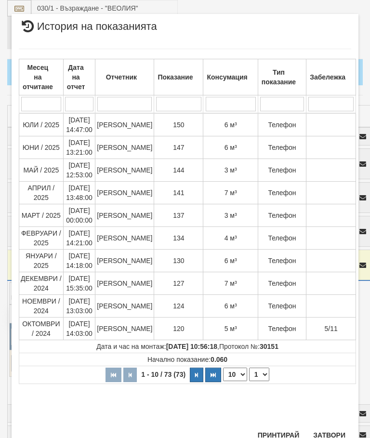
click at [332, 435] on button "Затвори" at bounding box center [329, 435] width 44 height 15
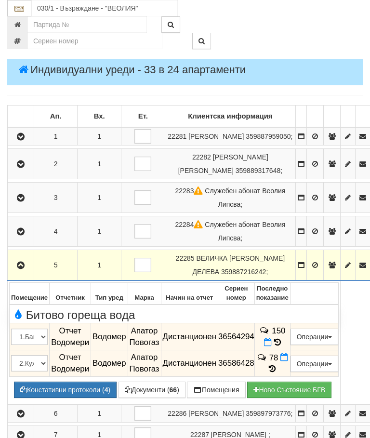
click at [24, 262] on icon "button" at bounding box center [21, 265] width 12 height 7
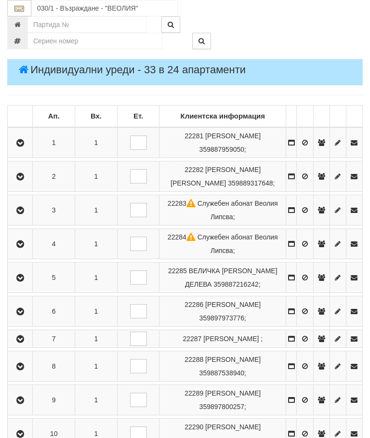
click at [24, 308] on icon "button" at bounding box center [20, 311] width 12 height 7
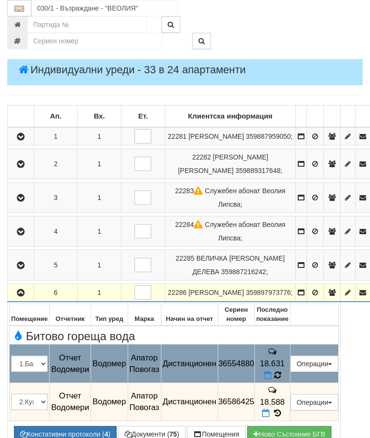
click at [281, 371] on icon at bounding box center [277, 375] width 7 height 9
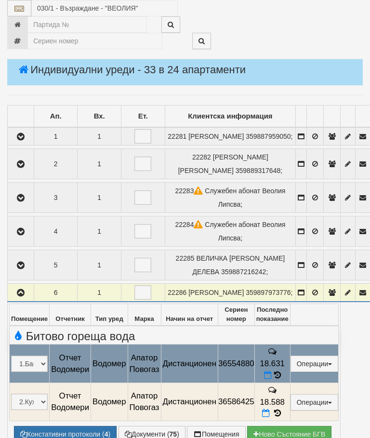
select select "10"
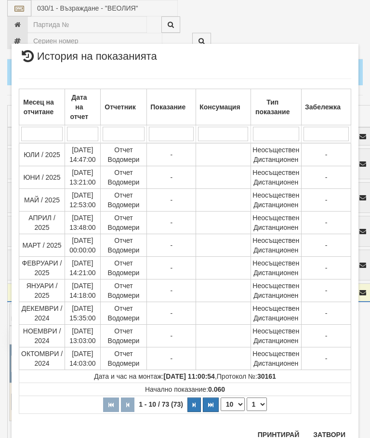
scroll to position [738, 0]
click at [260, 400] on select "1 2 3 4 5 6 7 8" at bounding box center [257, 404] width 20 height 13
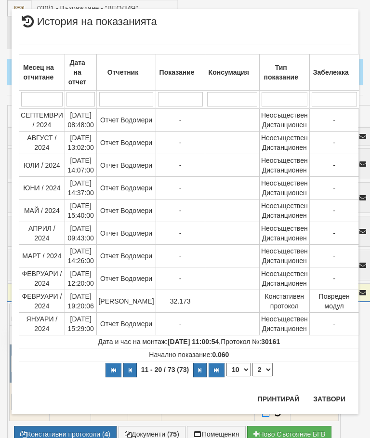
scroll to position [0, 0]
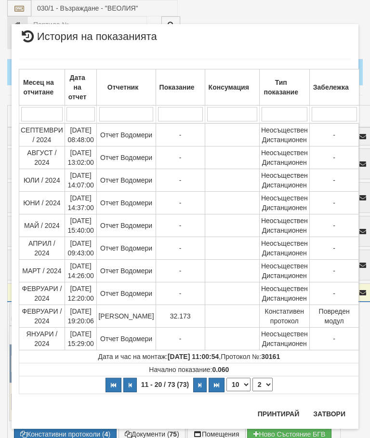
click at [267, 381] on select "1 2 3 4 5 6 7 8" at bounding box center [263, 384] width 20 height 13
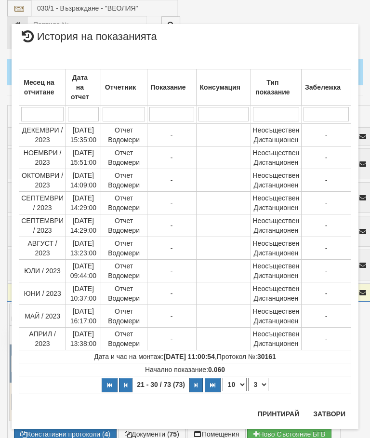
click at [261, 382] on select "1 2 3 4 5 6 7 8" at bounding box center [258, 384] width 20 height 13
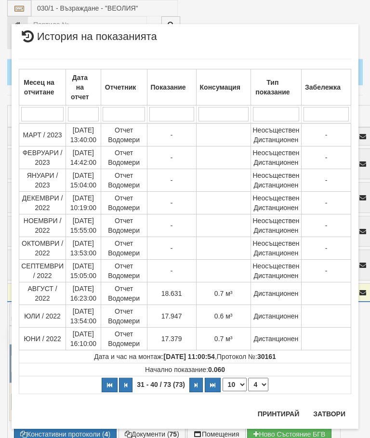
click at [264, 380] on select "1 2 3 4 5 6 7 8" at bounding box center [258, 384] width 20 height 13
select select "2"
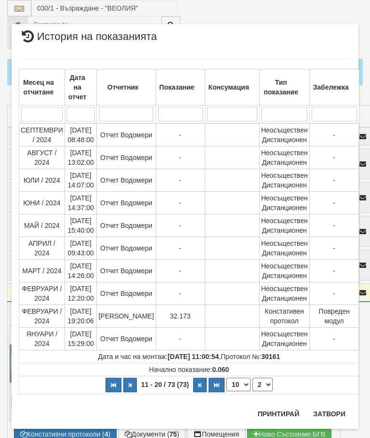
click at [332, 414] on button "Затвори" at bounding box center [329, 413] width 44 height 15
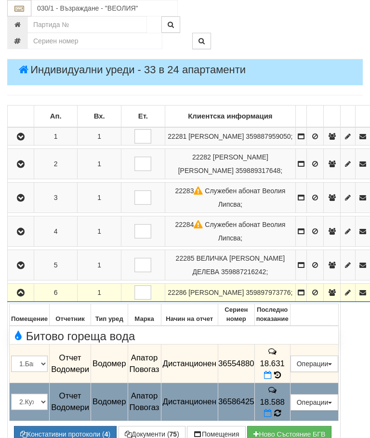
click at [281, 409] on icon at bounding box center [277, 413] width 7 height 9
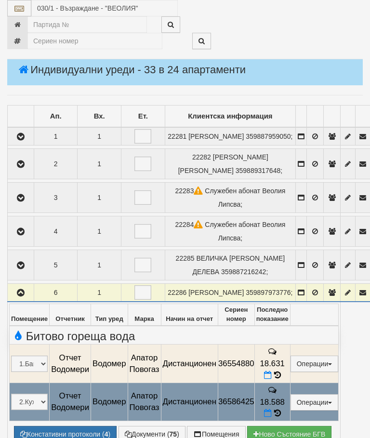
select select "10"
select select "1"
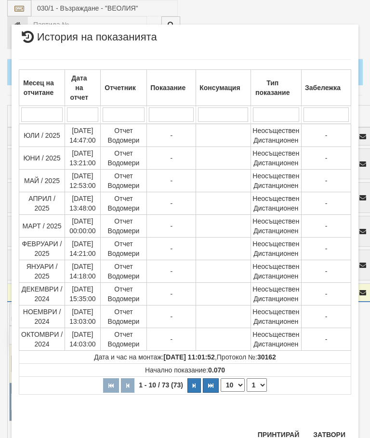
scroll to position [582, 0]
click at [331, 432] on button "Затвори" at bounding box center [329, 435] width 44 height 15
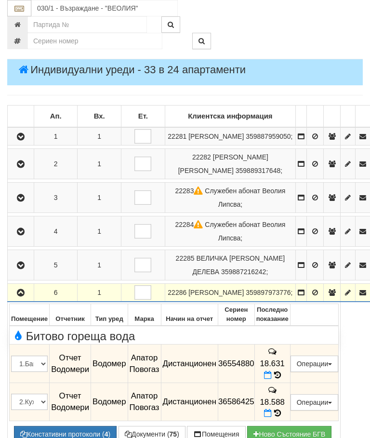
click at [290, 346] on td "18.631" at bounding box center [272, 364] width 36 height 39
click at [281, 371] on span at bounding box center [277, 375] width 7 height 9
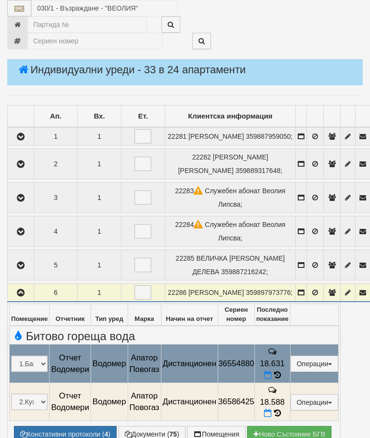
select select "10"
select select "1"
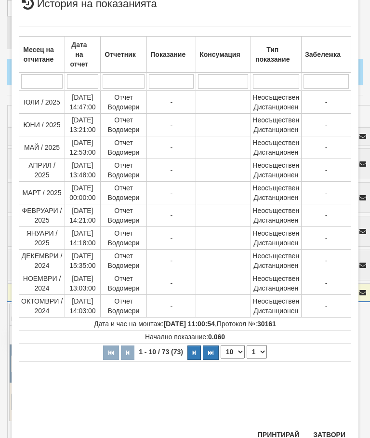
scroll to position [229, 0]
click at [327, 433] on button "Затвори" at bounding box center [329, 435] width 44 height 15
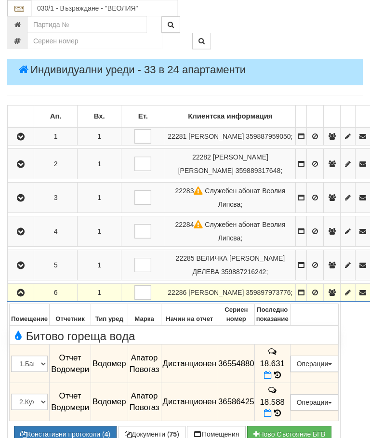
click at [16, 290] on icon "button" at bounding box center [21, 293] width 12 height 7
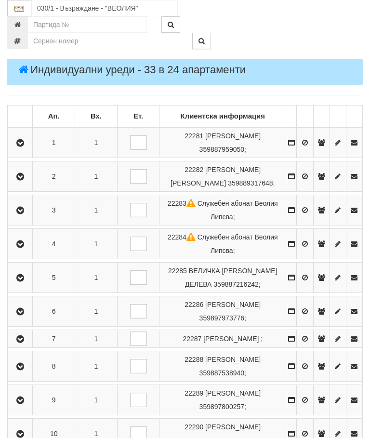
click at [21, 342] on icon "button" at bounding box center [20, 339] width 12 height 7
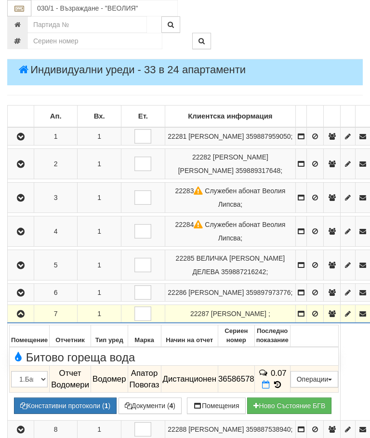
click at [22, 311] on icon "button" at bounding box center [21, 314] width 12 height 7
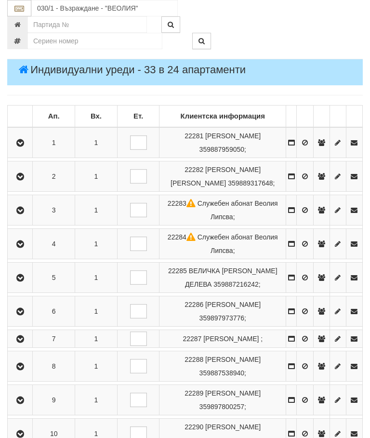
click at [26, 370] on icon "button" at bounding box center [20, 366] width 12 height 7
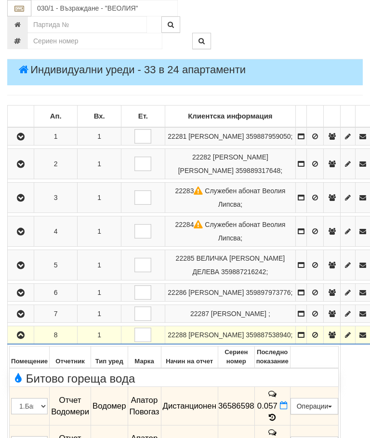
click at [278, 414] on icon at bounding box center [272, 418] width 11 height 8
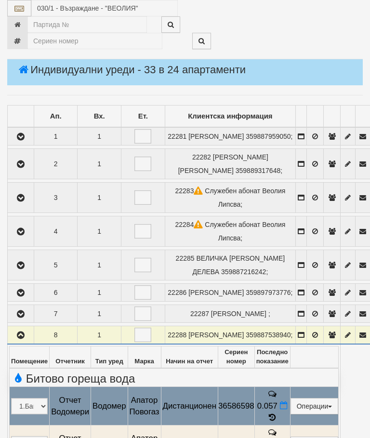
select select "10"
select select "1"
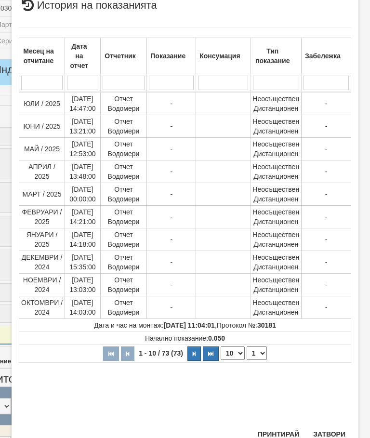
scroll to position [252, 0]
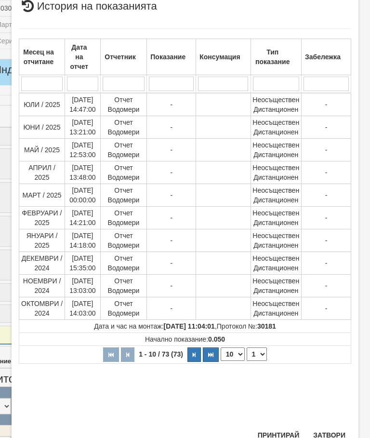
click at [326, 432] on button "Затвори" at bounding box center [329, 435] width 44 height 15
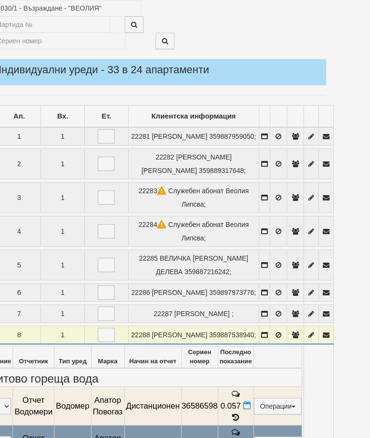
select select "10"
select select "1"
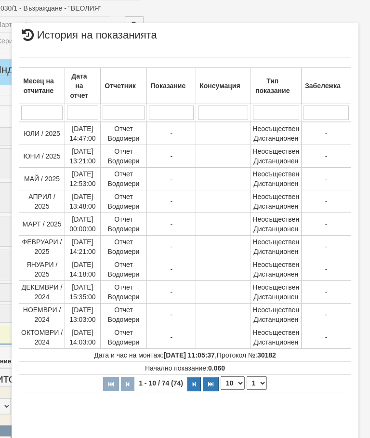
scroll to position [319, 0]
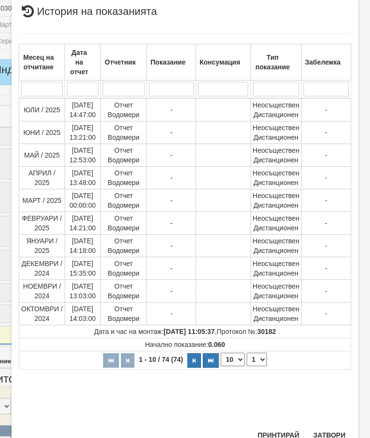
click at [329, 437] on button "Затвори" at bounding box center [329, 435] width 44 height 15
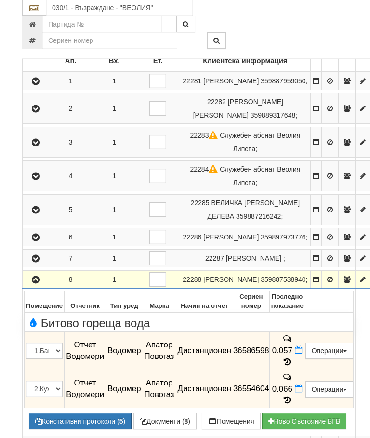
scroll to position [219, 0]
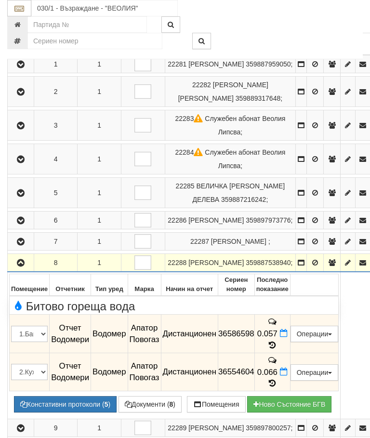
click at [24, 260] on icon "button" at bounding box center [21, 263] width 12 height 7
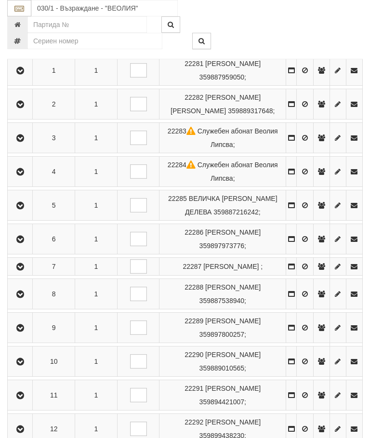
click at [21, 270] on icon "button" at bounding box center [20, 267] width 12 height 7
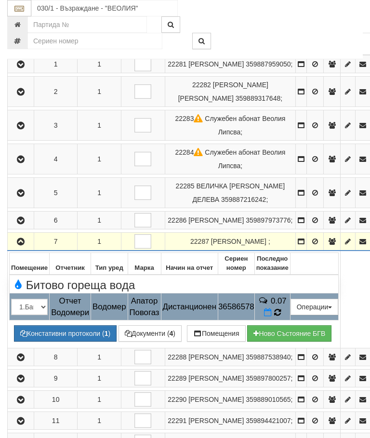
click at [281, 308] on icon at bounding box center [277, 312] width 7 height 9
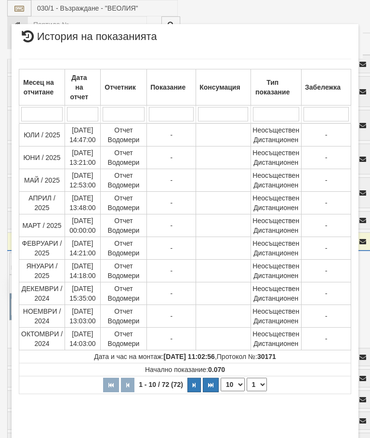
click at [260, 388] on select "1 2 3 4 5 6 7 8" at bounding box center [257, 384] width 20 height 13
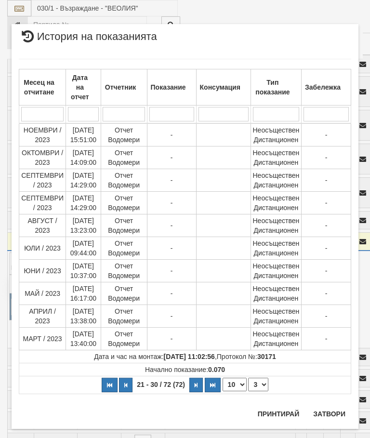
click at [261, 380] on select "1 2 3 4 5 6 7 8" at bounding box center [258, 384] width 20 height 13
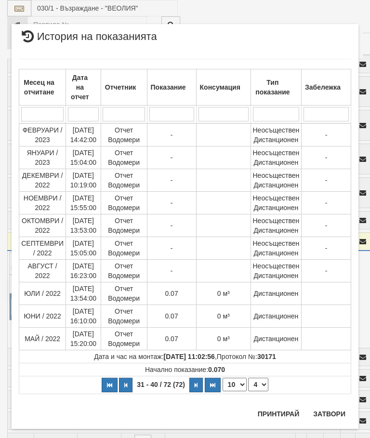
click at [262, 382] on select "1 2 3 4 5 6 7 8" at bounding box center [258, 384] width 20 height 13
select select "5"
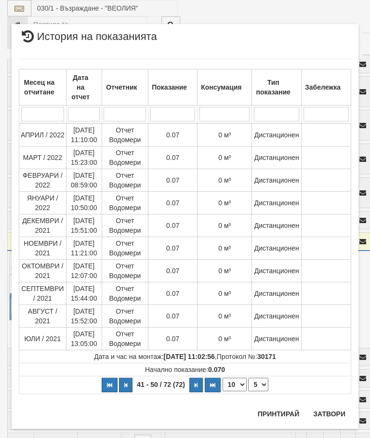
click at [332, 414] on button "Затвори" at bounding box center [329, 413] width 44 height 15
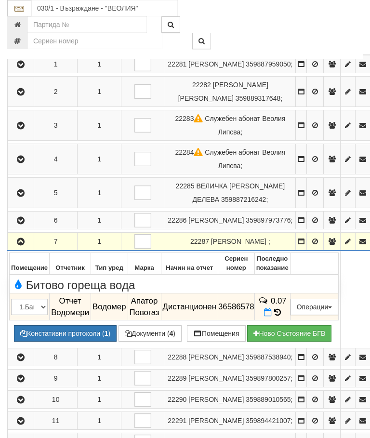
click at [19, 239] on icon "button" at bounding box center [21, 242] width 12 height 7
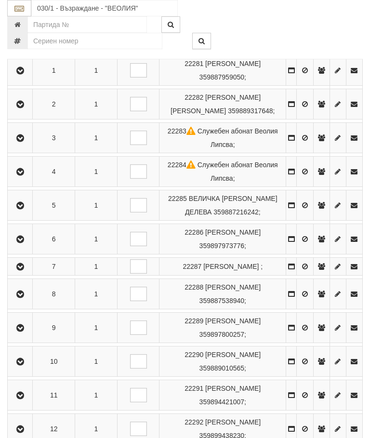
click at [29, 235] on button "button" at bounding box center [20, 239] width 22 height 14
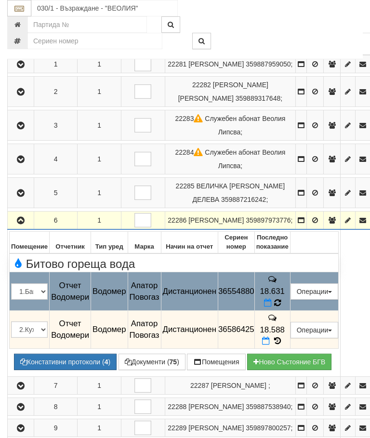
click at [281, 299] on icon at bounding box center [277, 303] width 7 height 9
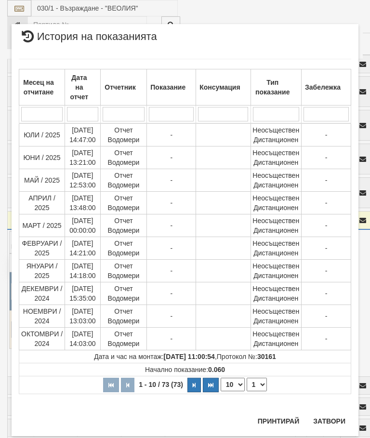
click at [261, 382] on select "1 2 3 4 5 6 7 8" at bounding box center [257, 384] width 20 height 13
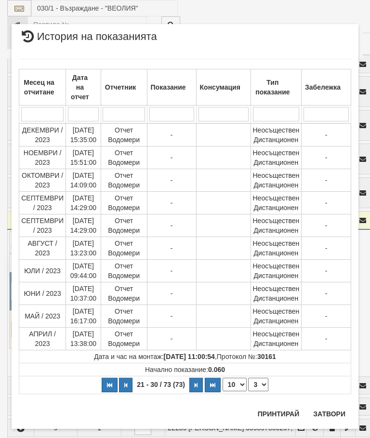
click at [265, 381] on select "1 2 3 4 5 6 7 8" at bounding box center [258, 384] width 20 height 13
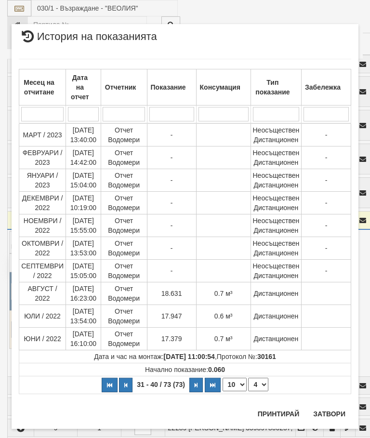
select select "4"
click at [330, 413] on button "Затвори" at bounding box center [329, 413] width 44 height 15
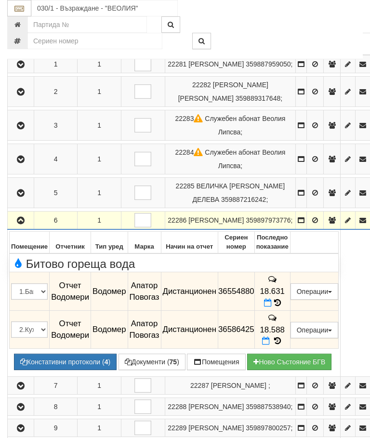
click at [22, 217] on icon "button" at bounding box center [21, 220] width 12 height 7
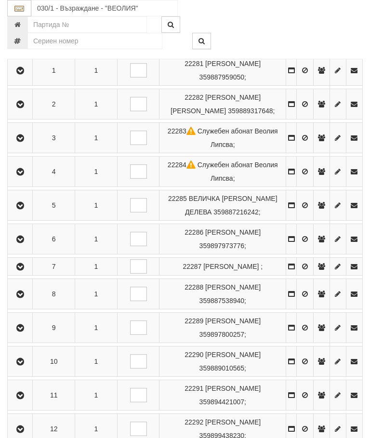
click at [22, 236] on icon "button" at bounding box center [20, 239] width 12 height 7
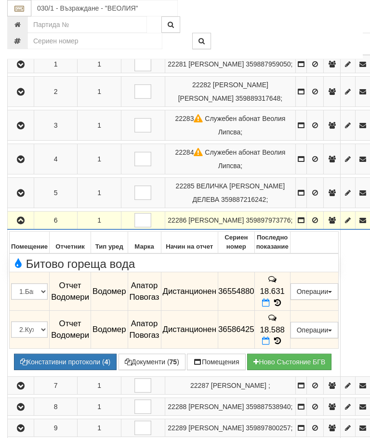
click at [20, 217] on icon "button" at bounding box center [21, 220] width 12 height 7
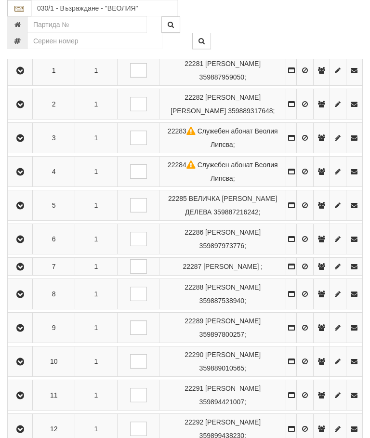
click at [26, 202] on icon "button" at bounding box center [20, 205] width 12 height 7
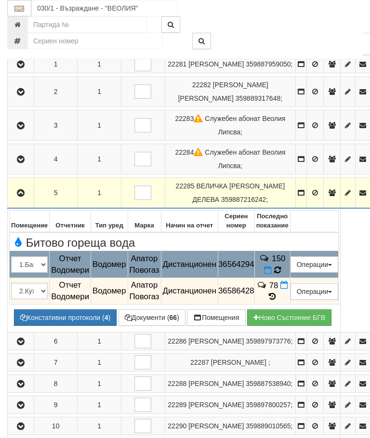
click at [281, 266] on icon at bounding box center [277, 270] width 7 height 8
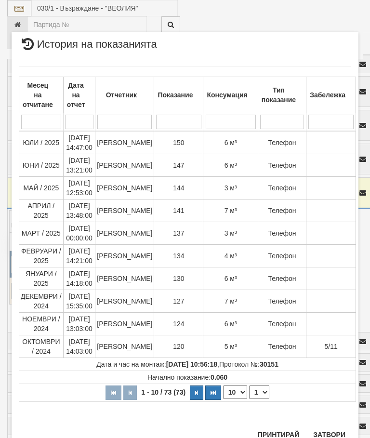
scroll to position [644, 0]
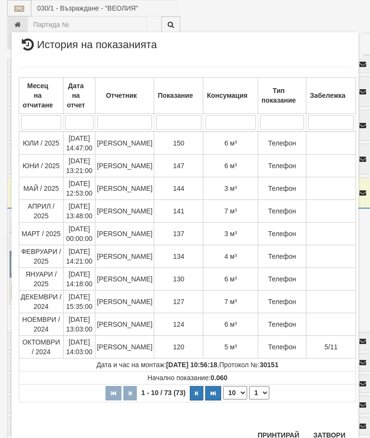
click at [324, 437] on button "Затвори" at bounding box center [329, 435] width 44 height 15
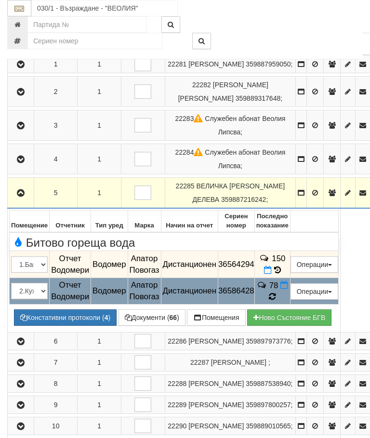
click at [290, 285] on td "78" at bounding box center [272, 291] width 36 height 27
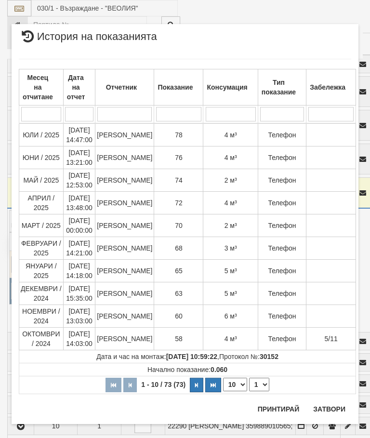
click at [334, 409] on button "Затвори" at bounding box center [329, 408] width 44 height 15
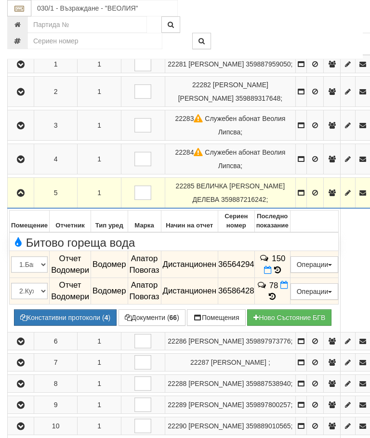
click at [27, 190] on icon "button" at bounding box center [21, 193] width 12 height 7
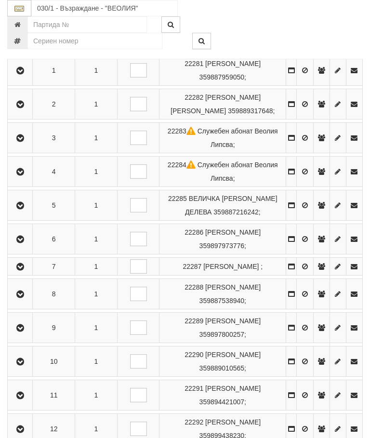
click at [23, 169] on icon "button" at bounding box center [20, 172] width 12 height 7
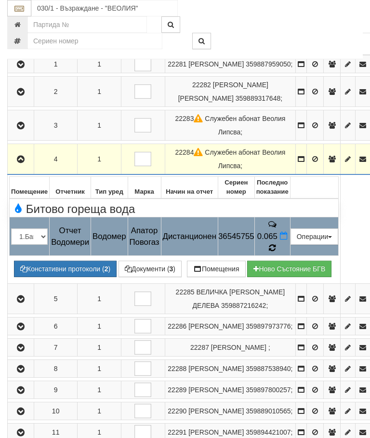
click at [276, 244] on icon at bounding box center [272, 248] width 7 height 8
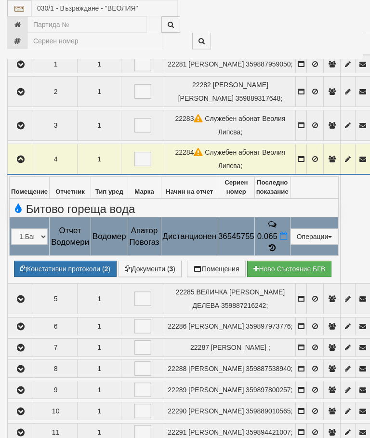
select select "10"
select select "1"
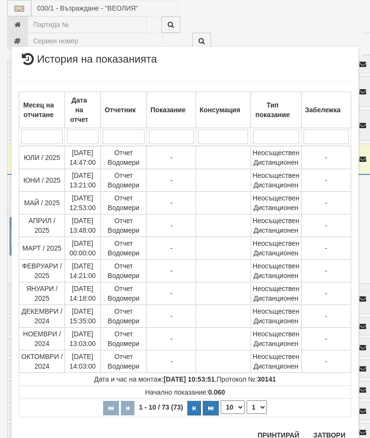
scroll to position [755, 0]
click at [331, 431] on button "Затвори" at bounding box center [329, 435] width 44 height 15
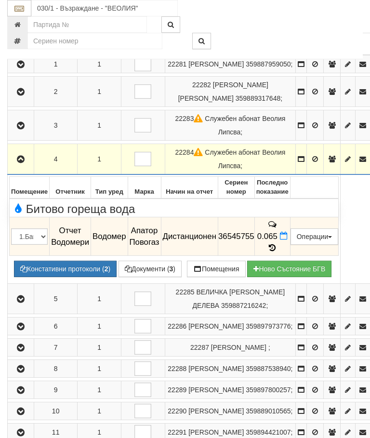
click at [22, 156] on icon "button" at bounding box center [21, 159] width 12 height 7
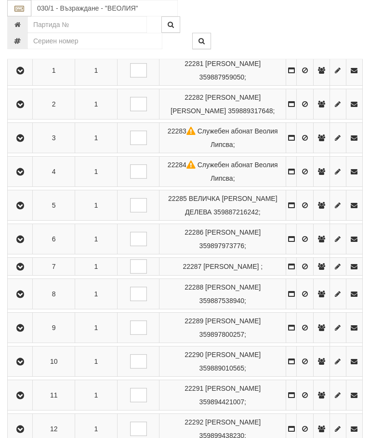
click at [25, 137] on icon "button" at bounding box center [20, 138] width 12 height 7
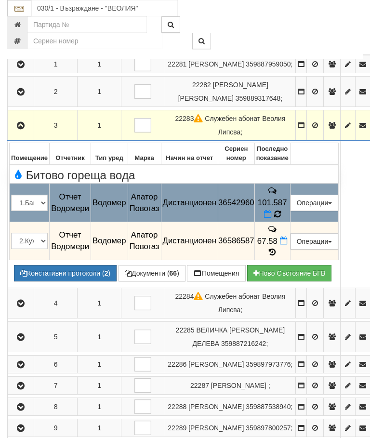
click at [281, 210] on icon at bounding box center [277, 214] width 7 height 9
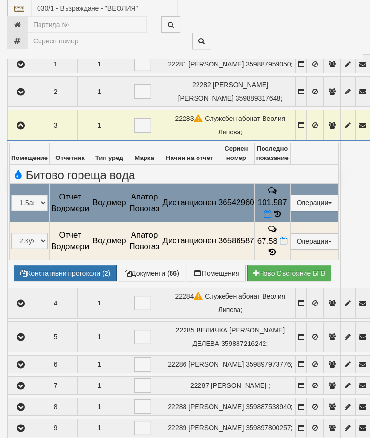
select select "10"
select select "1"
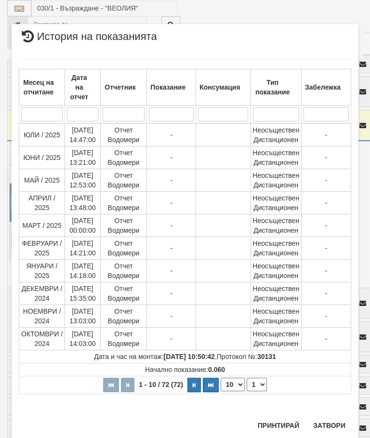
click at [333, 422] on button "Затвори" at bounding box center [329, 425] width 44 height 15
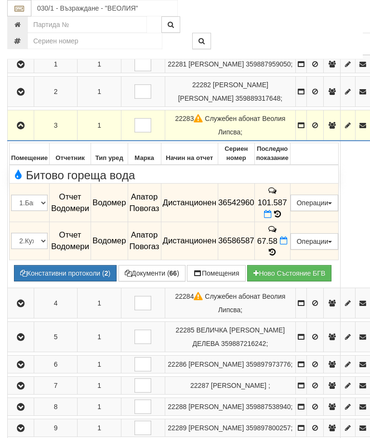
click at [25, 129] on icon "button" at bounding box center [21, 125] width 12 height 7
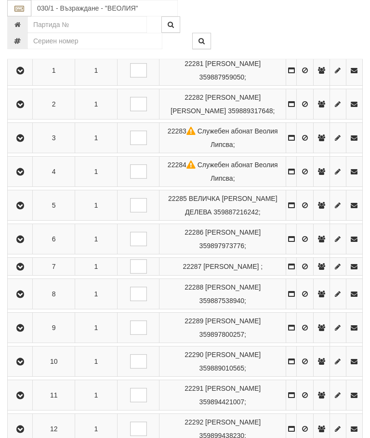
click at [28, 100] on button "button" at bounding box center [20, 104] width 22 height 14
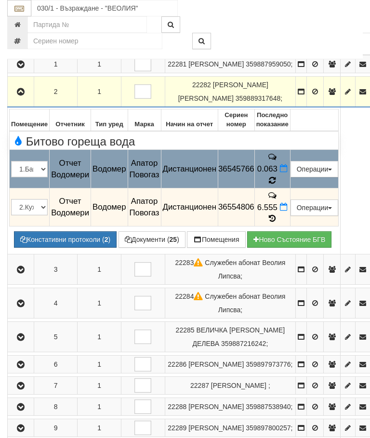
click at [276, 179] on icon at bounding box center [272, 180] width 7 height 9
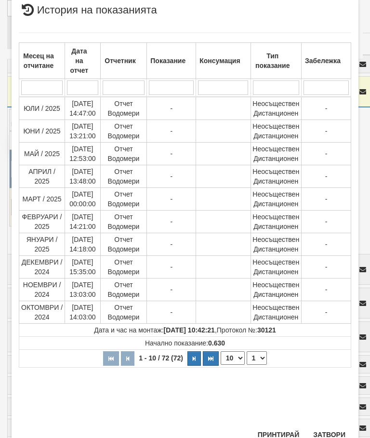
scroll to position [297, 0]
click at [328, 434] on button "Затвори" at bounding box center [329, 435] width 44 height 15
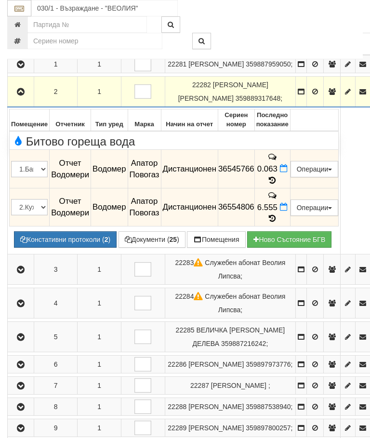
click at [278, 214] on icon at bounding box center [272, 218] width 11 height 8
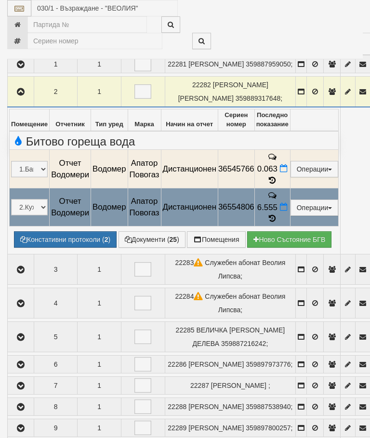
select select "10"
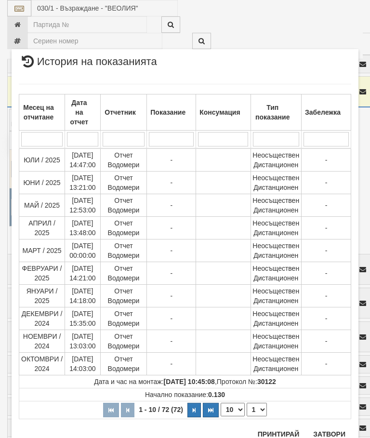
scroll to position [526, 0]
click at [256, 406] on select "1 2 3 4 5 6 7 8" at bounding box center [257, 409] width 20 height 13
select select "2"
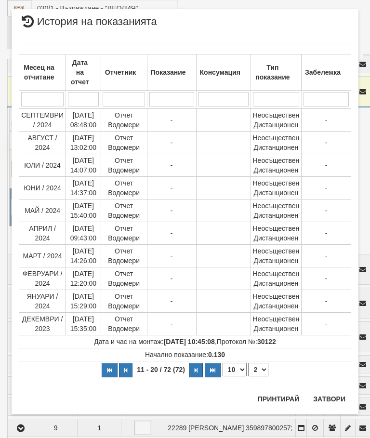
scroll to position [0, 0]
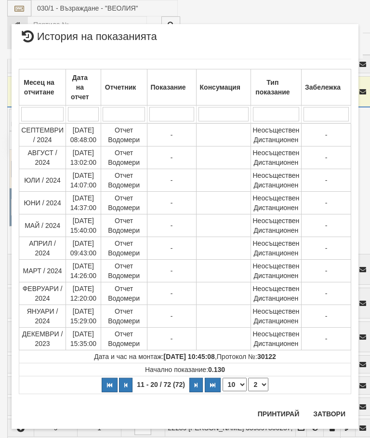
click at [263, 407] on button "Принтирай" at bounding box center [278, 413] width 53 height 15
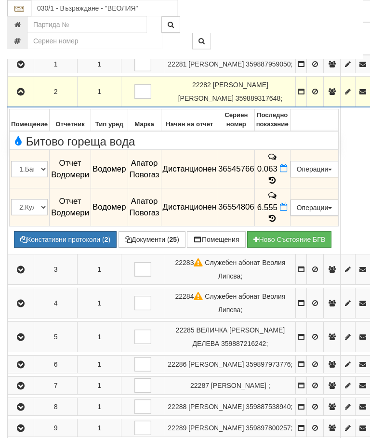
scroll to position [255, 0]
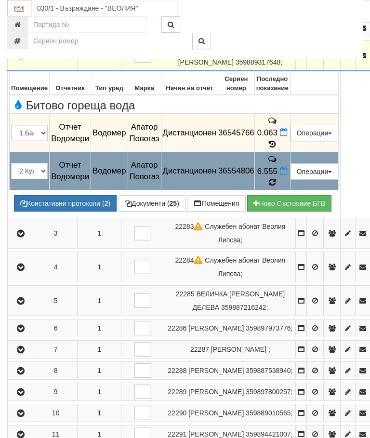
click at [276, 178] on icon at bounding box center [272, 182] width 7 height 9
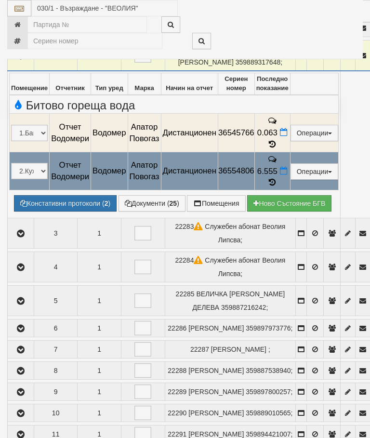
select select "10"
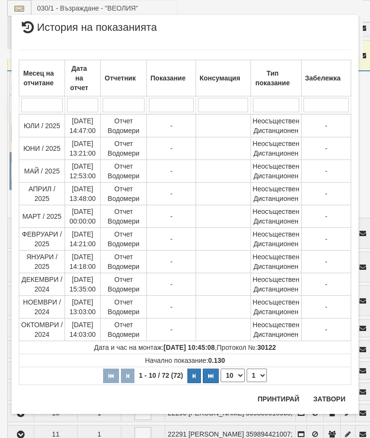
scroll to position [560, 0]
click at [261, 371] on select "1 2 3 4 5 6 7 8" at bounding box center [257, 375] width 20 height 13
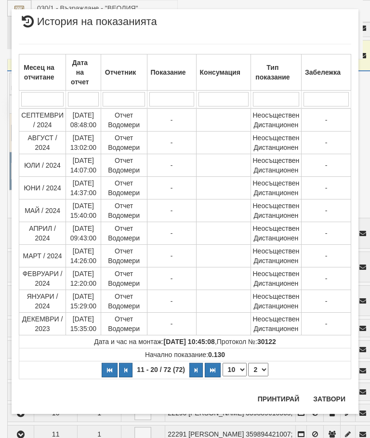
scroll to position [15, 0]
click at [264, 368] on select "1 2 3 4 5 6 7 8" at bounding box center [258, 369] width 20 height 13
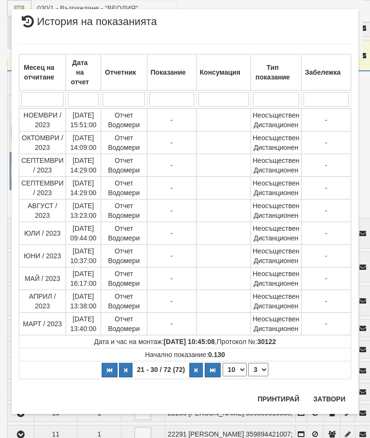
click at [262, 366] on select "1 2 3 4 5 6 7 8" at bounding box center [258, 369] width 20 height 13
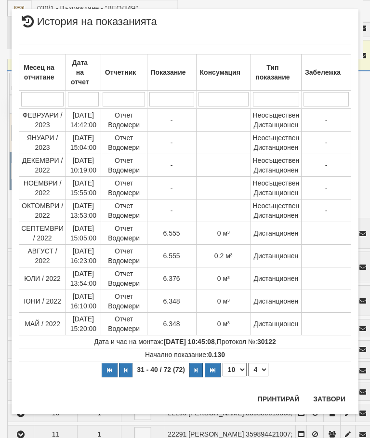
click at [264, 367] on select "1 2 3 4 5 6 7 8" at bounding box center [258, 369] width 20 height 13
select select "5"
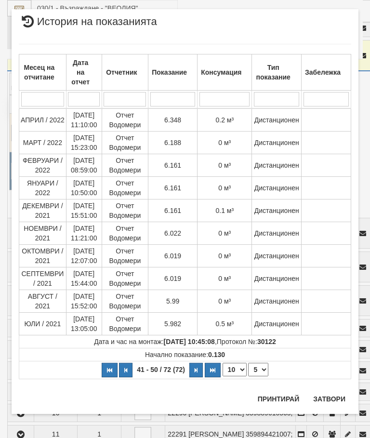
click at [331, 396] on button "Затвори" at bounding box center [329, 398] width 44 height 15
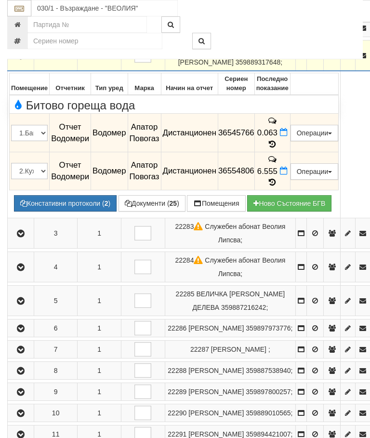
click at [27, 63] on button "button" at bounding box center [20, 55] width 23 height 14
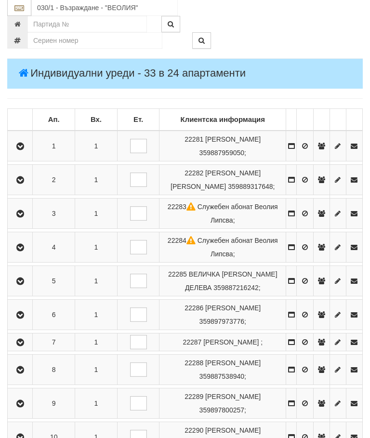
scroll to position [143, 0]
click at [22, 150] on icon "button" at bounding box center [20, 146] width 12 height 7
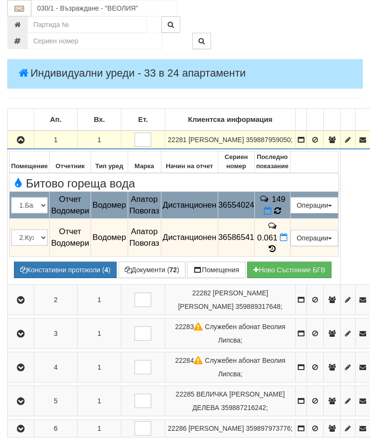
click at [281, 215] on icon at bounding box center [277, 211] width 7 height 9
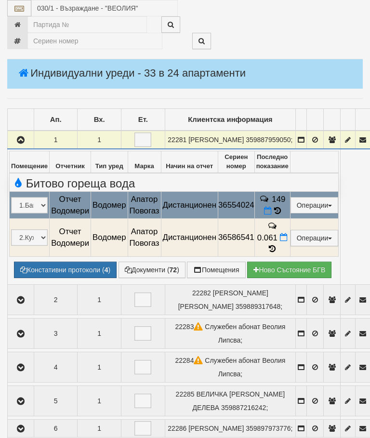
select select "10"
select select "1"
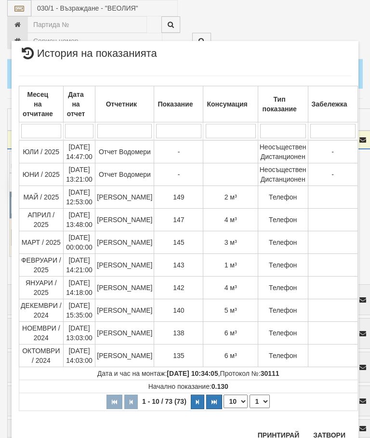
scroll to position [463, 0]
click at [328, 435] on button "Затвори" at bounding box center [329, 435] width 44 height 15
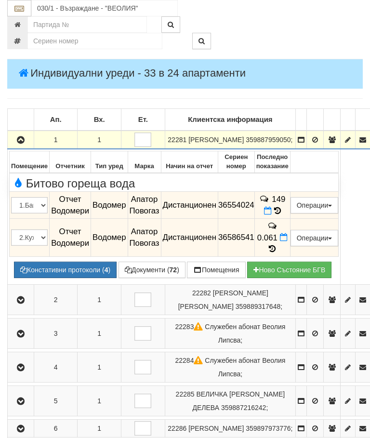
click at [278, 247] on icon at bounding box center [272, 249] width 11 height 8
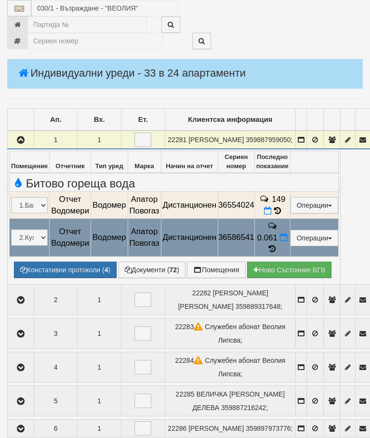
select select "10"
select select "1"
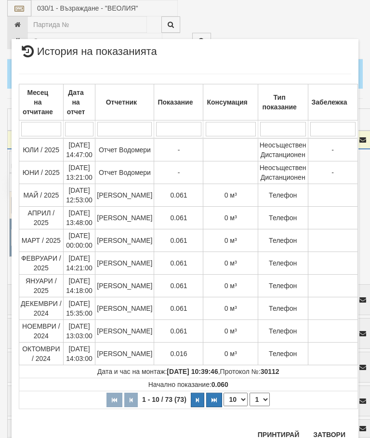
scroll to position [450, 0]
click at [330, 430] on button "Затвори" at bounding box center [329, 435] width 44 height 15
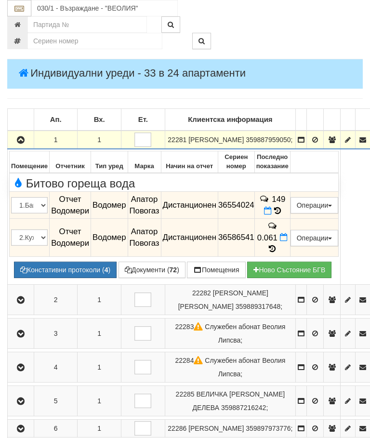
click at [23, 143] on icon "button" at bounding box center [21, 140] width 12 height 7
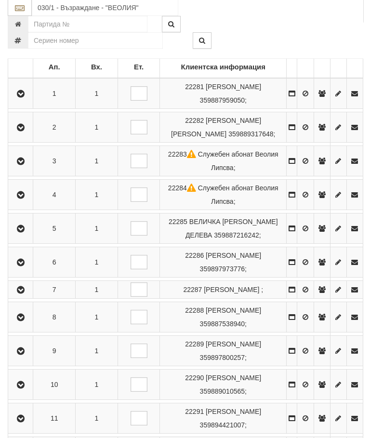
scroll to position [291, 0]
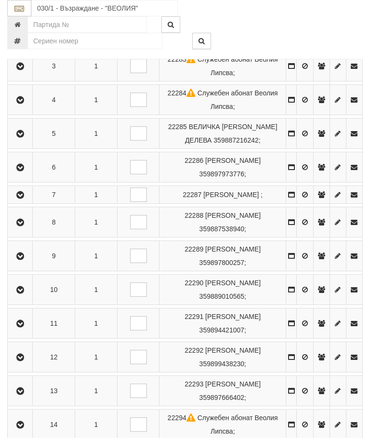
click at [23, 131] on icon "button" at bounding box center [20, 134] width 12 height 7
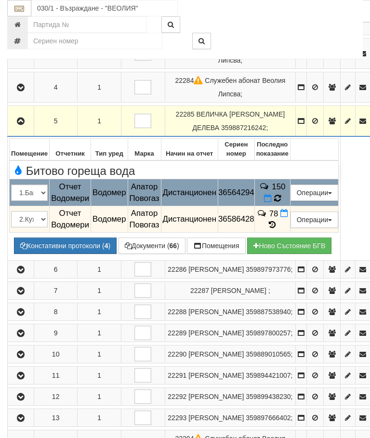
click at [281, 194] on icon at bounding box center [277, 198] width 7 height 8
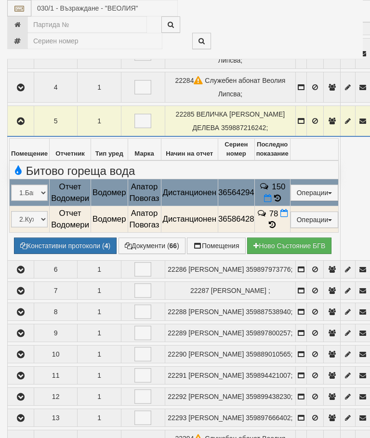
select select "10"
select select "1"
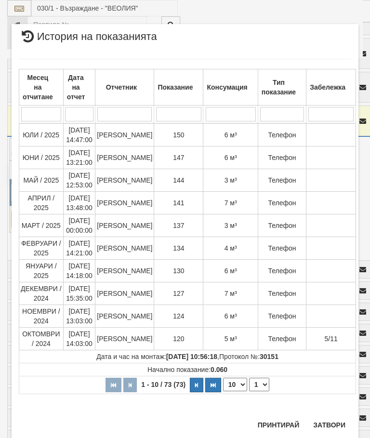
click at [336, 418] on button "Затвори" at bounding box center [329, 424] width 44 height 15
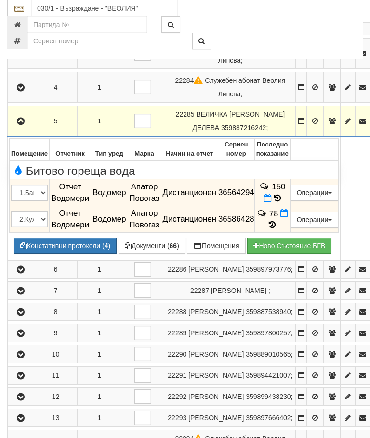
click at [27, 118] on icon "button" at bounding box center [21, 121] width 12 height 7
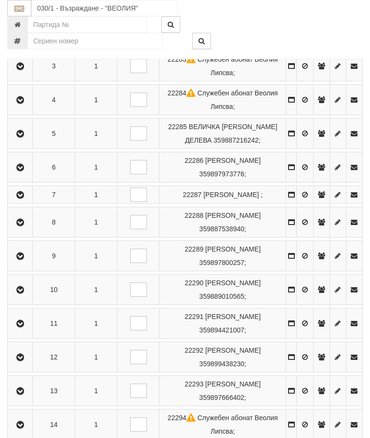
click at [22, 260] on icon "button" at bounding box center [20, 256] width 12 height 7
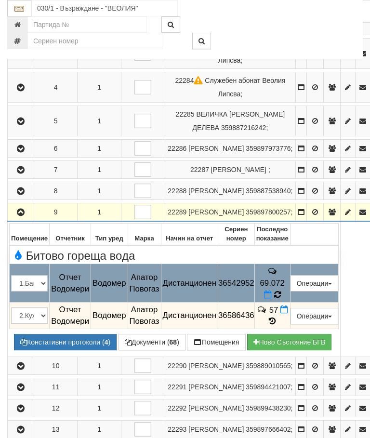
click at [281, 293] on icon at bounding box center [277, 295] width 7 height 8
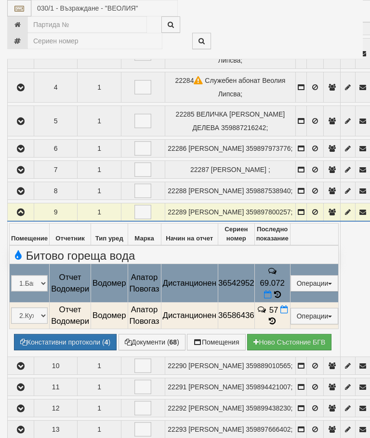
select select "10"
select select "1"
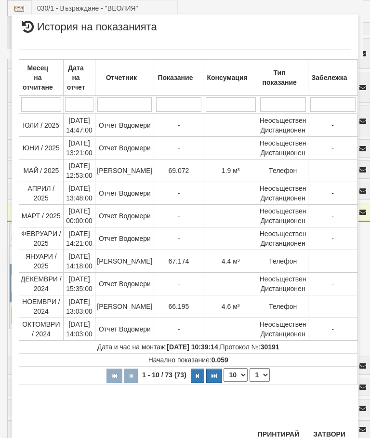
scroll to position [90, 0]
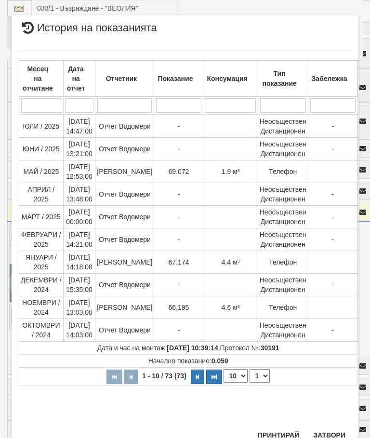
click at [330, 433] on button "Затвори" at bounding box center [329, 435] width 44 height 15
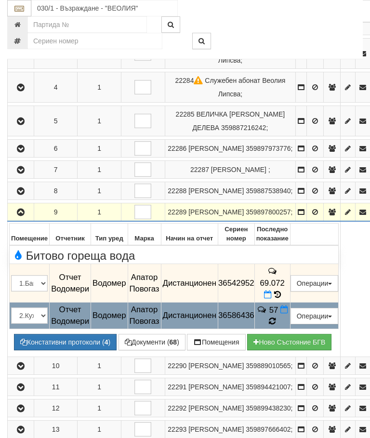
click at [279, 314] on span "57" at bounding box center [273, 309] width 9 height 9
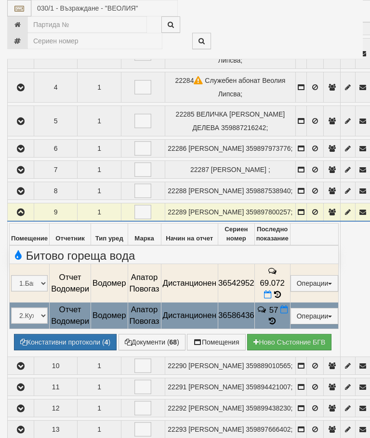
select select "10"
select select "1"
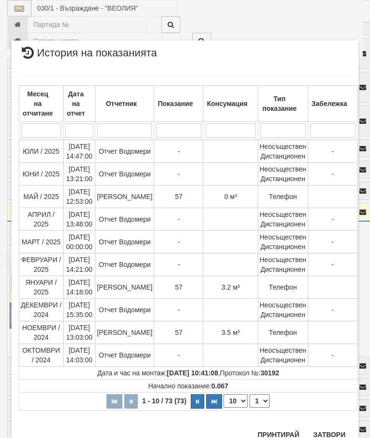
scroll to position [468, 0]
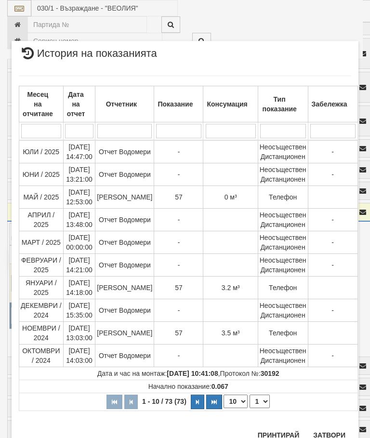
click at [328, 432] on button "Затвори" at bounding box center [329, 435] width 44 height 15
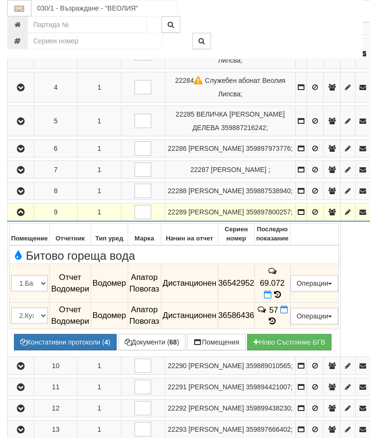
click at [22, 214] on icon "button" at bounding box center [21, 212] width 12 height 7
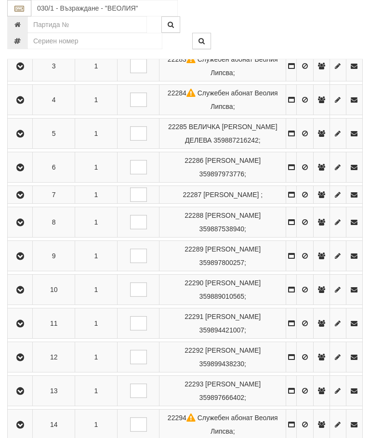
click at [23, 294] on icon "button" at bounding box center [20, 290] width 12 height 7
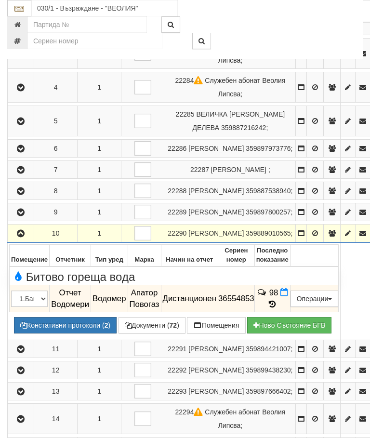
click at [279, 297] on span "98" at bounding box center [273, 292] width 9 height 9
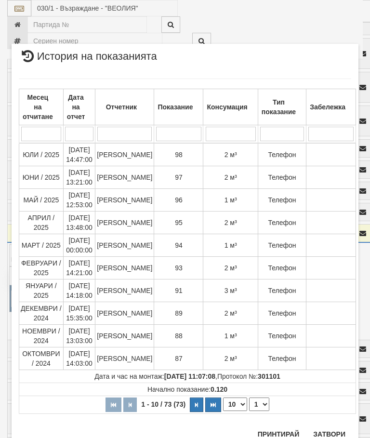
scroll to position [469, 0]
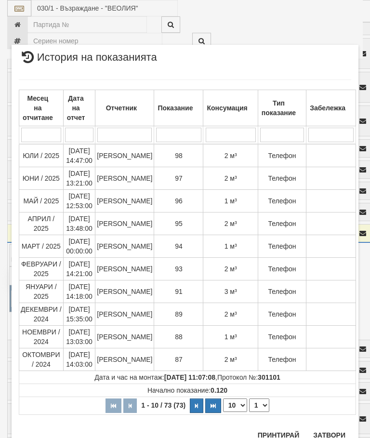
click at [329, 438] on button "Затвори" at bounding box center [329, 435] width 44 height 15
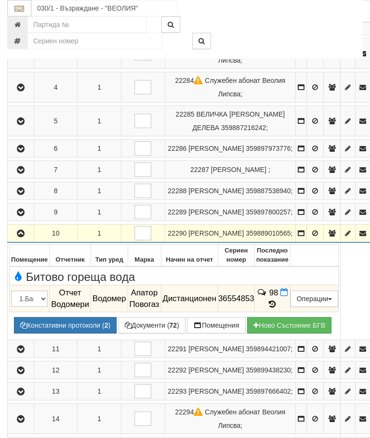
click at [22, 237] on icon "button" at bounding box center [21, 233] width 12 height 7
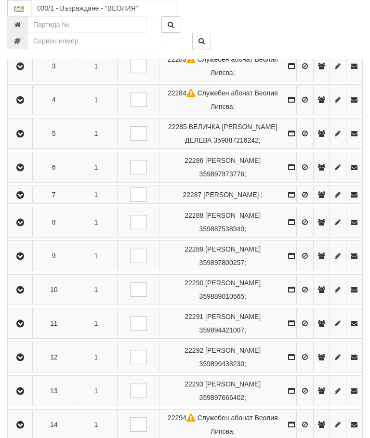
click at [23, 327] on icon "button" at bounding box center [20, 324] width 12 height 7
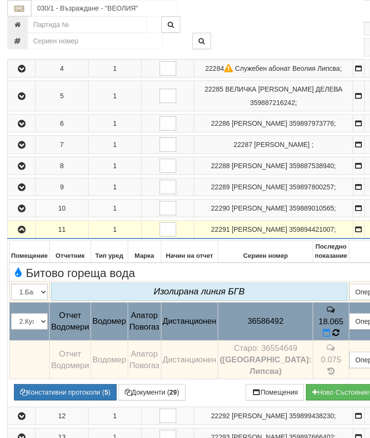
click at [333, 337] on icon at bounding box center [336, 333] width 7 height 9
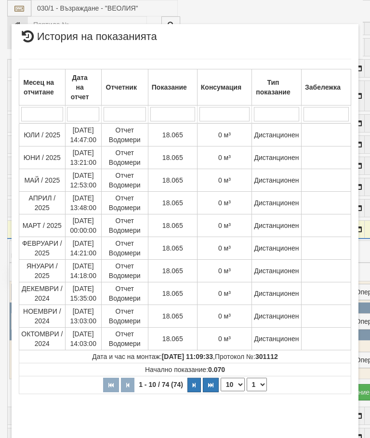
click at [330, 437] on button "Затвори" at bounding box center [329, 444] width 44 height 15
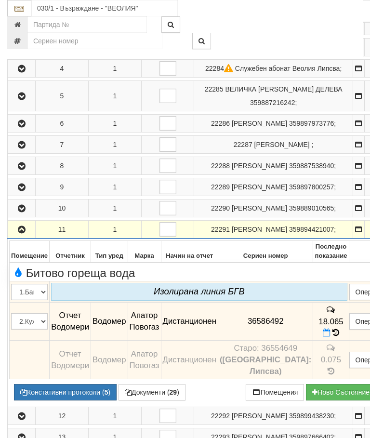
click at [24, 233] on icon "button" at bounding box center [22, 230] width 12 height 7
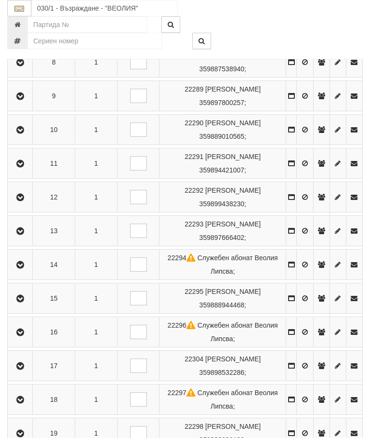
scroll to position [457, 0]
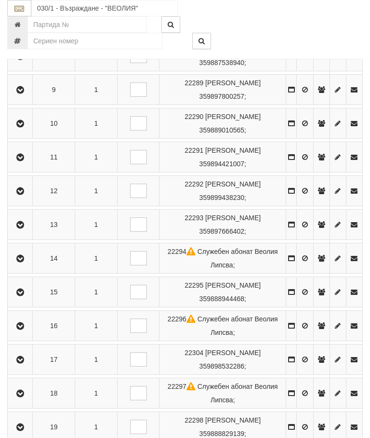
click at [25, 195] on icon "button" at bounding box center [20, 191] width 12 height 7
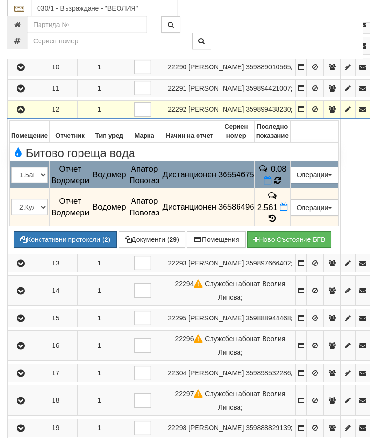
click at [281, 185] on icon at bounding box center [277, 180] width 7 height 9
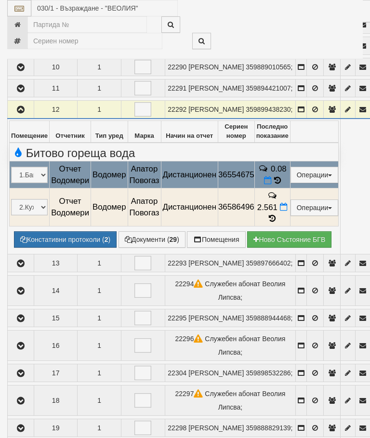
select select "10"
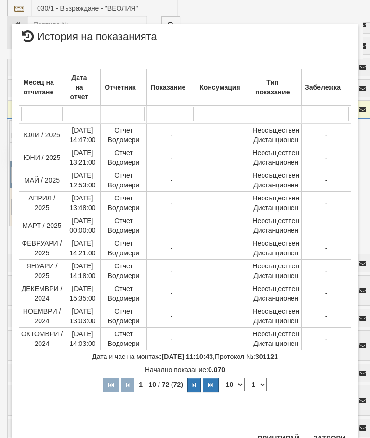
click at [258, 382] on select "1 2 3 4 5 6 7 8" at bounding box center [257, 384] width 20 height 13
select select "2"
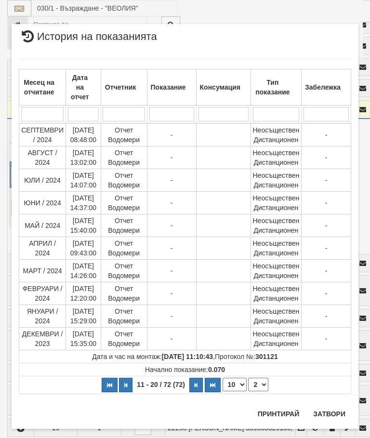
click at [327, 421] on button "Затвори" at bounding box center [329, 413] width 44 height 15
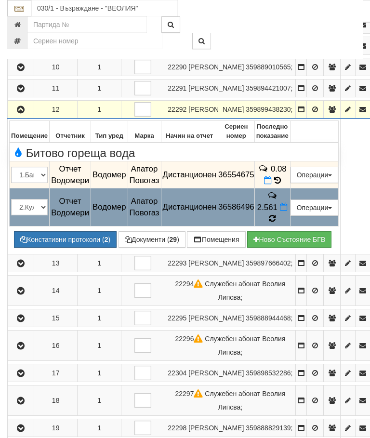
click at [276, 223] on icon at bounding box center [272, 218] width 7 height 9
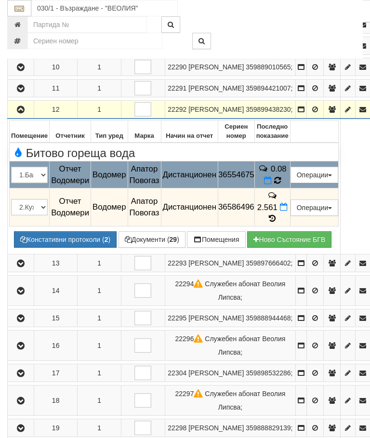
click at [281, 185] on icon at bounding box center [277, 180] width 7 height 9
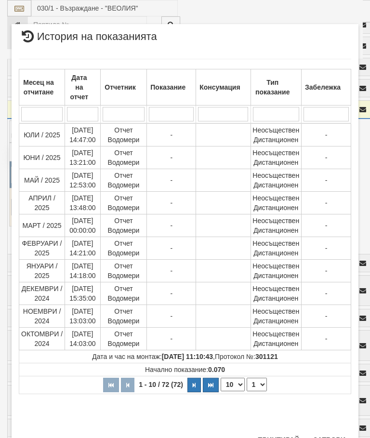
click at [257, 381] on select "1 2 3 4 5 6 7 8" at bounding box center [257, 384] width 20 height 13
select select "4"
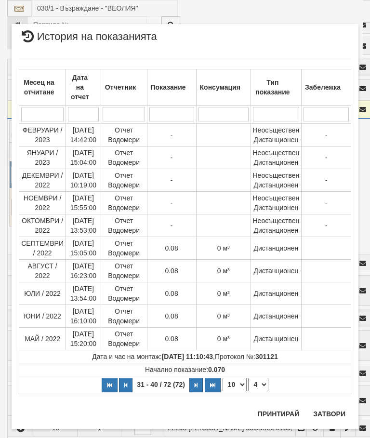
click at [329, 408] on button "Затвори" at bounding box center [329, 413] width 44 height 15
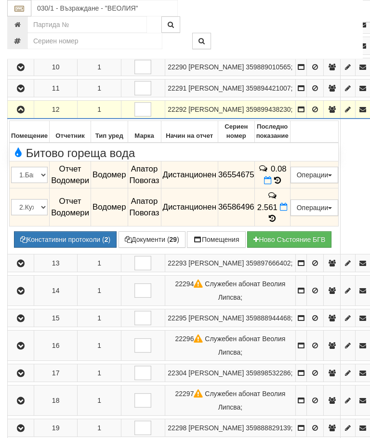
click at [22, 117] on button "button" at bounding box center [20, 109] width 23 height 14
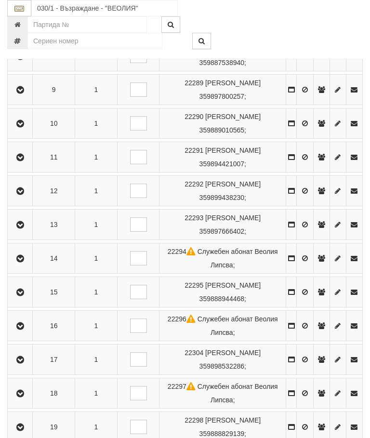
click at [23, 230] on button "button" at bounding box center [20, 224] width 22 height 14
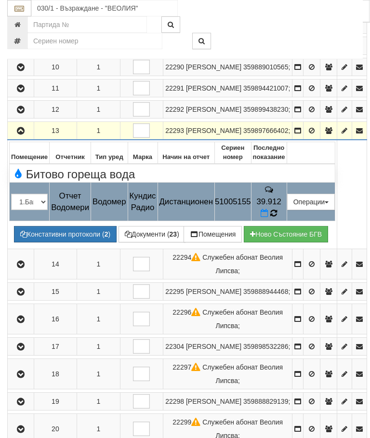
click at [278, 218] on icon at bounding box center [273, 213] width 7 height 9
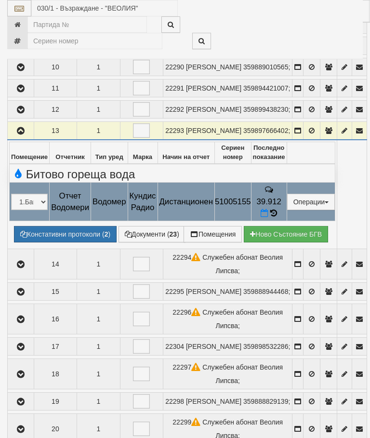
select select "10"
select select "1"
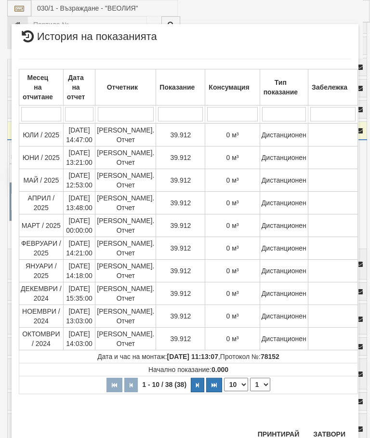
click at [335, 432] on button "Затвори" at bounding box center [329, 434] width 44 height 15
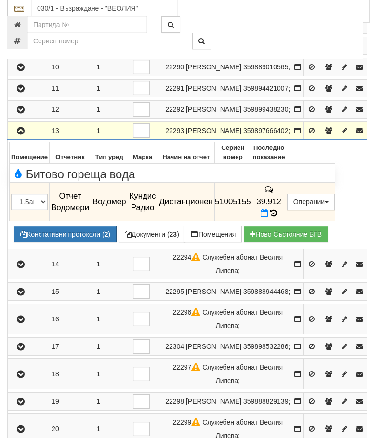
click at [27, 134] on icon "button" at bounding box center [21, 131] width 12 height 7
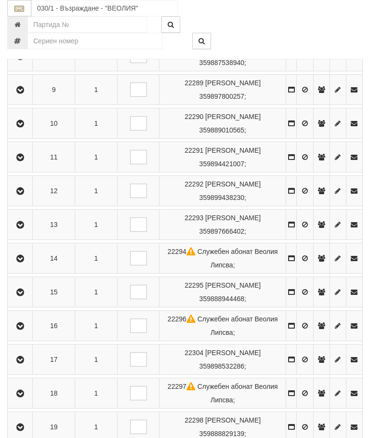
click at [21, 262] on icon "button" at bounding box center [20, 258] width 12 height 7
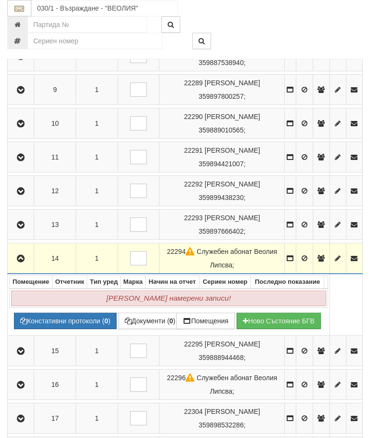
click at [23, 260] on td at bounding box center [21, 258] width 27 height 31
click at [27, 262] on icon "button" at bounding box center [21, 258] width 12 height 7
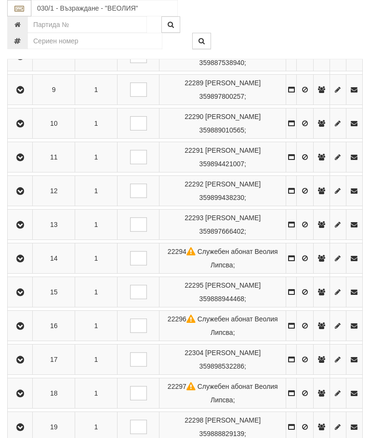
click at [30, 299] on button "button" at bounding box center [20, 292] width 22 height 14
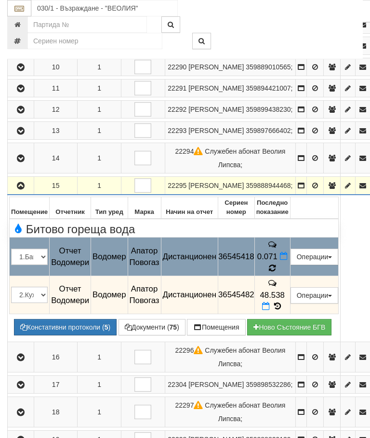
click at [276, 273] on icon at bounding box center [272, 268] width 7 height 9
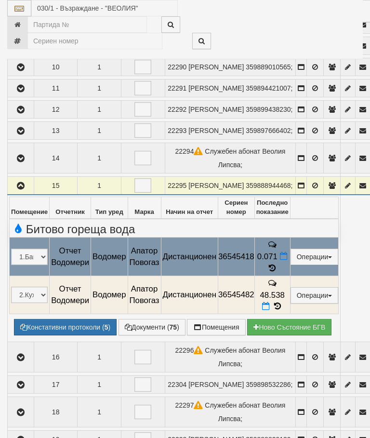
select select "10"
select select "1"
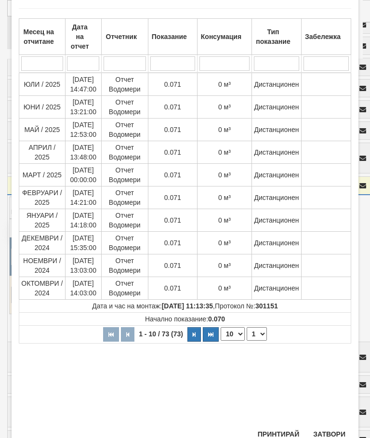
scroll to position [50, 0]
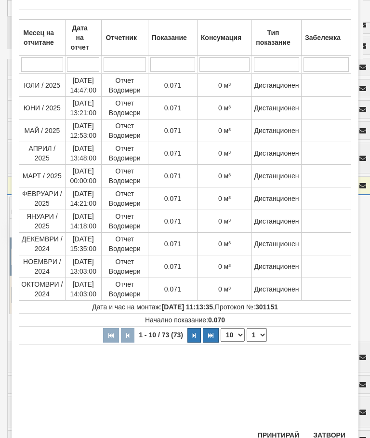
click at [330, 431] on button "Затвори" at bounding box center [329, 435] width 44 height 15
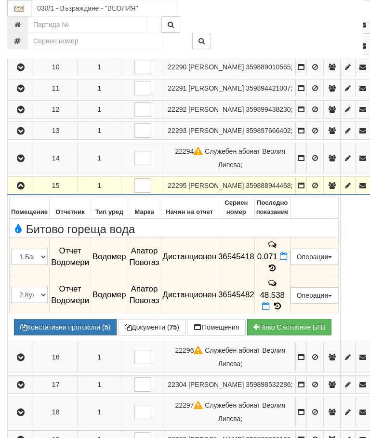
click at [283, 310] on icon at bounding box center [277, 306] width 11 height 8
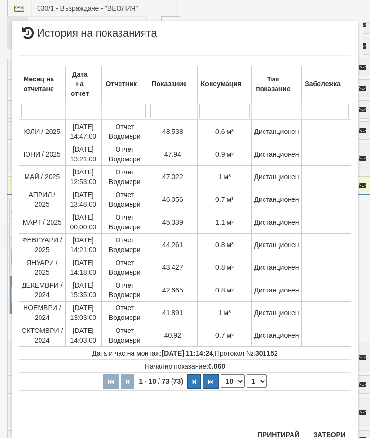
scroll to position [313, 0]
click at [331, 432] on button "Затвори" at bounding box center [329, 435] width 44 height 15
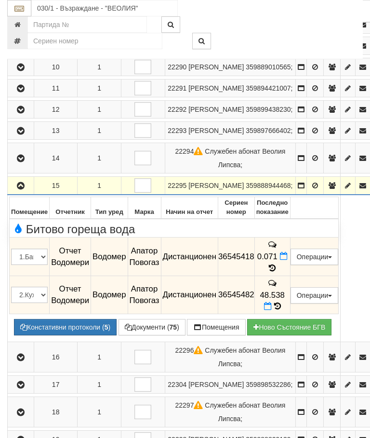
click at [27, 193] on button "button" at bounding box center [20, 185] width 23 height 14
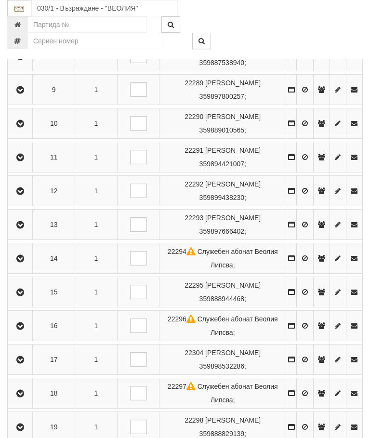
click at [25, 330] on icon "button" at bounding box center [20, 326] width 12 height 7
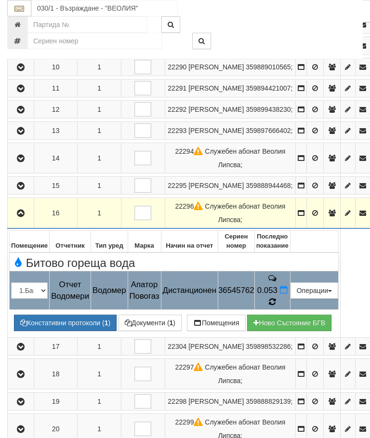
click at [276, 306] on icon at bounding box center [272, 302] width 7 height 8
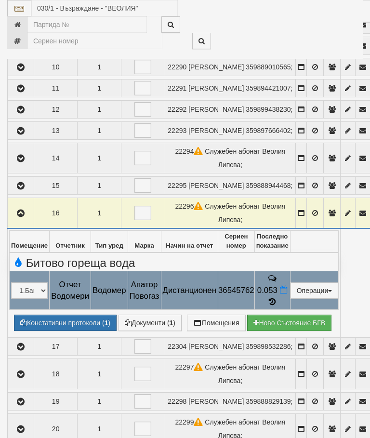
select select "10"
select select "1"
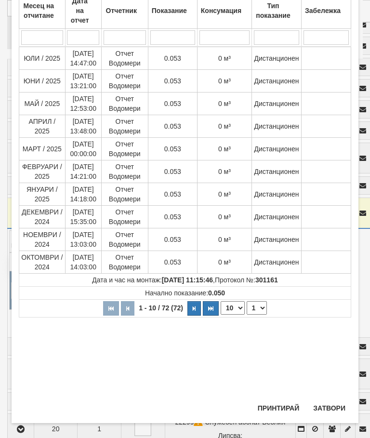
scroll to position [78, 0]
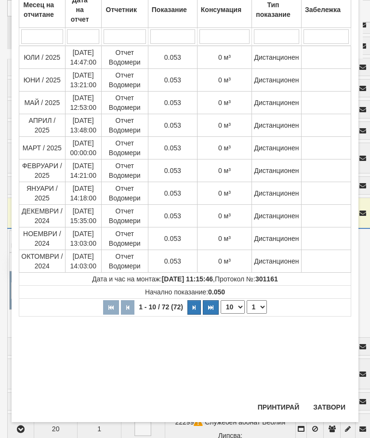
click at [335, 415] on button "Затвори" at bounding box center [329, 407] width 44 height 15
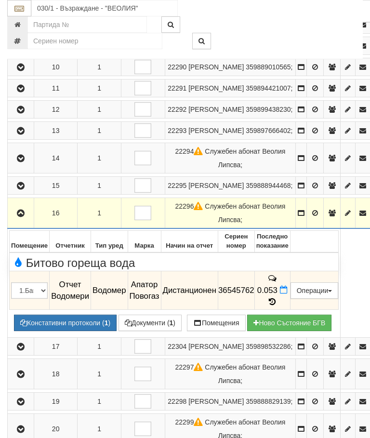
click at [19, 217] on icon "button" at bounding box center [21, 213] width 12 height 7
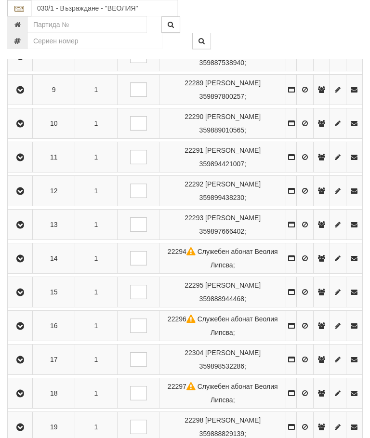
click at [26, 363] on icon "button" at bounding box center [20, 360] width 12 height 7
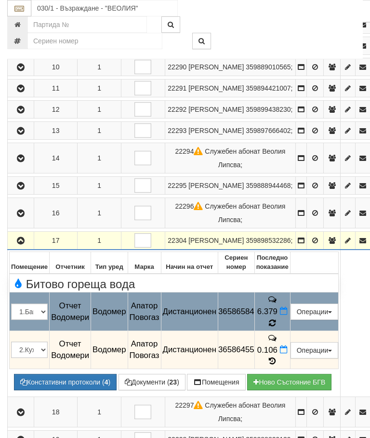
click at [276, 327] on icon at bounding box center [272, 323] width 7 height 8
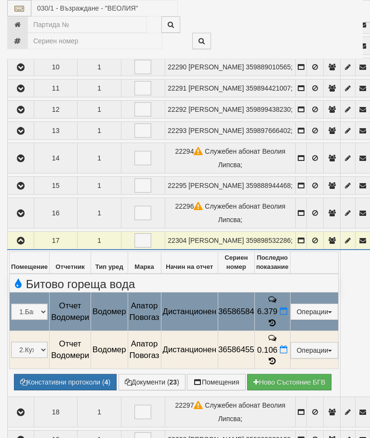
select select "10"
select select "1"
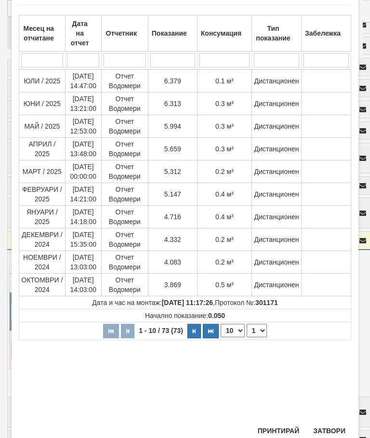
scroll to position [52, 0]
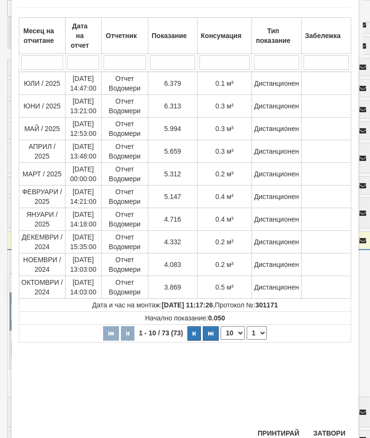
click at [333, 433] on button "Затвори" at bounding box center [329, 433] width 44 height 15
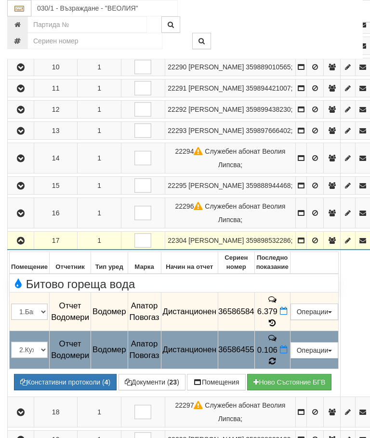
click at [276, 366] on icon at bounding box center [272, 361] width 7 height 9
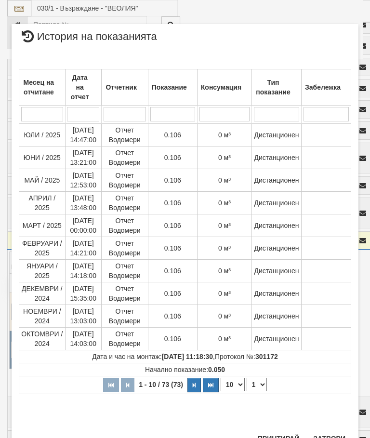
click at [328, 438] on button "Затвори" at bounding box center [329, 438] width 44 height 15
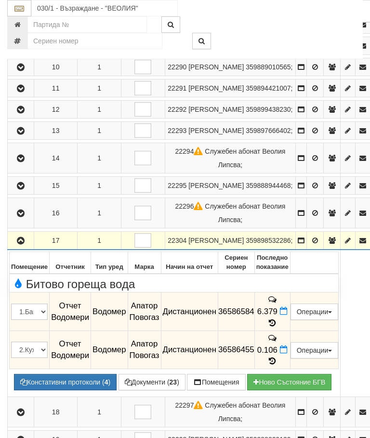
click at [23, 244] on icon "button" at bounding box center [21, 241] width 12 height 7
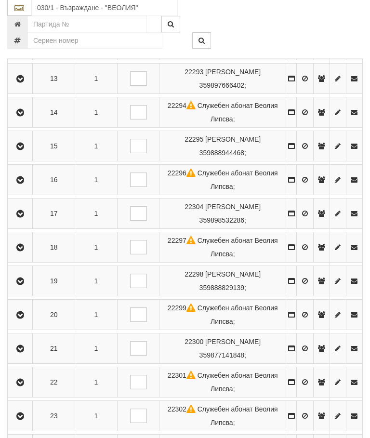
click at [20, 252] on icon "button" at bounding box center [20, 248] width 12 height 7
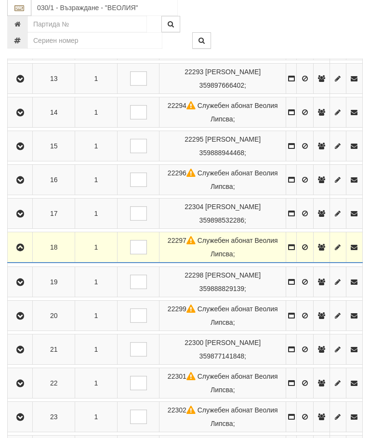
scroll to position [603, 0]
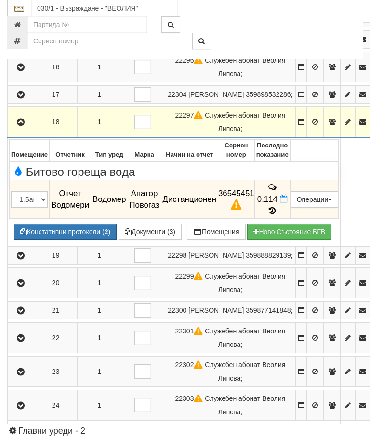
click at [278, 215] on icon at bounding box center [272, 211] width 11 height 8
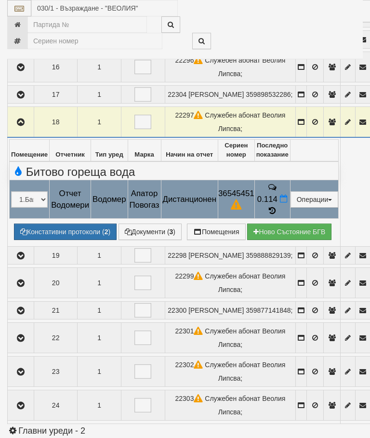
select select "10"
select select "1"
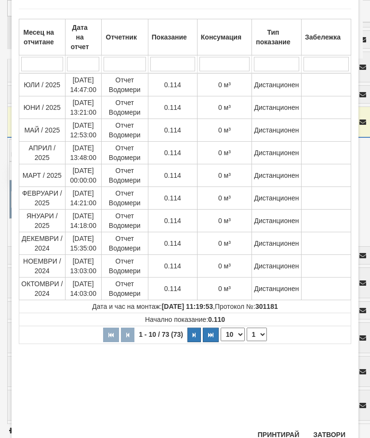
scroll to position [50, 0]
click at [329, 430] on button "Затвори" at bounding box center [329, 435] width 44 height 15
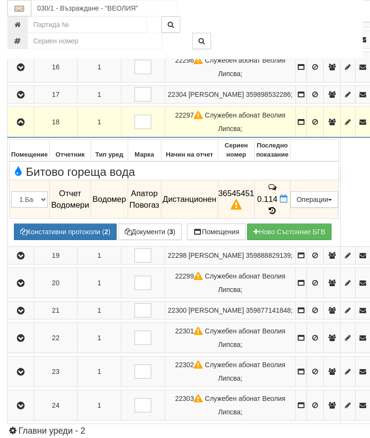
click at [24, 126] on icon "button" at bounding box center [21, 122] width 12 height 7
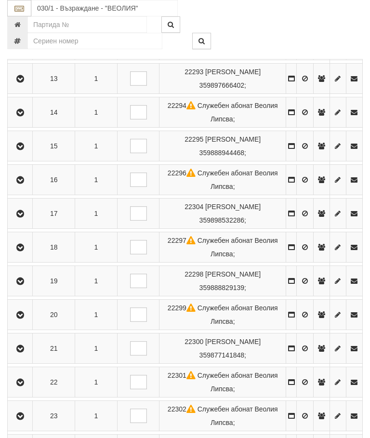
click at [26, 285] on icon "button" at bounding box center [20, 281] width 12 height 7
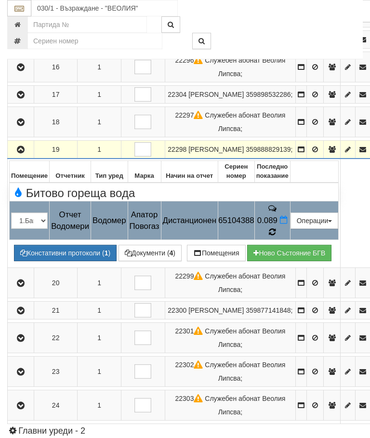
click at [276, 237] on icon at bounding box center [272, 232] width 7 height 9
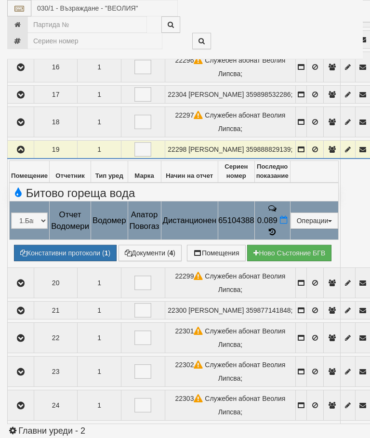
select select "10"
select select "1"
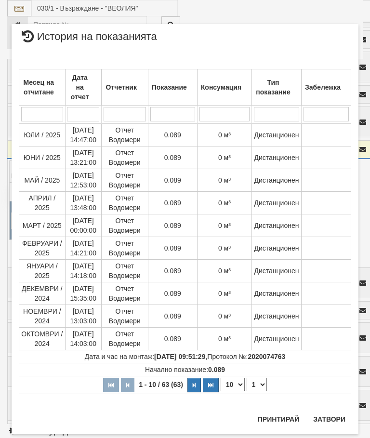
click at [327, 412] on button "Затвори" at bounding box center [329, 419] width 44 height 15
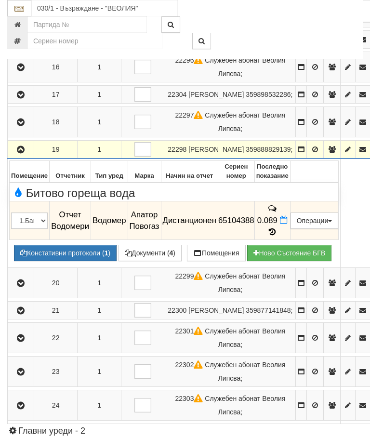
click at [119, 261] on button "Документи ( 4 )" at bounding box center [150, 253] width 63 height 16
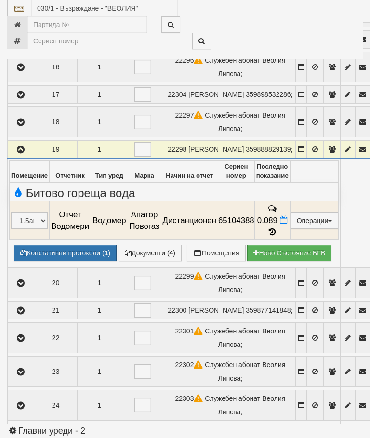
select select "10"
select select "1"
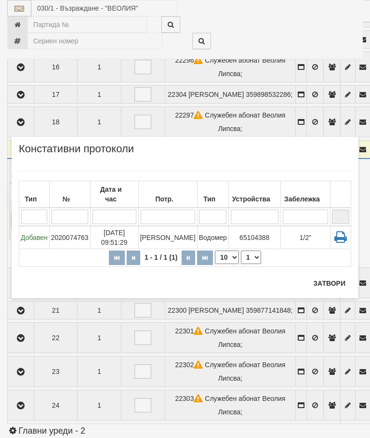
click at [334, 285] on button "Затвори" at bounding box center [329, 283] width 44 height 15
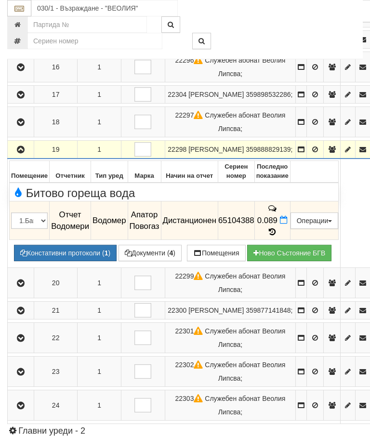
click at [25, 153] on icon "button" at bounding box center [21, 150] width 12 height 7
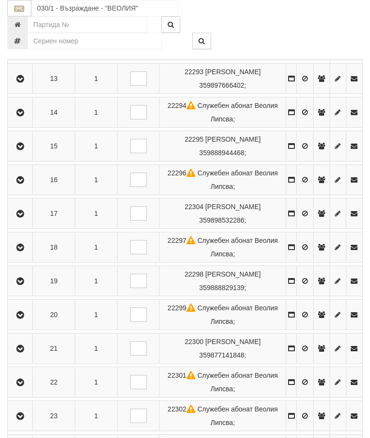
click at [26, 251] on icon "button" at bounding box center [20, 247] width 12 height 7
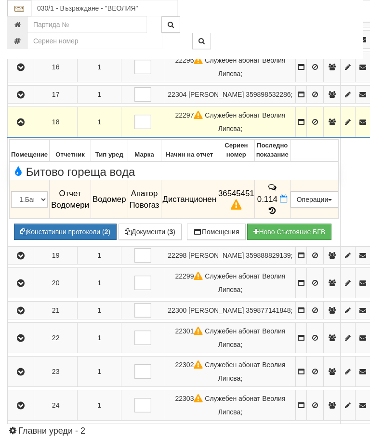
click at [72, 240] on button "Констативни протоколи ( 2 )" at bounding box center [65, 232] width 103 height 16
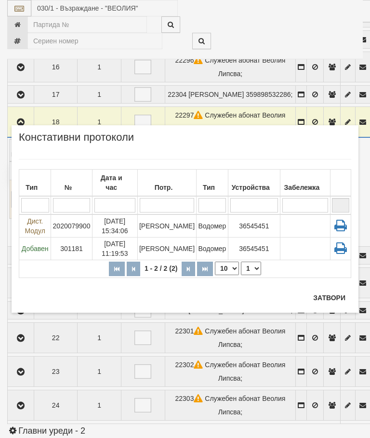
scroll to position [639, 0]
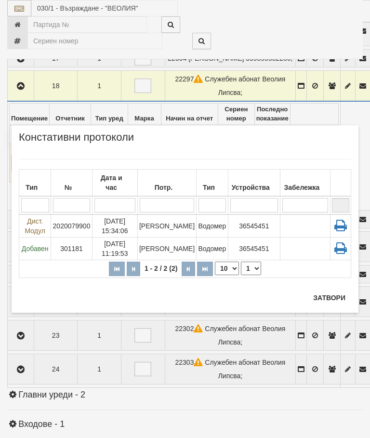
click at [328, 298] on button "Затвори" at bounding box center [329, 297] width 44 height 15
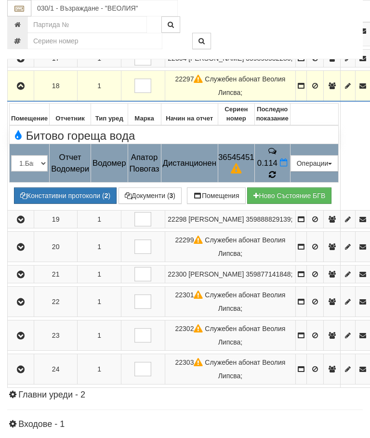
click at [276, 179] on icon at bounding box center [272, 175] width 7 height 9
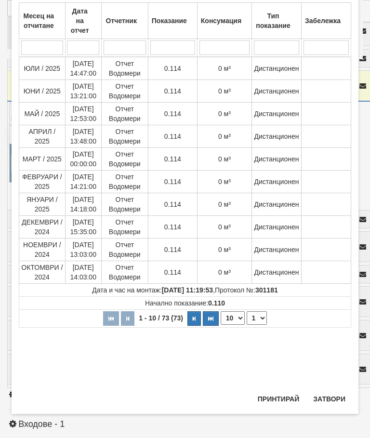
scroll to position [67, 0]
click at [330, 396] on button "Затвори" at bounding box center [329, 398] width 44 height 15
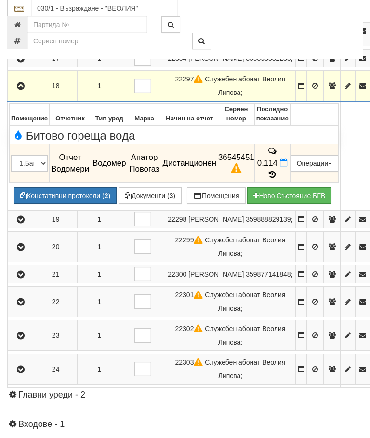
click at [27, 93] on button "button" at bounding box center [20, 86] width 23 height 14
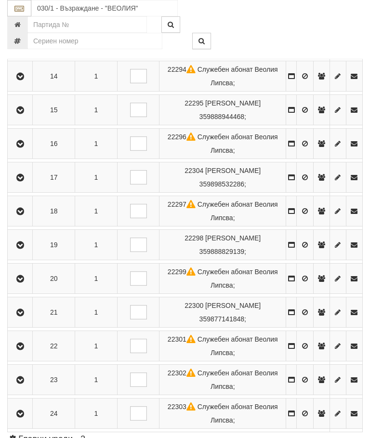
click at [26, 249] on icon "button" at bounding box center [20, 245] width 12 height 7
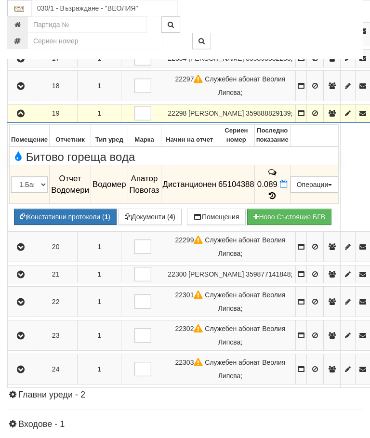
click at [290, 204] on td "0.089" at bounding box center [272, 184] width 36 height 39
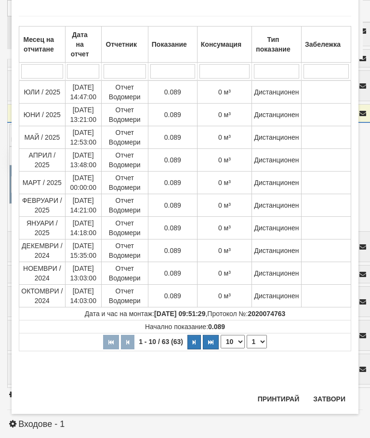
scroll to position [43, 0]
click at [334, 396] on button "Затвори" at bounding box center [329, 398] width 44 height 15
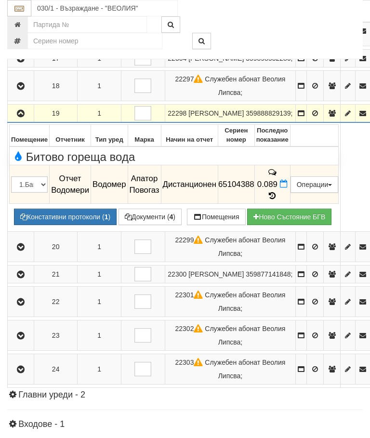
click at [23, 117] on icon "button" at bounding box center [21, 113] width 12 height 7
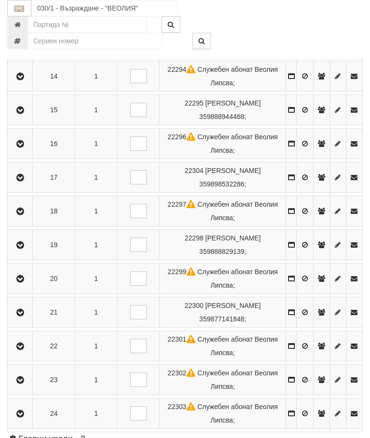
click at [19, 282] on icon "button" at bounding box center [20, 279] width 12 height 7
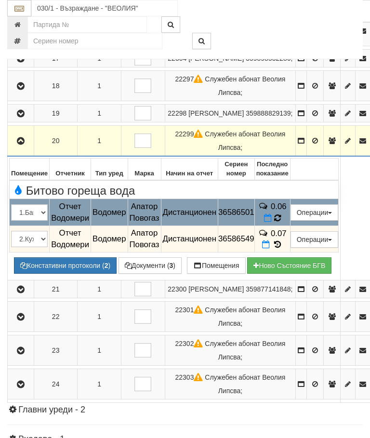
click at [281, 223] on icon at bounding box center [277, 218] width 7 height 9
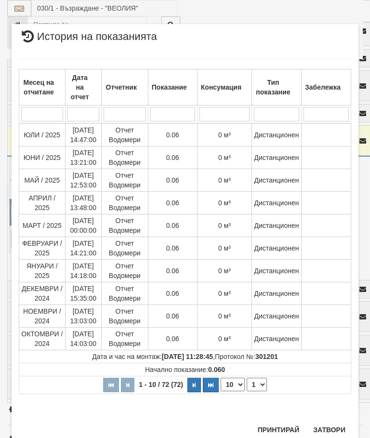
click at [326, 426] on button "Затвори" at bounding box center [329, 429] width 44 height 15
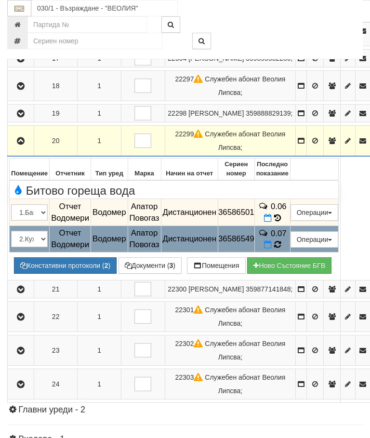
click at [281, 249] on icon at bounding box center [277, 245] width 7 height 9
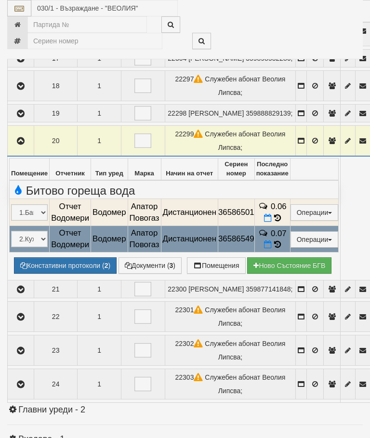
select select "10"
select select "1"
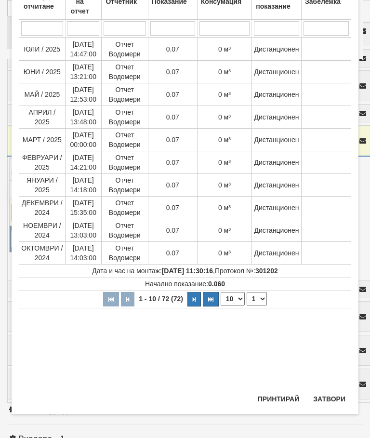
scroll to position [86, 0]
click at [332, 395] on button "Затвори" at bounding box center [329, 398] width 44 height 15
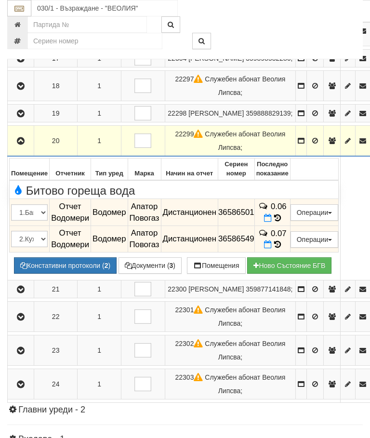
click at [21, 145] on icon "button" at bounding box center [21, 141] width 12 height 7
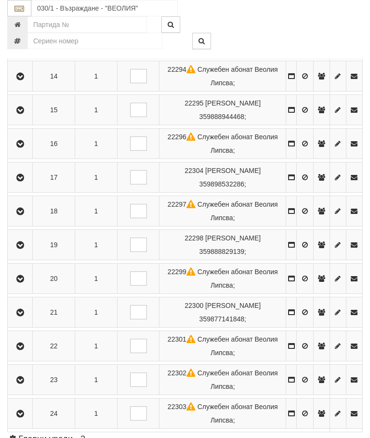
click at [24, 316] on icon "button" at bounding box center [20, 312] width 12 height 7
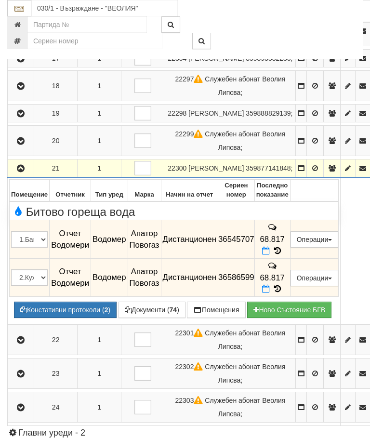
click at [283, 255] on icon at bounding box center [277, 251] width 11 height 8
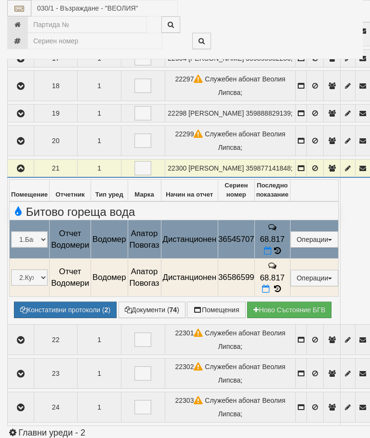
select select "10"
select select "1"
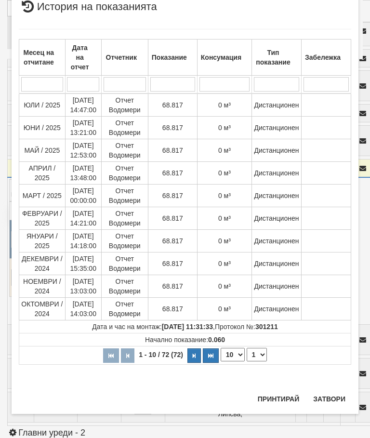
scroll to position [656, 0]
click at [334, 393] on button "Затвори" at bounding box center [329, 399] width 44 height 15
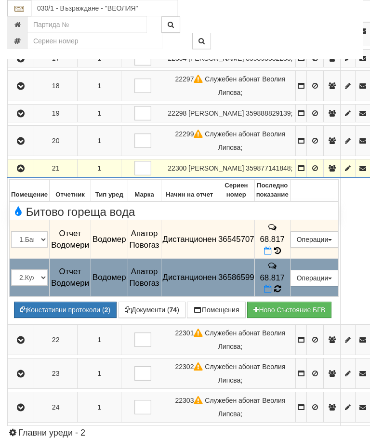
click at [281, 294] on icon at bounding box center [277, 289] width 7 height 9
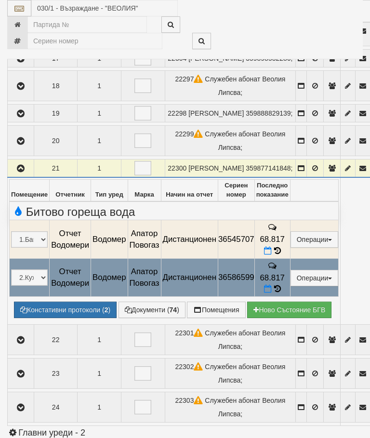
select select "10"
select select "1"
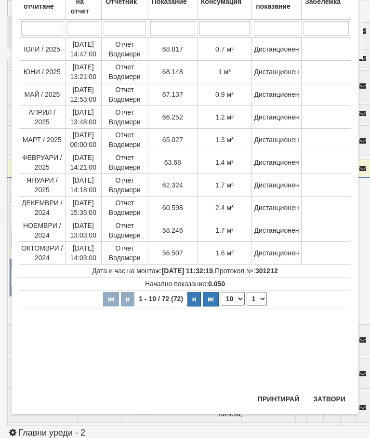
scroll to position [86, 0]
click at [331, 392] on button "Затвори" at bounding box center [329, 398] width 44 height 15
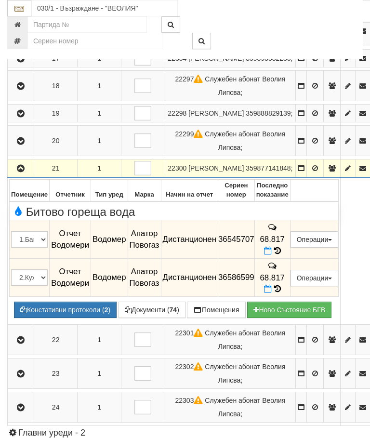
click at [22, 172] on icon "button" at bounding box center [21, 168] width 12 height 7
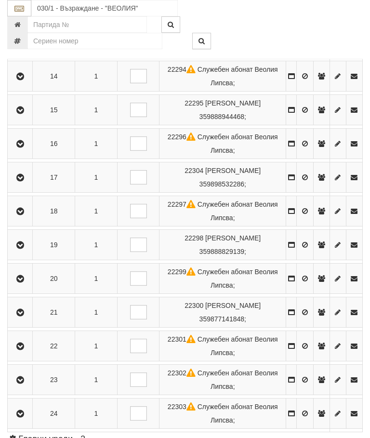
click at [22, 350] on icon "button" at bounding box center [20, 346] width 12 height 7
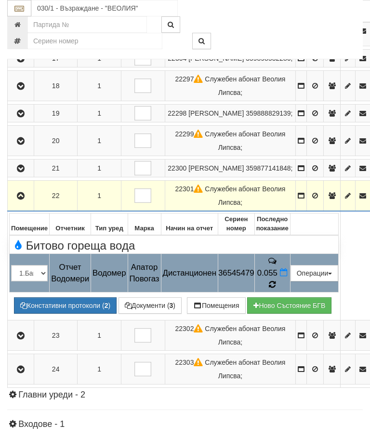
click at [276, 289] on icon at bounding box center [272, 285] width 7 height 9
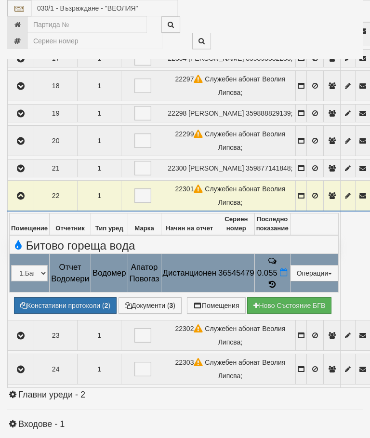
select select "10"
select select "1"
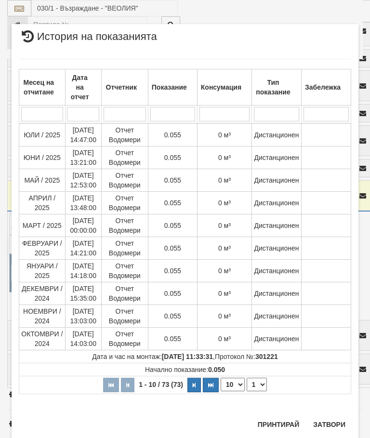
click at [329, 421] on button "Затвори" at bounding box center [329, 424] width 44 height 15
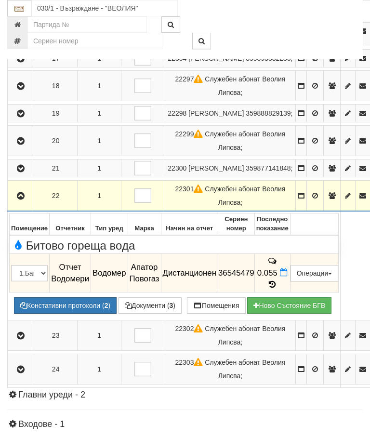
click at [17, 200] on icon "button" at bounding box center [21, 196] width 12 height 7
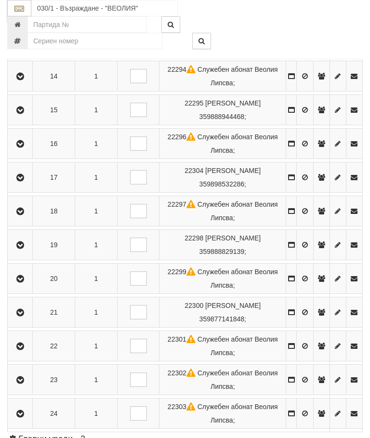
scroll to position [658, 0]
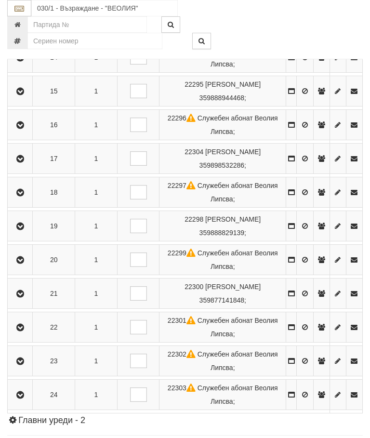
click at [26, 367] on button "button" at bounding box center [20, 361] width 22 height 14
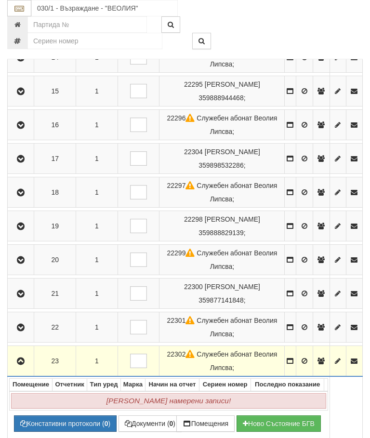
click at [27, 365] on icon "button" at bounding box center [21, 361] width 12 height 7
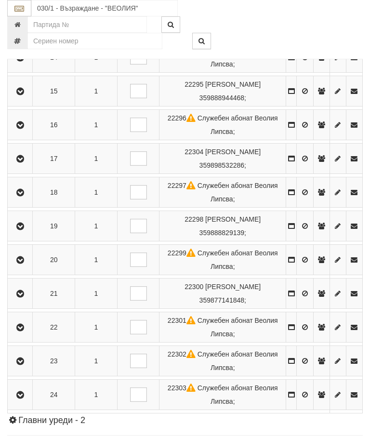
click at [24, 399] on icon "button" at bounding box center [20, 395] width 12 height 7
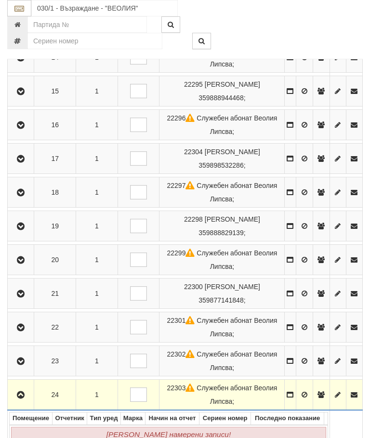
click at [26, 401] on button "button" at bounding box center [20, 395] width 23 height 14
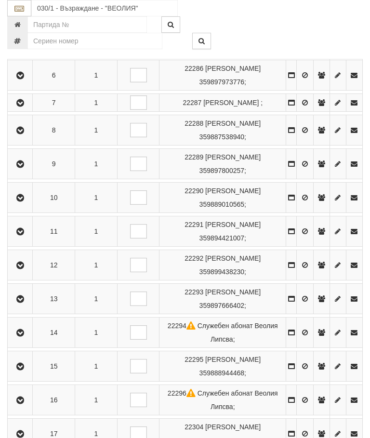
scroll to position [384, 0]
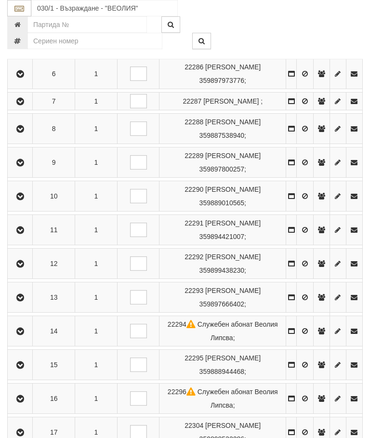
click at [22, 369] on icon "button" at bounding box center [20, 365] width 12 height 7
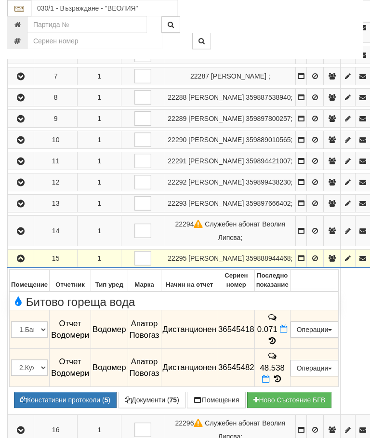
click at [20, 262] on icon "button" at bounding box center [21, 258] width 12 height 7
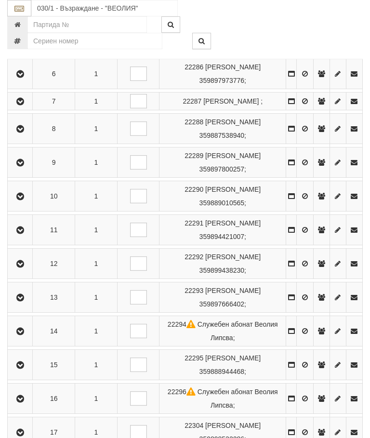
click at [30, 338] on button "button" at bounding box center [20, 331] width 22 height 14
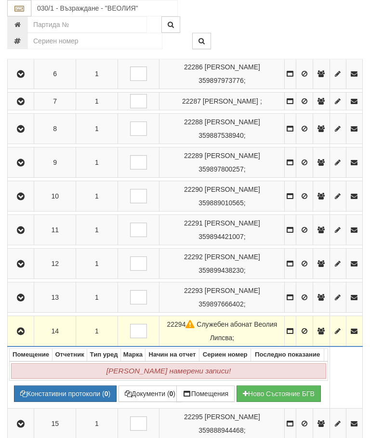
click at [23, 335] on icon "button" at bounding box center [21, 331] width 12 height 7
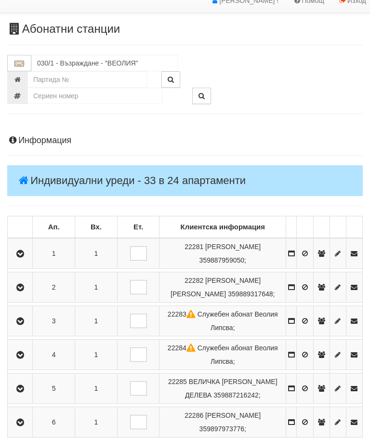
scroll to position [0, 0]
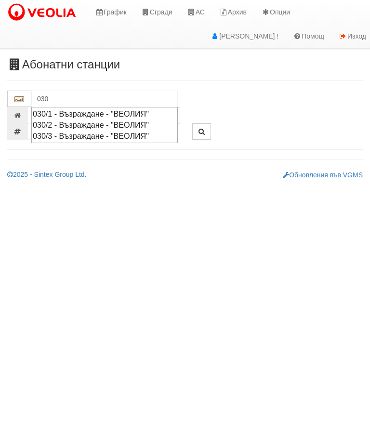
click at [131, 120] on div "030/2 - Възраждане - "ВЕОЛИЯ"" at bounding box center [105, 125] width 144 height 11
type input "030/2 - Възраждане - "ВЕОЛИЯ""
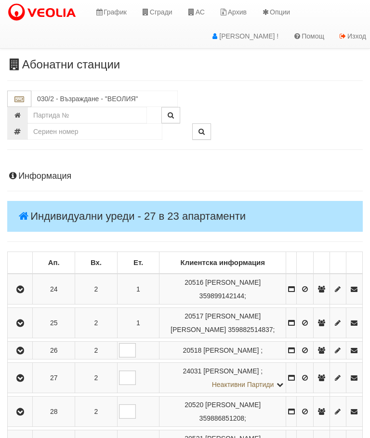
click at [24, 283] on button "button" at bounding box center [20, 289] width 22 height 14
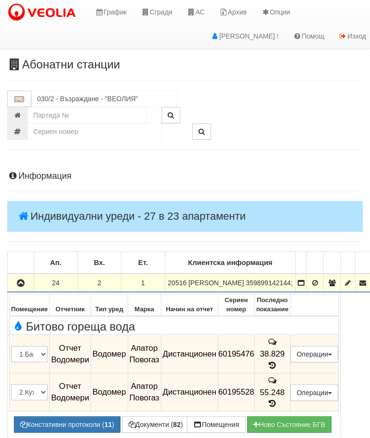
click at [278, 365] on icon at bounding box center [272, 365] width 11 height 8
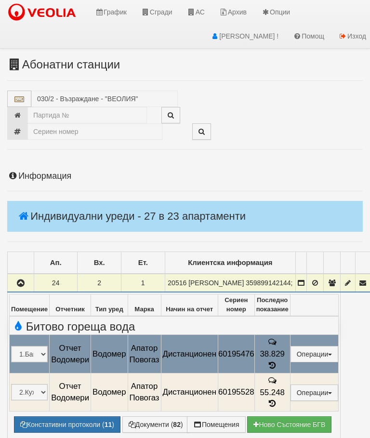
select select "10"
select select "1"
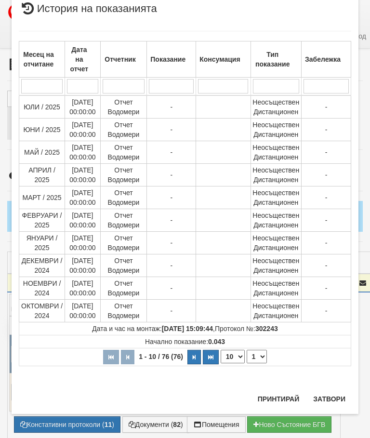
scroll to position [718, 0]
click at [331, 394] on button "Затвори" at bounding box center [329, 398] width 44 height 15
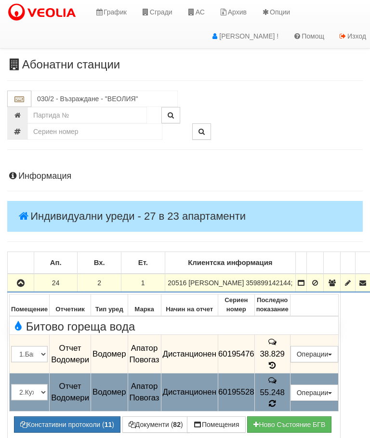
click at [276, 400] on icon at bounding box center [272, 404] width 8 height 9
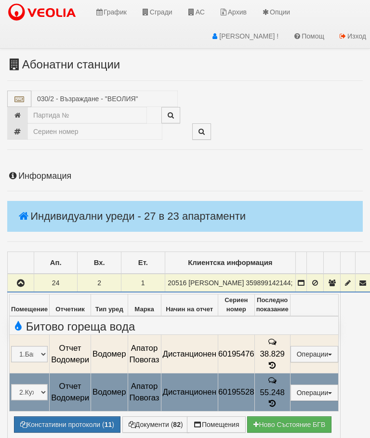
select select "10"
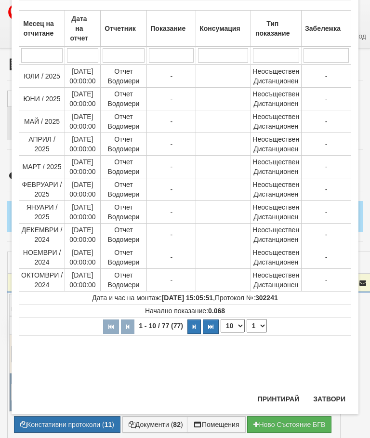
scroll to position [402, 0]
click at [259, 321] on select "1 2 3 4 5 6 7 8" at bounding box center [257, 325] width 20 height 13
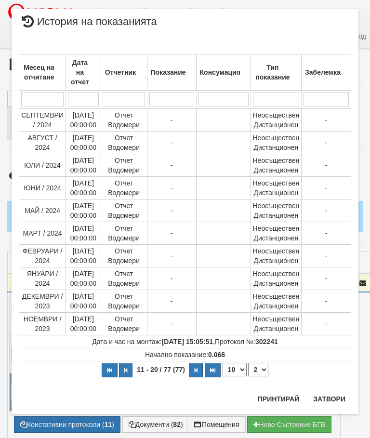
scroll to position [15, 0]
click at [261, 369] on select "1 2 3 4 5 6 7 8" at bounding box center [258, 369] width 20 height 13
select select "3"
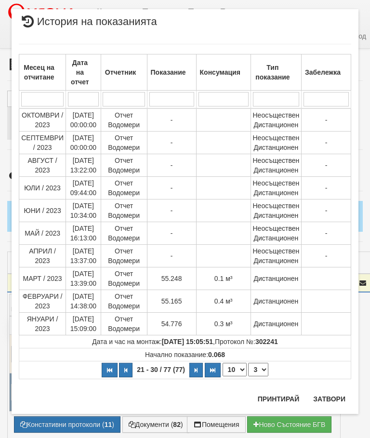
click at [332, 397] on button "Затвори" at bounding box center [329, 398] width 44 height 15
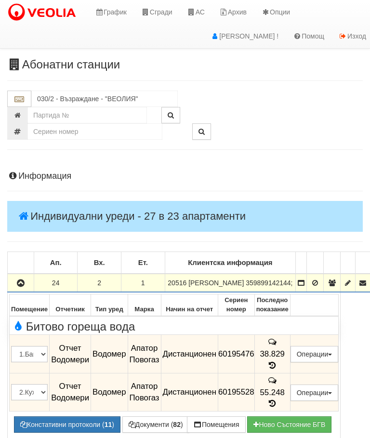
click at [20, 287] on icon "button" at bounding box center [21, 283] width 12 height 7
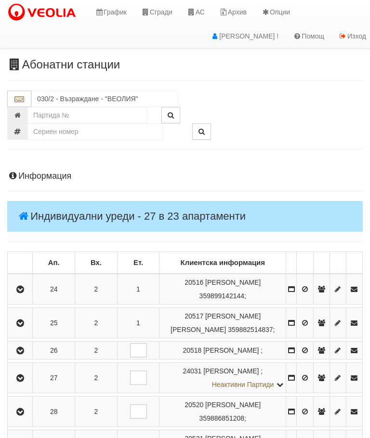
click at [25, 320] on icon "button" at bounding box center [20, 323] width 12 height 7
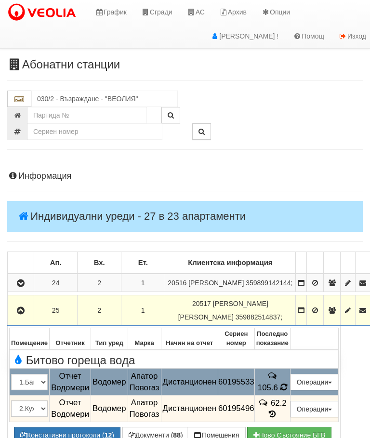
click at [278, 392] on span "105.6" at bounding box center [268, 387] width 20 height 9
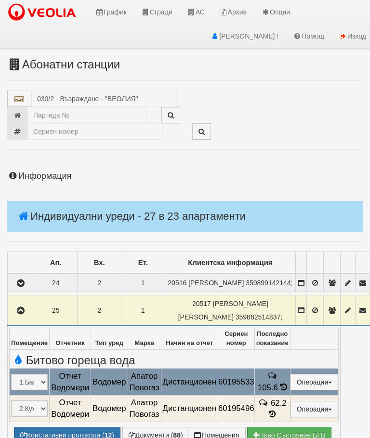
select select "10"
select select "1"
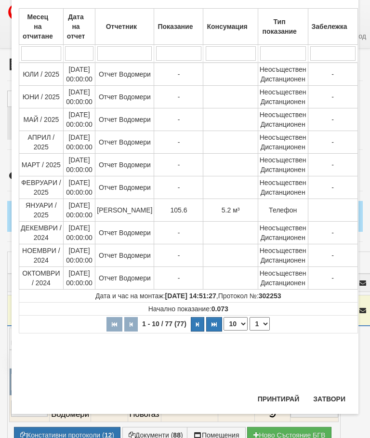
scroll to position [379, 0]
click at [328, 397] on button "Затвори" at bounding box center [329, 398] width 44 height 15
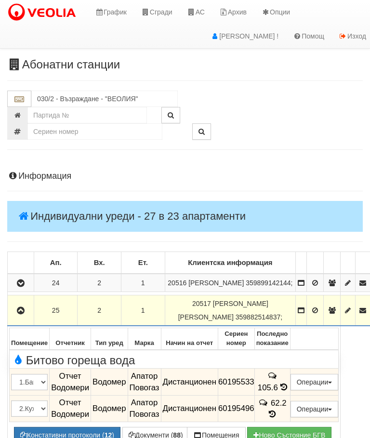
click at [278, 414] on icon at bounding box center [272, 414] width 11 height 8
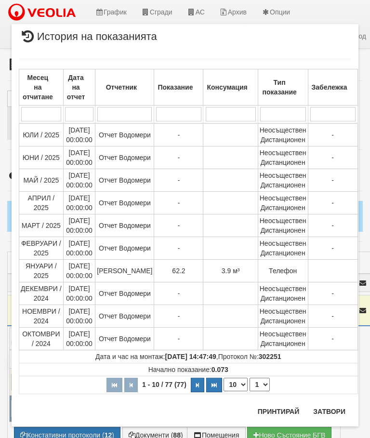
click at [331, 401] on div "Месец на отчитане Дата на отчет Отчетник Показание Консумация Тип показание Заб…" at bounding box center [185, 226] width 333 height 355
click at [333, 400] on div "Месец на отчитане Дата на отчет Отчетник Показание Консумация Тип показание Заб…" at bounding box center [185, 226] width 333 height 355
click at [331, 405] on button "Затвори" at bounding box center [329, 411] width 44 height 15
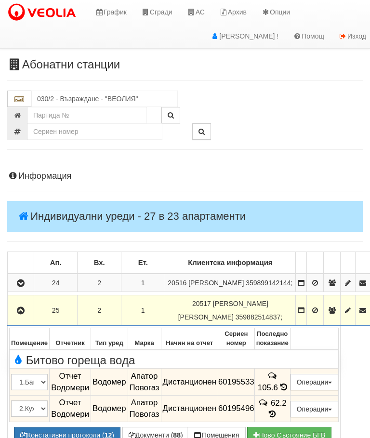
click at [23, 314] on icon "button" at bounding box center [21, 310] width 12 height 7
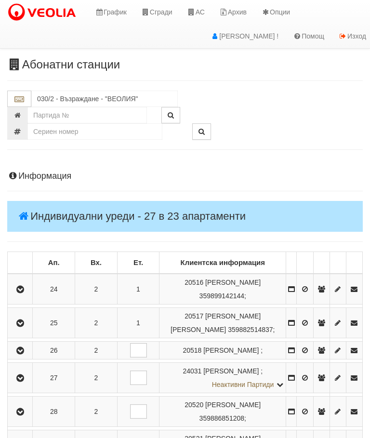
click at [25, 352] on icon "button" at bounding box center [20, 351] width 12 height 7
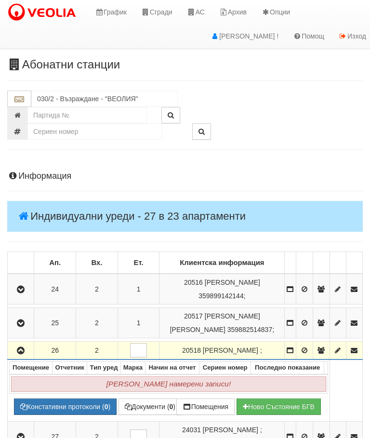
click at [31, 353] on button "button" at bounding box center [20, 350] width 23 height 14
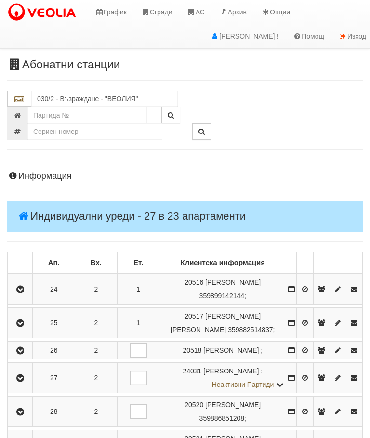
click at [26, 382] on icon "button" at bounding box center [20, 378] width 12 height 7
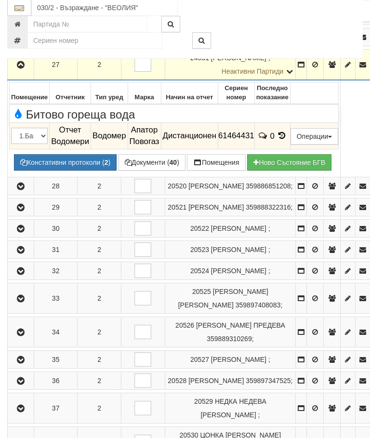
scroll to position [301, 0]
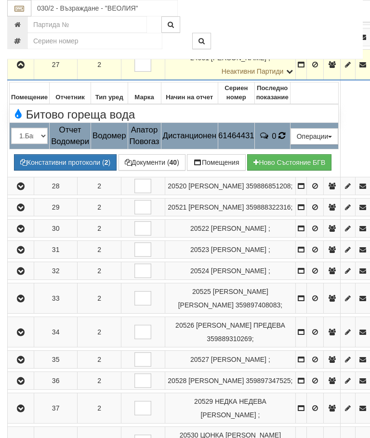
click at [287, 141] on icon at bounding box center [282, 136] width 10 height 11
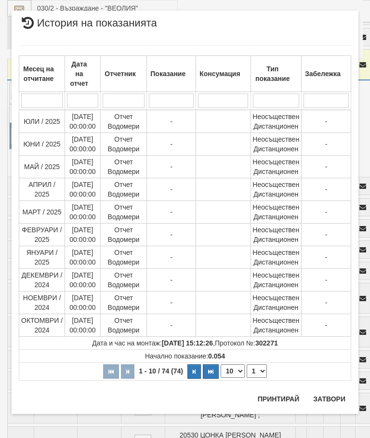
scroll to position [358, 0]
click at [263, 369] on select "1 2 3 4 5 6 7 8" at bounding box center [257, 370] width 20 height 13
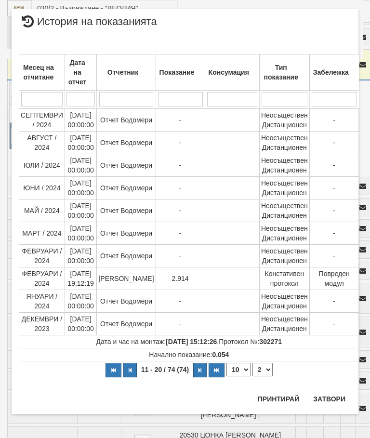
scroll to position [3, 0]
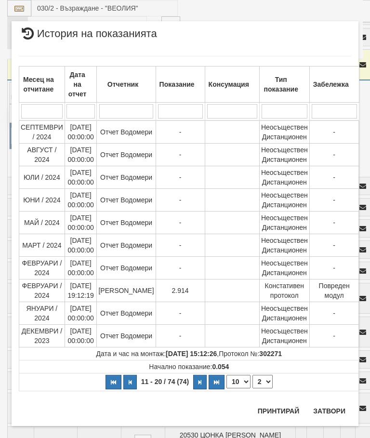
click at [259, 373] on td "Начално показание: 0.054" at bounding box center [189, 367] width 340 height 13
click at [261, 383] on select "1 2 3 4 5 6 7 8" at bounding box center [263, 381] width 20 height 13
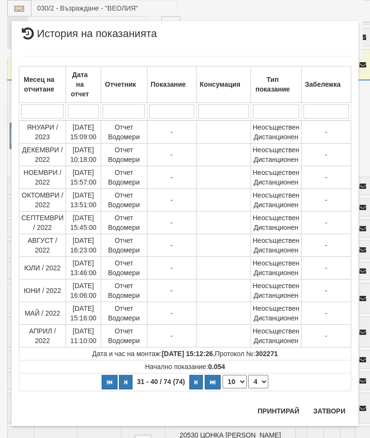
click at [262, 381] on select "1 2 3 4 5 6 7 8" at bounding box center [258, 381] width 20 height 13
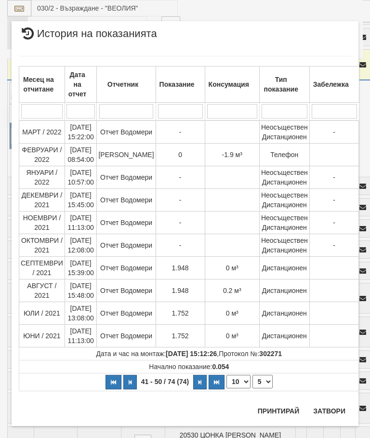
click at [263, 377] on select "1 2 3 4 5 6 7 8" at bounding box center [263, 381] width 20 height 13
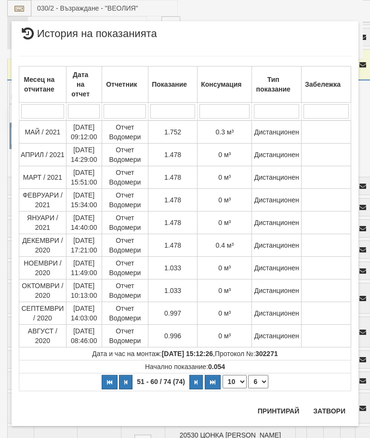
click at [261, 379] on select "1 2 3 4 5 6 7 8" at bounding box center [258, 381] width 20 height 13
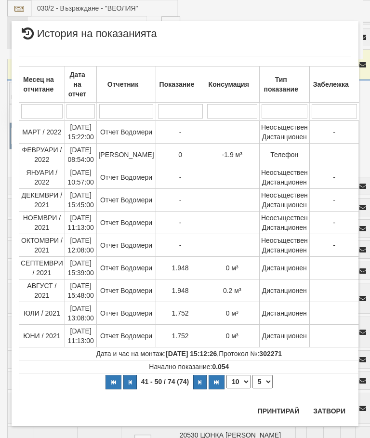
click at [262, 383] on select "1 2 3 4 5 6 7 8" at bounding box center [263, 381] width 20 height 13
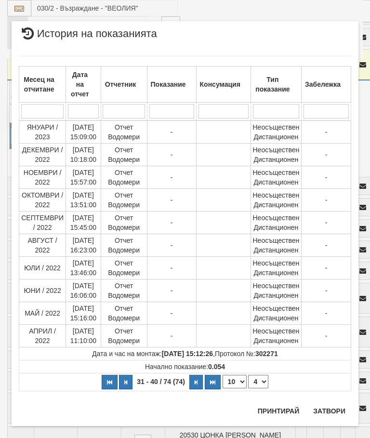
click at [265, 377] on select "1 2 3 4 5 6 7 8" at bounding box center [258, 381] width 20 height 13
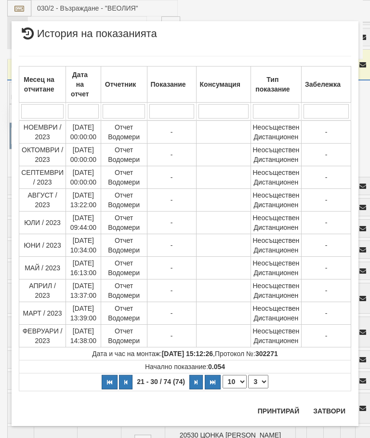
click at [262, 382] on select "1 2 3 4 5 6 7 8" at bounding box center [258, 381] width 20 height 13
select select "2"
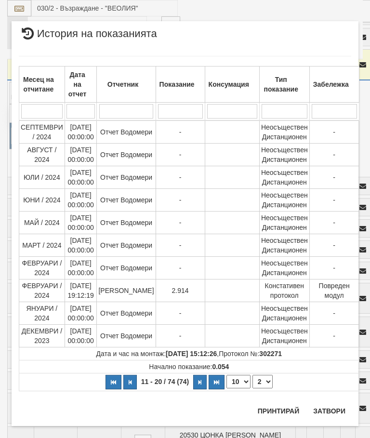
click at [329, 405] on button "Затвори" at bounding box center [329, 410] width 44 height 15
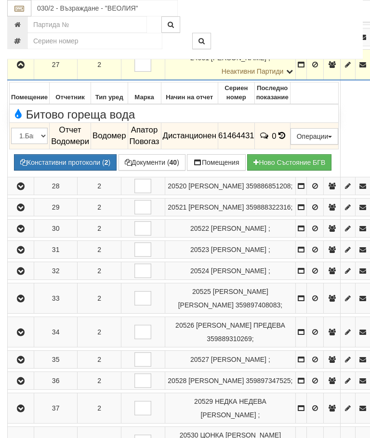
click at [25, 68] on icon "button" at bounding box center [21, 65] width 12 height 7
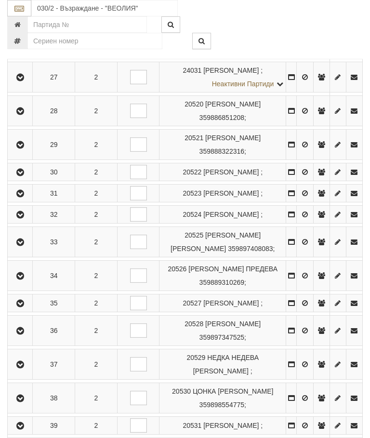
click at [24, 115] on icon "button" at bounding box center [20, 111] width 12 height 7
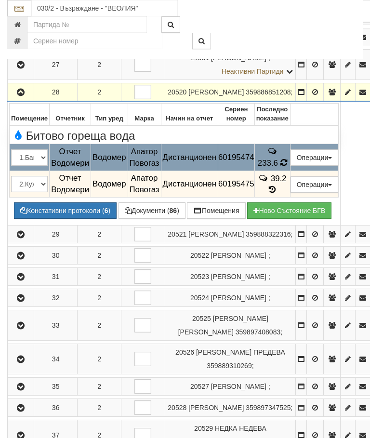
click at [290, 171] on td "233.6" at bounding box center [272, 157] width 36 height 27
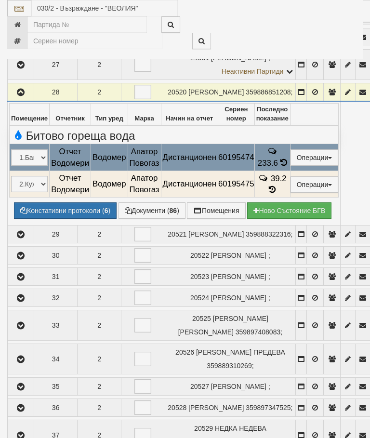
select select "10"
select select "1"
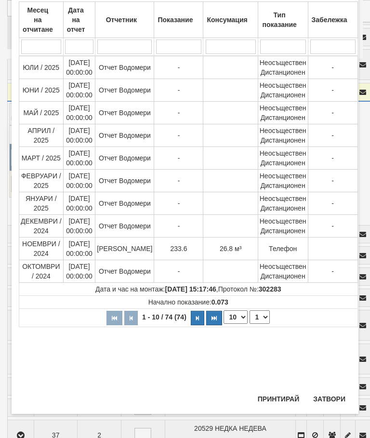
scroll to position [281, 0]
click at [329, 393] on button "Затвори" at bounding box center [329, 398] width 44 height 15
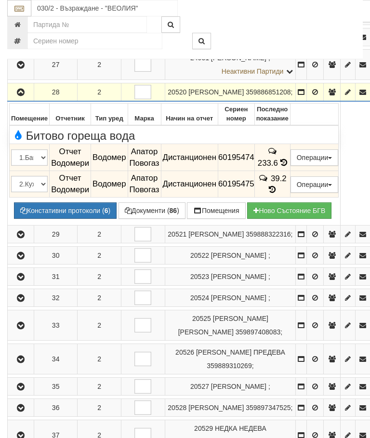
click at [290, 198] on td "39.2" at bounding box center [272, 184] width 36 height 27
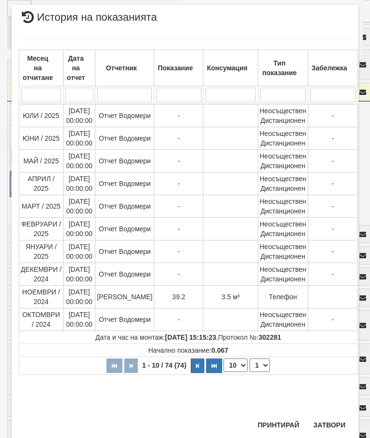
scroll to position [529, 0]
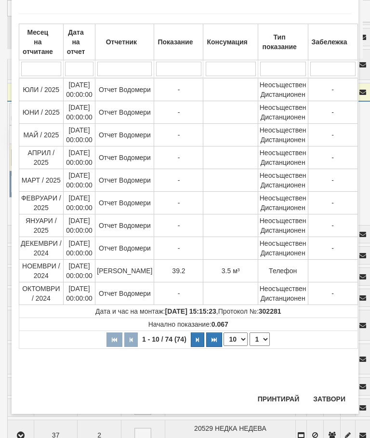
click at [334, 396] on button "Затвори" at bounding box center [329, 398] width 44 height 15
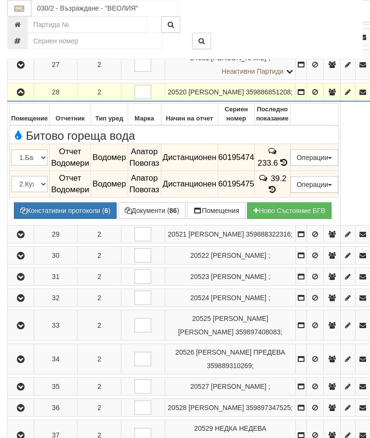
click at [27, 99] on button "button" at bounding box center [20, 92] width 23 height 14
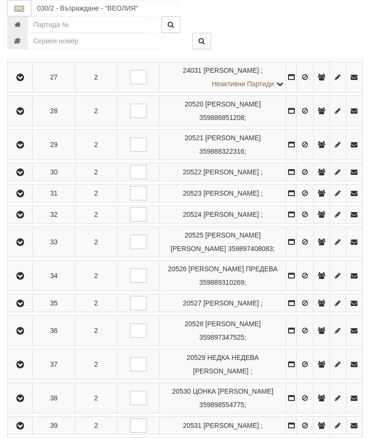
click at [22, 148] on icon "button" at bounding box center [20, 145] width 12 height 7
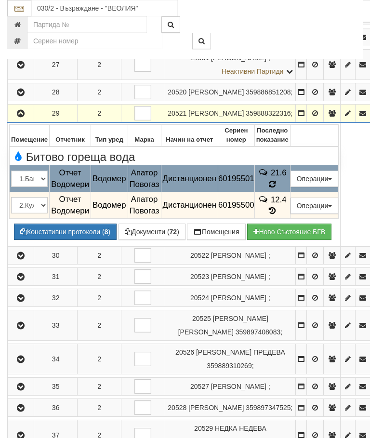
click at [277, 189] on icon at bounding box center [272, 184] width 10 height 11
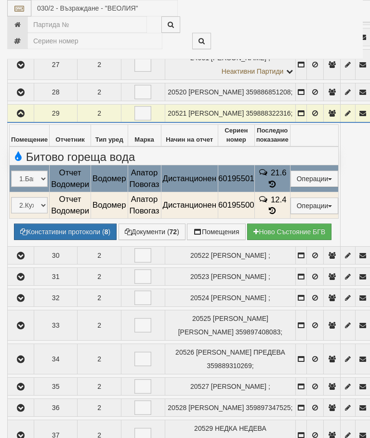
select select "10"
select select "1"
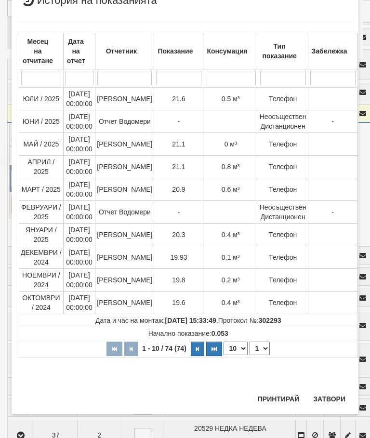
scroll to position [619, 0]
click at [327, 401] on button "Затвори" at bounding box center [329, 398] width 44 height 15
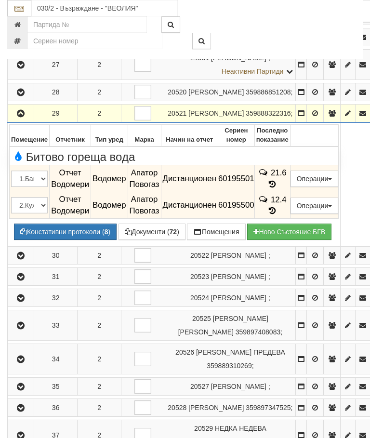
click at [23, 117] on icon "button" at bounding box center [21, 113] width 12 height 7
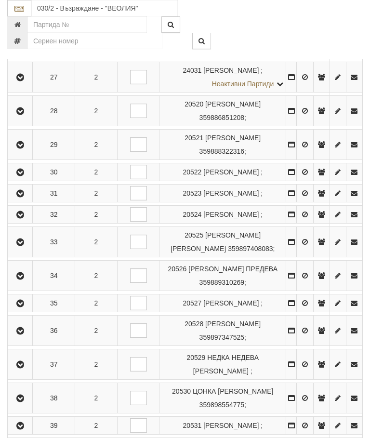
click at [26, 176] on icon "button" at bounding box center [20, 172] width 12 height 7
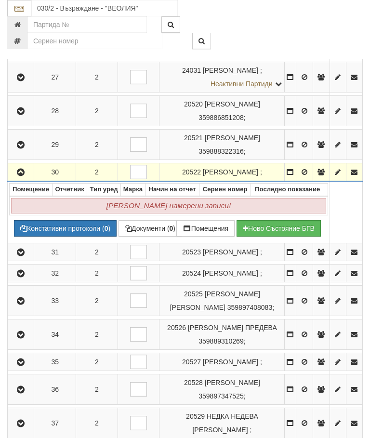
click at [22, 176] on icon "button" at bounding box center [21, 172] width 12 height 7
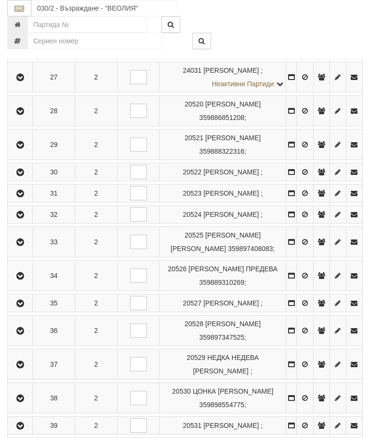
click at [26, 197] on icon "button" at bounding box center [20, 193] width 12 height 7
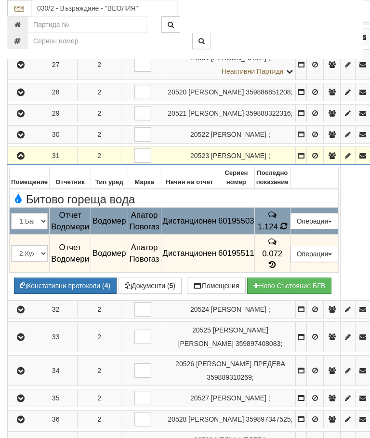
click at [290, 235] on td "1.124" at bounding box center [272, 221] width 36 height 27
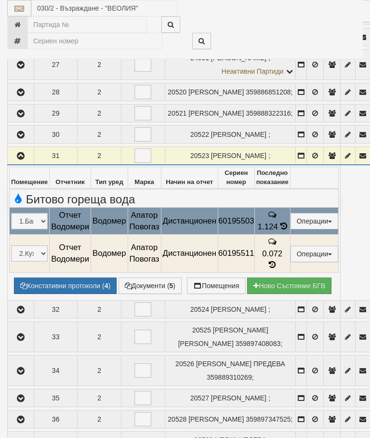
select select "10"
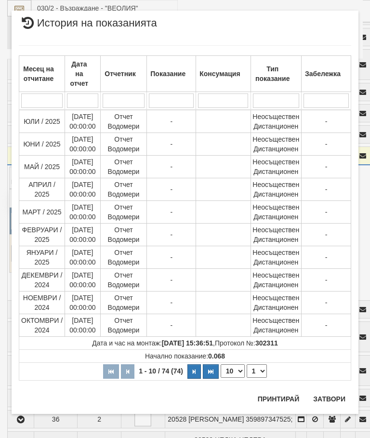
scroll to position [801, 0]
click at [257, 368] on select "1 2 3 4 5 6 7 8" at bounding box center [257, 370] width 20 height 13
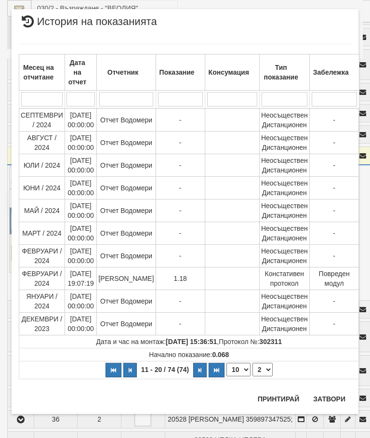
scroll to position [15, 0]
click at [265, 369] on select "1 2 3 4 5 6 7 8" at bounding box center [263, 369] width 20 height 13
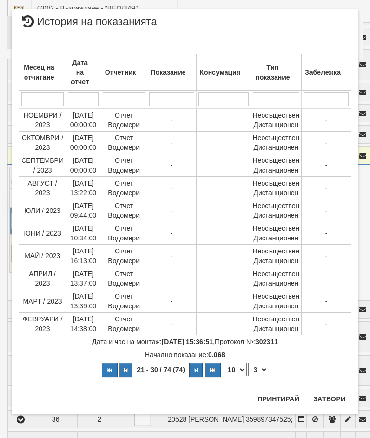
click at [265, 370] on select "1 2 3 4 5 6 7 8" at bounding box center [258, 369] width 20 height 13
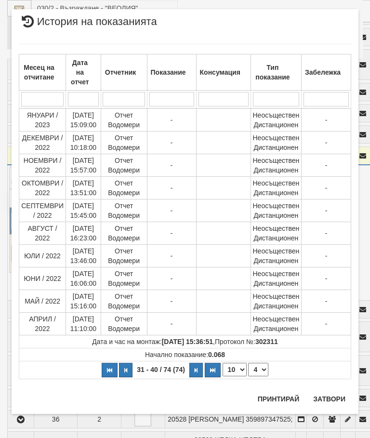
click at [264, 366] on select "1 2 3 4 5 6 7 8" at bounding box center [258, 369] width 20 height 13
select select "5"
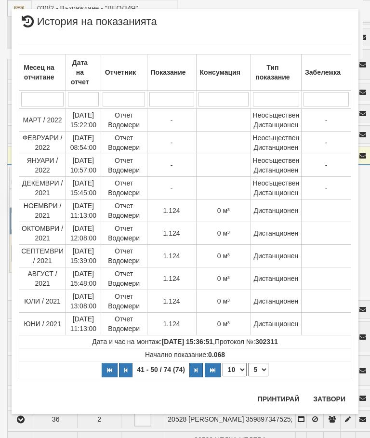
click at [326, 395] on button "Затвори" at bounding box center [329, 398] width 44 height 15
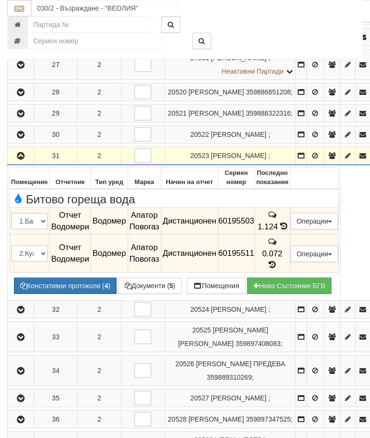
click at [18, 160] on icon "button" at bounding box center [21, 156] width 12 height 7
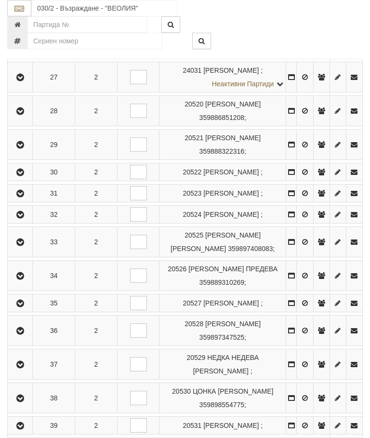
click at [17, 222] on button "button" at bounding box center [20, 214] width 22 height 14
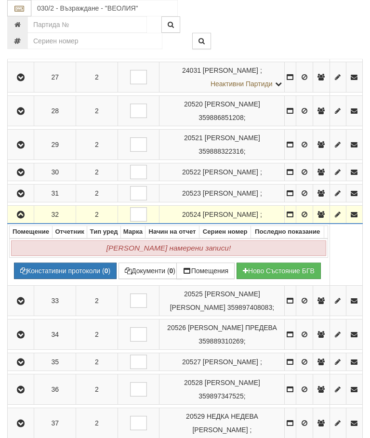
click at [23, 222] on button "button" at bounding box center [20, 214] width 23 height 14
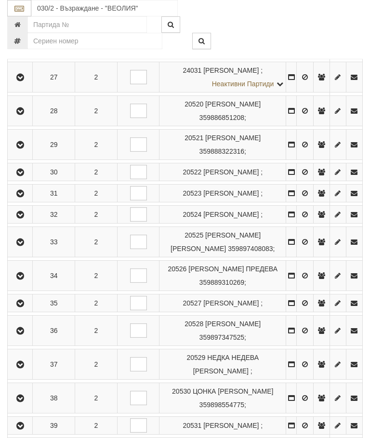
click at [22, 246] on icon "button" at bounding box center [20, 242] width 12 height 7
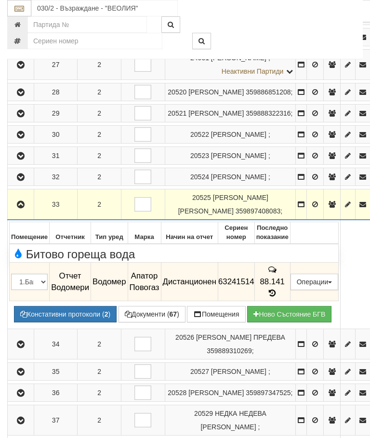
click at [290, 301] on td "88.141" at bounding box center [272, 282] width 36 height 39
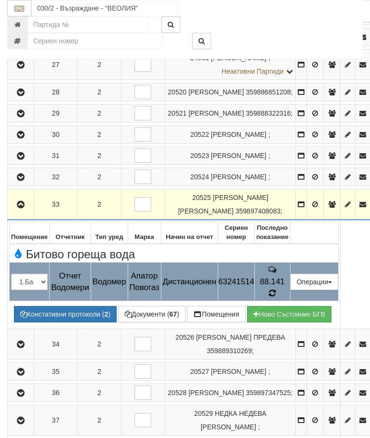
click at [278, 298] on icon at bounding box center [272, 293] width 11 height 11
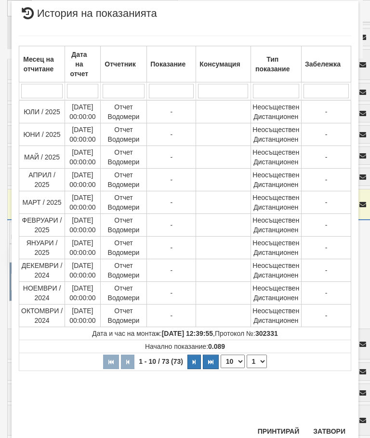
scroll to position [405, 0]
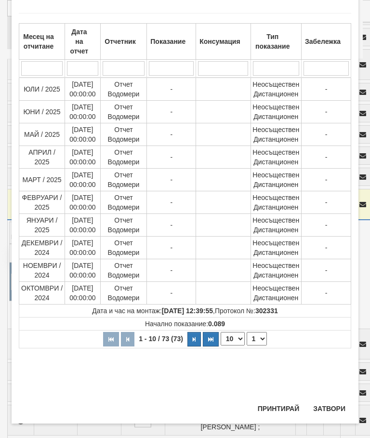
click at [261, 337] on select "1 2 3 4 5 6 7 8" at bounding box center [257, 338] width 20 height 13
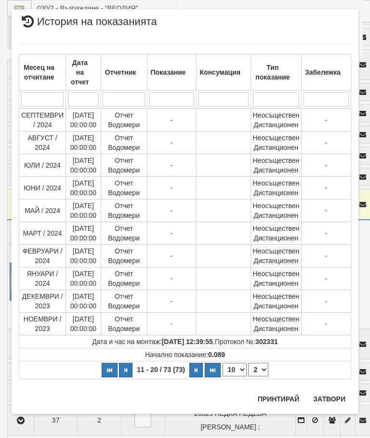
scroll to position [13, 0]
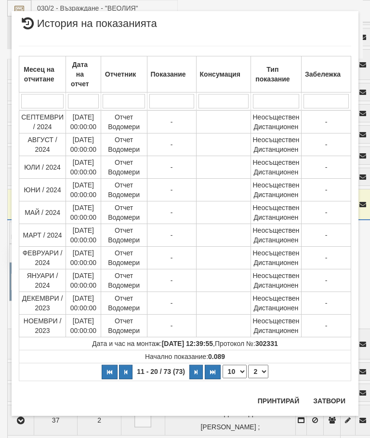
click at [263, 374] on select "1 2 3 4 5 6 7 8" at bounding box center [258, 371] width 20 height 13
click at [262, 369] on select "1 2 3 4 5 6 7 8" at bounding box center [258, 371] width 20 height 13
select select "4"
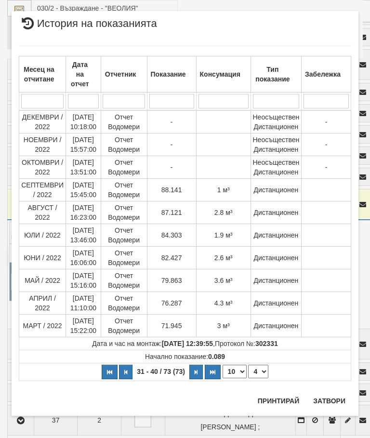
click at [331, 400] on button "Затвори" at bounding box center [329, 400] width 44 height 15
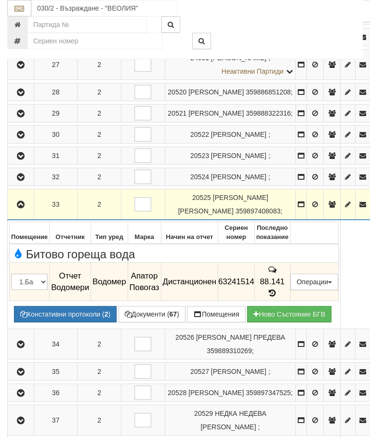
click at [24, 208] on icon "button" at bounding box center [21, 204] width 12 height 7
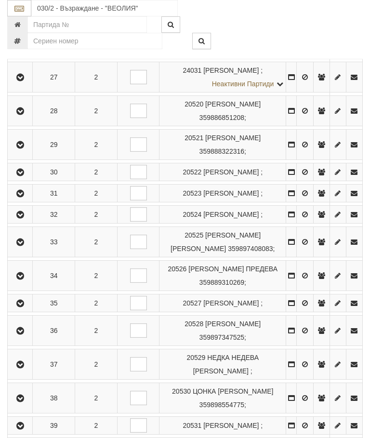
click at [26, 280] on icon "button" at bounding box center [20, 276] width 12 height 7
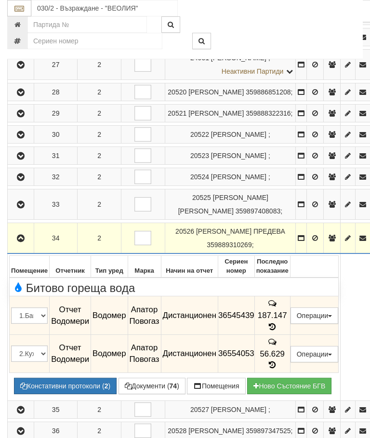
click at [278, 331] on icon at bounding box center [272, 327] width 11 height 8
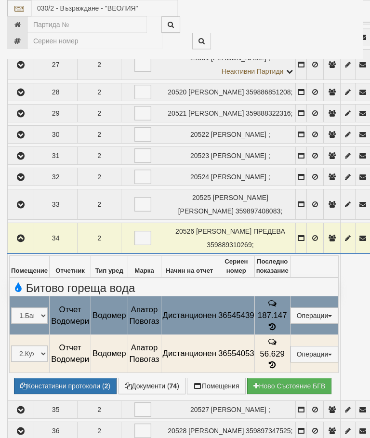
select select "10"
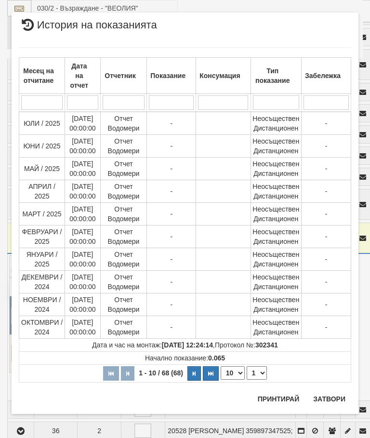
scroll to position [740, 0]
click at [260, 373] on select "1 2 3 4 5 6 7" at bounding box center [257, 372] width 20 height 13
select select "3"
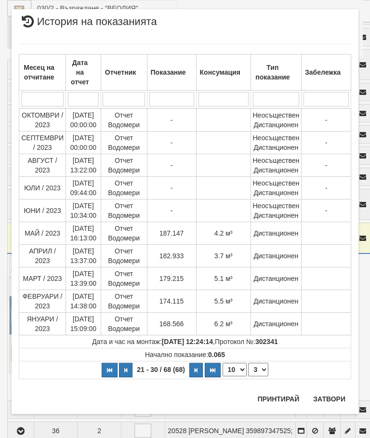
scroll to position [15, 0]
click at [334, 394] on button "Затвори" at bounding box center [329, 398] width 44 height 15
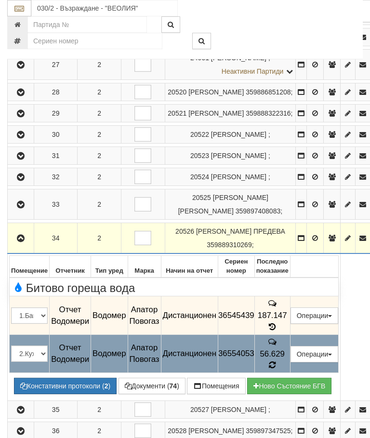
click at [276, 370] on icon at bounding box center [272, 365] width 8 height 9
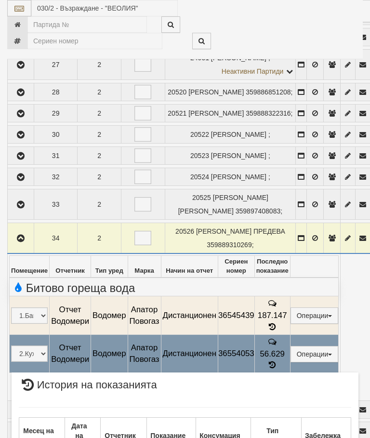
click at [278, 311] on div "× История на показанията Месец на отчитане Дата на отчет Отчетник Показание Кон…" at bounding box center [184, 420] width 361 height 840
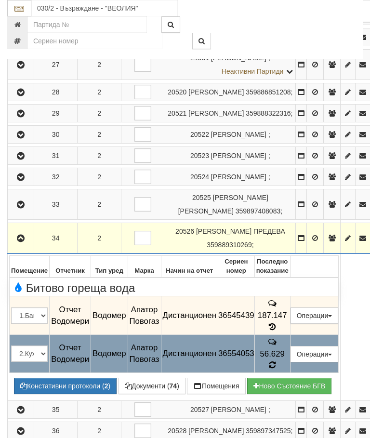
click at [277, 370] on icon at bounding box center [272, 365] width 8 height 9
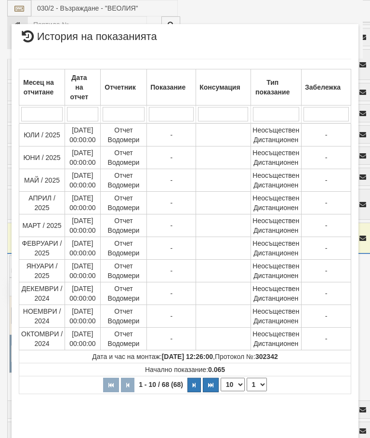
click at [258, 381] on select "1 2 3 4 5 6 7" at bounding box center [257, 384] width 20 height 13
select select "3"
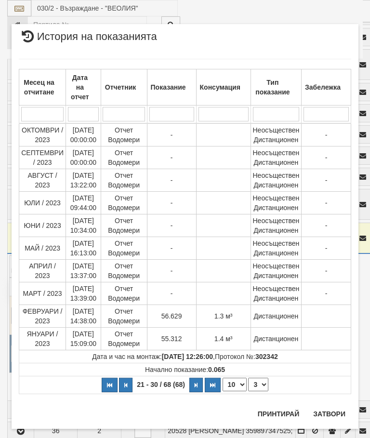
click at [325, 414] on button "Затвори" at bounding box center [329, 413] width 44 height 15
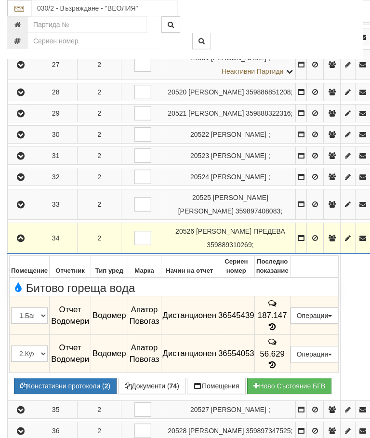
click at [21, 242] on icon "button" at bounding box center [21, 238] width 12 height 7
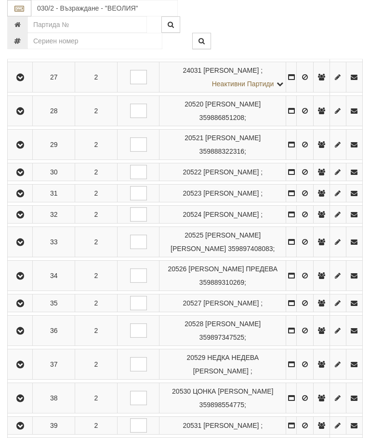
click at [19, 307] on icon "button" at bounding box center [20, 303] width 12 height 7
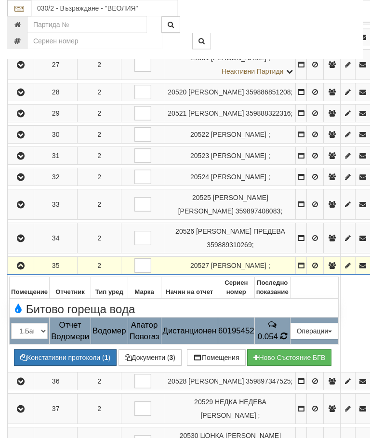
click at [278, 341] on span "0.054" at bounding box center [268, 336] width 20 height 9
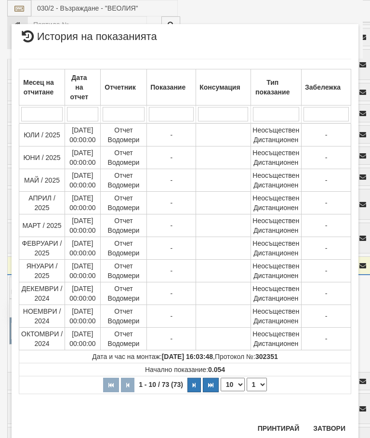
click at [254, 381] on select "1 2 3 4 5 6 7 8" at bounding box center [257, 384] width 20 height 13
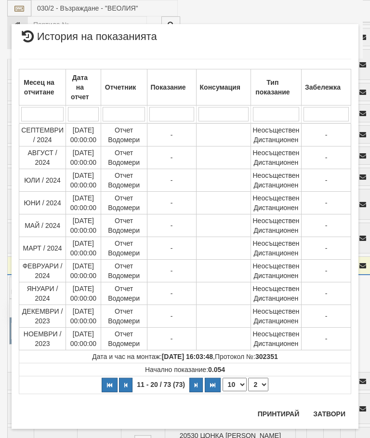
click at [260, 385] on select "1 2 3 4 5 6 7 8" at bounding box center [258, 384] width 20 height 13
click at [261, 384] on select "1 2 3 4 5 6 7 8" at bounding box center [258, 384] width 20 height 13
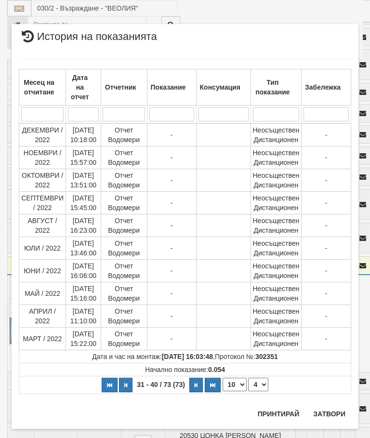
click at [261, 384] on select "1 2 3 4 5 6 7 8" at bounding box center [258, 384] width 20 height 13
select select "5"
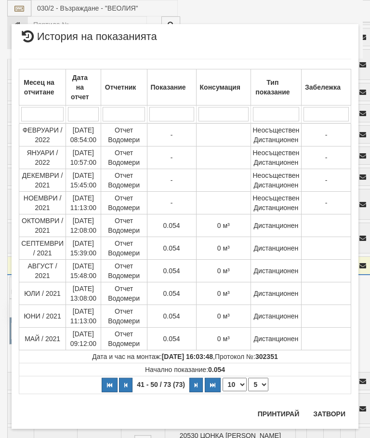
click at [328, 410] on button "Затвори" at bounding box center [329, 413] width 44 height 15
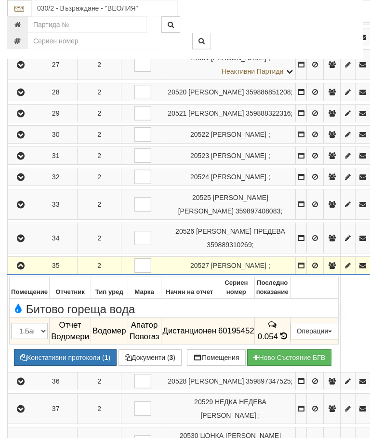
click at [24, 269] on icon "button" at bounding box center [21, 266] width 12 height 7
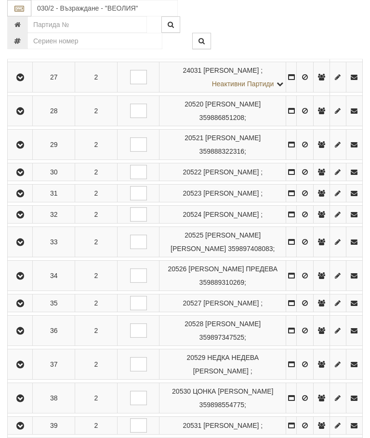
click at [21, 334] on icon "button" at bounding box center [20, 331] width 12 height 7
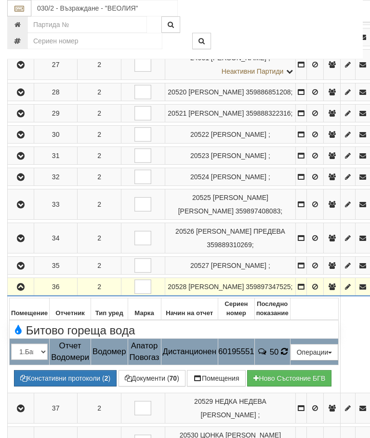
click at [288, 356] on icon at bounding box center [285, 351] width 8 height 9
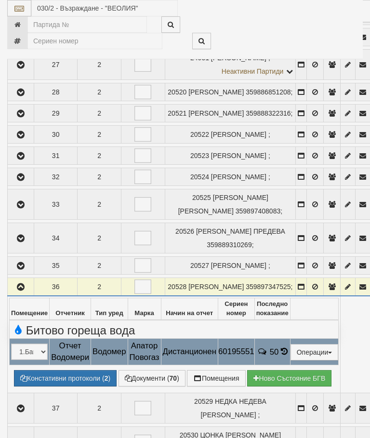
select select "10"
select select "1"
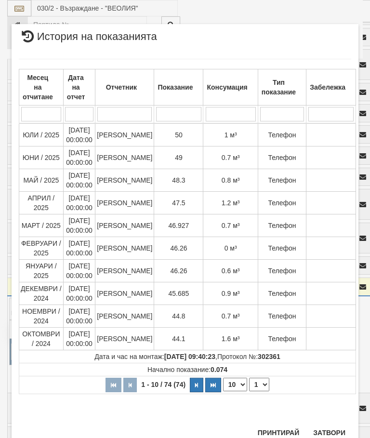
click at [332, 432] on button "Затвори" at bounding box center [329, 432] width 44 height 15
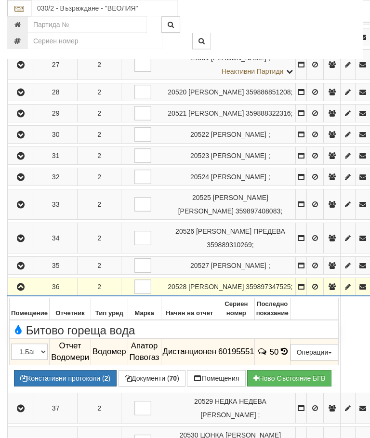
click at [23, 291] on icon "button" at bounding box center [21, 287] width 12 height 7
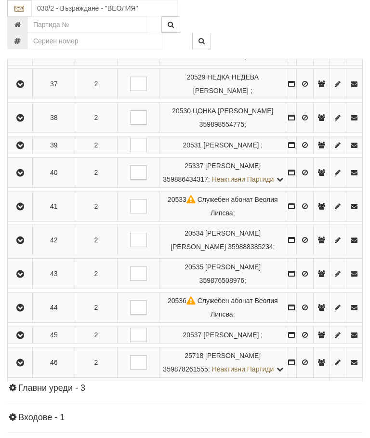
scroll to position [581, 0]
click at [25, 88] on icon "button" at bounding box center [20, 84] width 12 height 7
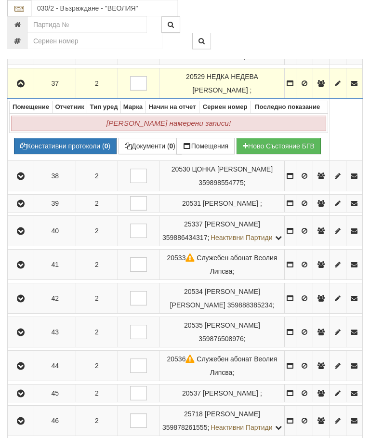
click at [22, 87] on icon "button" at bounding box center [21, 83] width 12 height 7
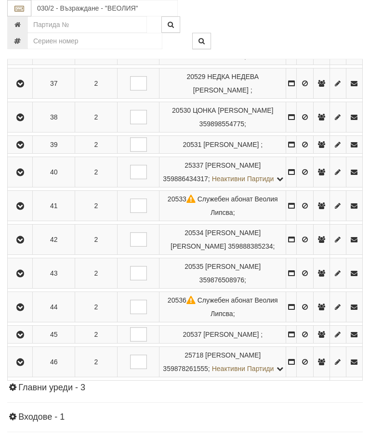
click at [22, 121] on icon "button" at bounding box center [20, 117] width 12 height 7
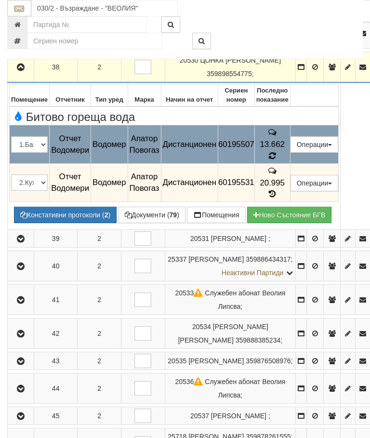
click at [277, 160] on icon at bounding box center [272, 156] width 9 height 8
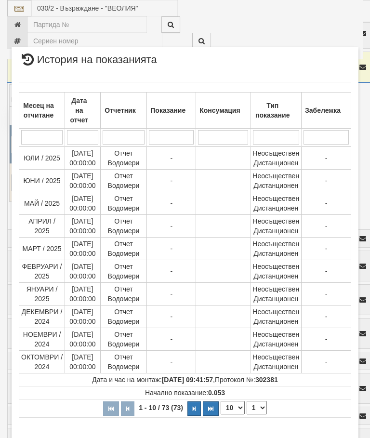
click at [263, 407] on select "1 2 3 4 5 6 7 8" at bounding box center [257, 407] width 20 height 13
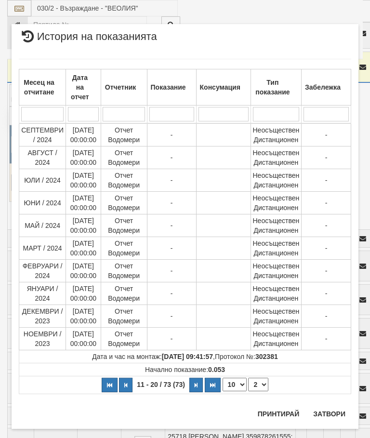
click at [262, 383] on select "1 2 3 4 5 6 7 8" at bounding box center [258, 384] width 20 height 13
click at [262, 382] on select "1 2 3 4 5 6 7 8" at bounding box center [258, 384] width 20 height 13
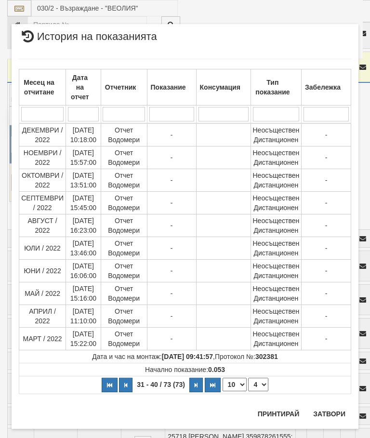
click at [261, 379] on select "1 2 3 4 5 6 7 8" at bounding box center [258, 384] width 20 height 13
select select "5"
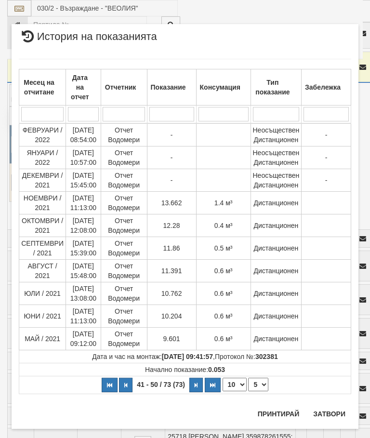
click at [336, 410] on button "Затвори" at bounding box center [329, 413] width 44 height 15
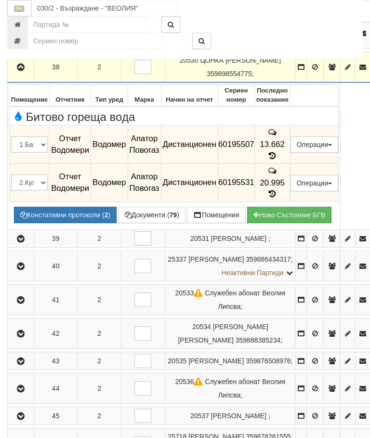
click at [278, 198] on icon at bounding box center [272, 194] width 11 height 8
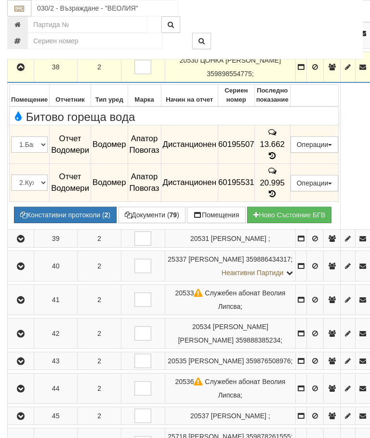
click at [25, 71] on icon "button" at bounding box center [21, 67] width 12 height 7
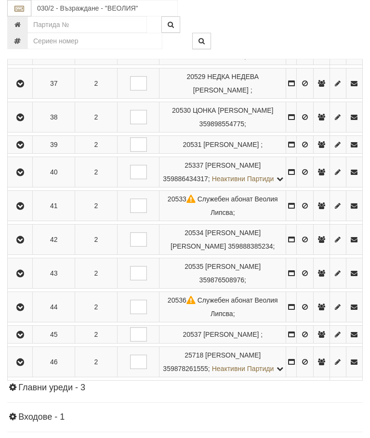
click at [22, 148] on icon "button" at bounding box center [20, 145] width 12 height 7
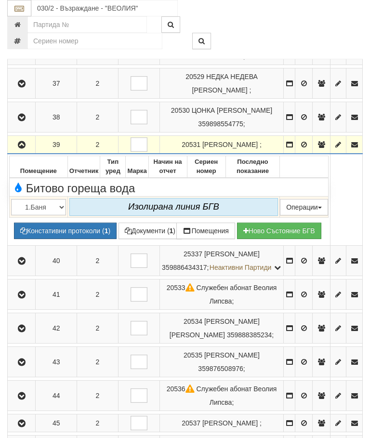
click at [16, 148] on icon "button" at bounding box center [22, 145] width 12 height 7
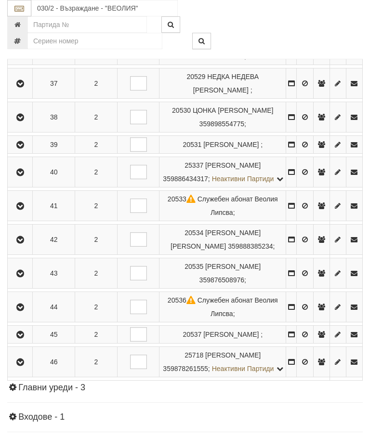
click at [25, 176] on icon "button" at bounding box center [20, 172] width 12 height 7
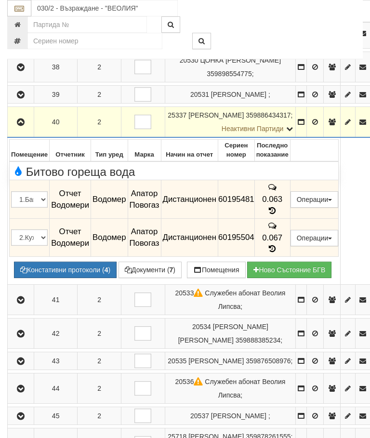
click at [282, 204] on span "0.063" at bounding box center [272, 199] width 20 height 9
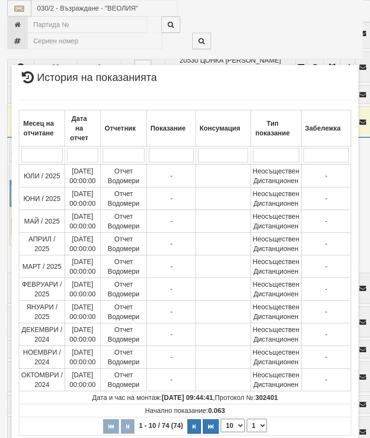
click at [259, 424] on select "1 2 3 4 5 6 7 8" at bounding box center [257, 425] width 20 height 13
select select "2"
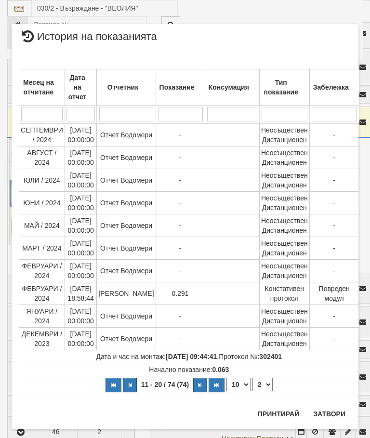
click at [334, 409] on button "Затвори" at bounding box center [329, 413] width 44 height 15
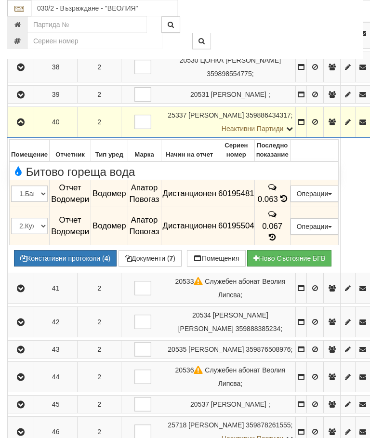
click at [27, 138] on td at bounding box center [21, 122] width 27 height 31
click at [18, 126] on icon "button" at bounding box center [21, 122] width 12 height 7
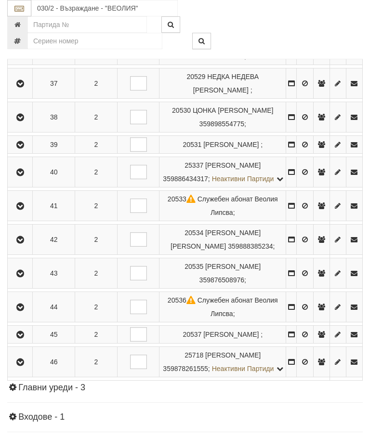
click at [21, 210] on icon "button" at bounding box center [20, 206] width 12 height 7
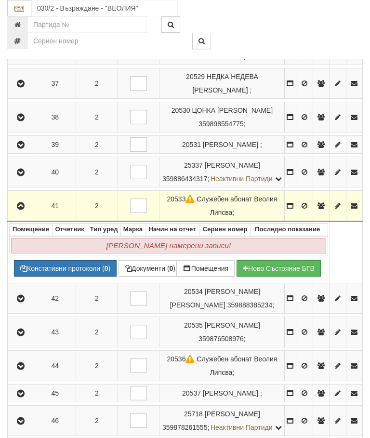
click at [20, 210] on icon "button" at bounding box center [21, 206] width 12 height 7
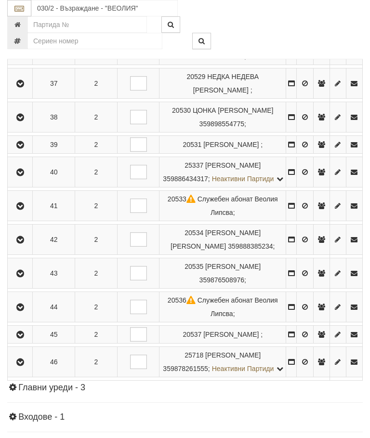
click at [26, 243] on icon "button" at bounding box center [20, 240] width 12 height 7
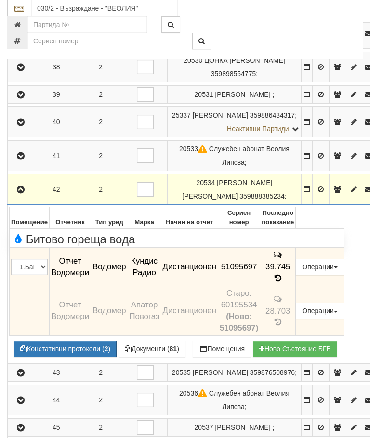
click at [24, 193] on icon "button" at bounding box center [21, 190] width 12 height 7
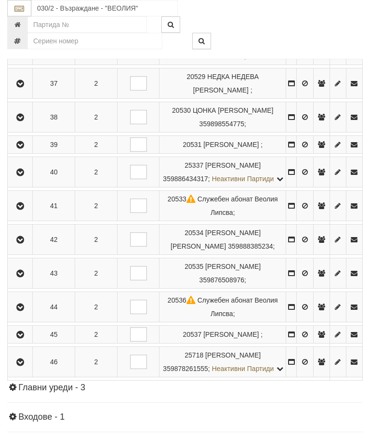
click at [17, 281] on button "button" at bounding box center [20, 273] width 22 height 14
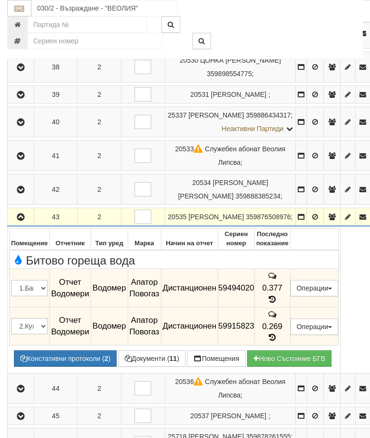
click at [21, 221] on icon "button" at bounding box center [21, 217] width 12 height 7
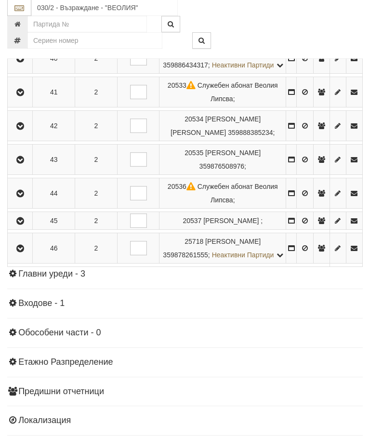
scroll to position [726, 0]
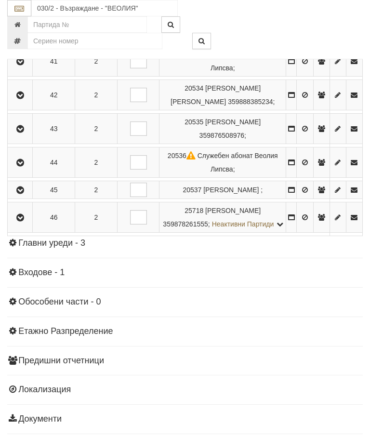
click at [22, 170] on button "button" at bounding box center [20, 162] width 22 height 14
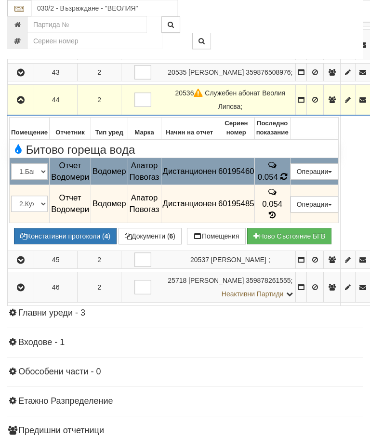
click at [278, 182] on span "0.054" at bounding box center [268, 177] width 20 height 9
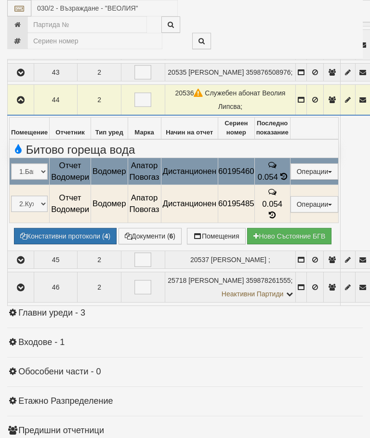
select select "10"
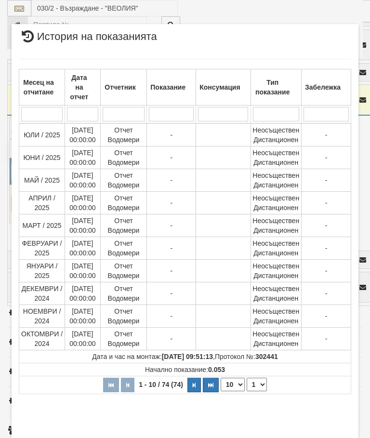
click at [259, 379] on select "1 2 3 4 5 6 7 8" at bounding box center [257, 384] width 20 height 13
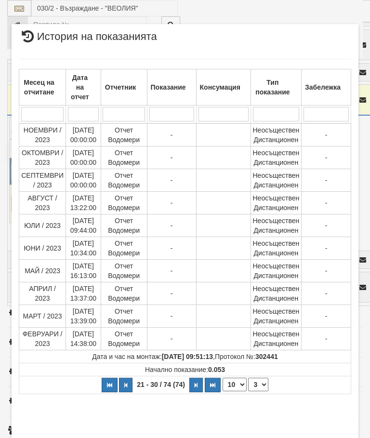
select select "3"
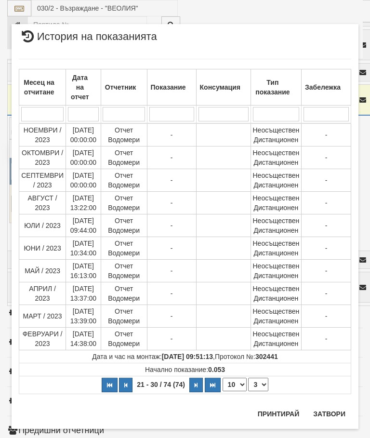
click at [333, 412] on button "Затвори" at bounding box center [329, 413] width 44 height 15
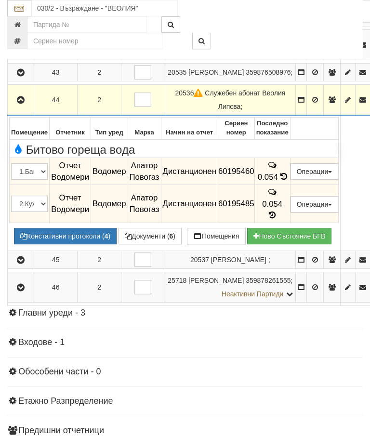
click at [24, 104] on icon "button" at bounding box center [21, 100] width 12 height 7
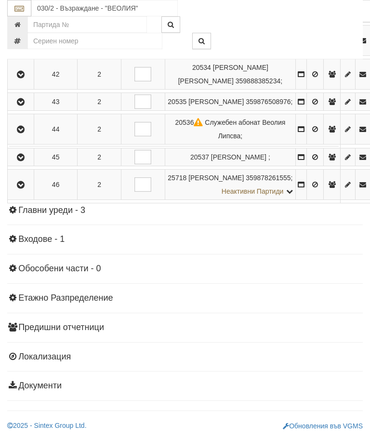
scroll to position [682, 0]
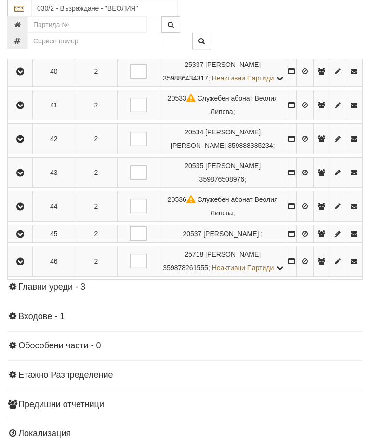
click at [26, 238] on icon "button" at bounding box center [20, 234] width 12 height 7
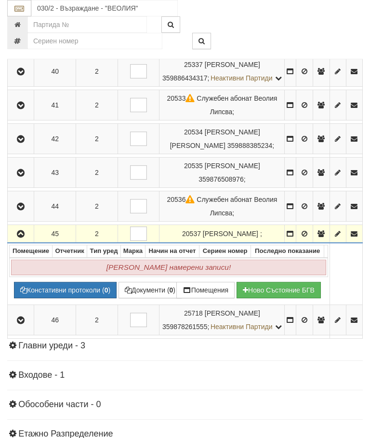
click at [18, 238] on icon "button" at bounding box center [21, 234] width 12 height 7
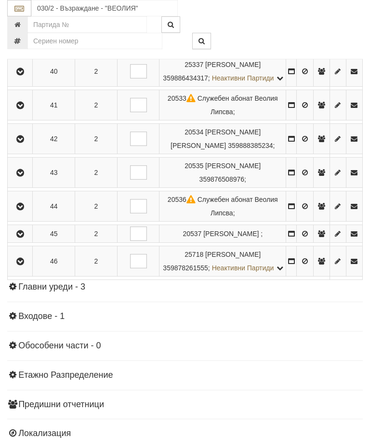
click at [22, 265] on icon "button" at bounding box center [20, 261] width 12 height 7
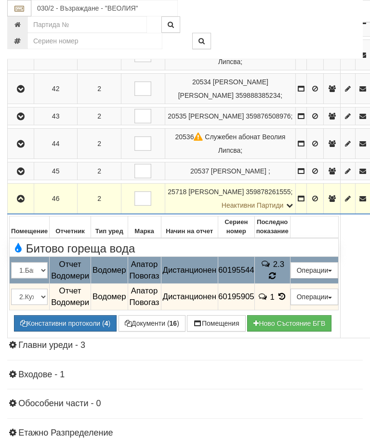
click at [277, 281] on icon at bounding box center [272, 276] width 9 height 10
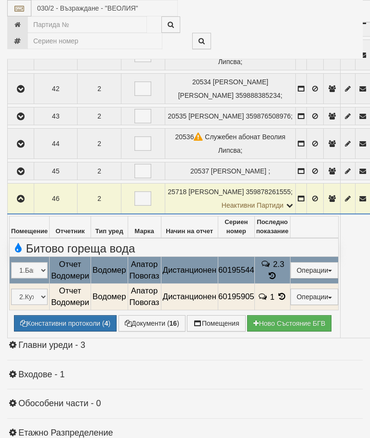
select select "10"
select select "1"
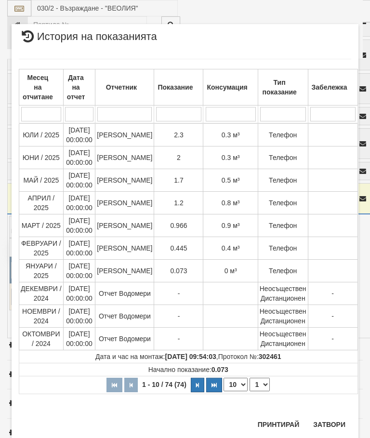
click at [329, 422] on button "Затвори" at bounding box center [329, 424] width 44 height 15
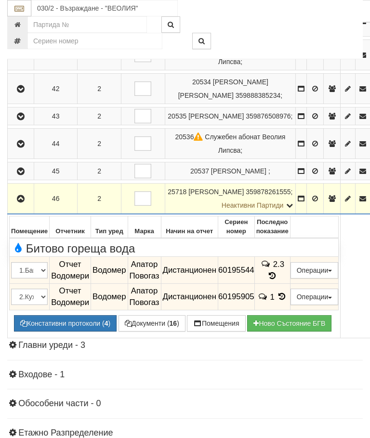
click at [28, 206] on button "button" at bounding box center [20, 198] width 23 height 14
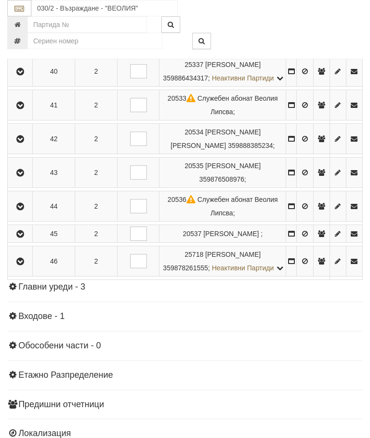
click at [14, 146] on button "button" at bounding box center [20, 139] width 22 height 14
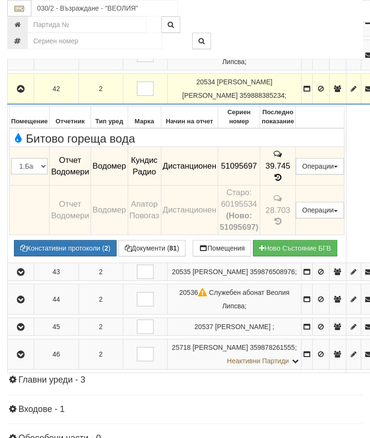
click at [17, 93] on icon "button" at bounding box center [21, 89] width 12 height 7
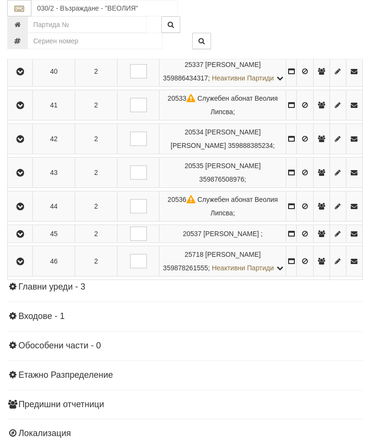
click at [22, 109] on icon "button" at bounding box center [20, 105] width 12 height 7
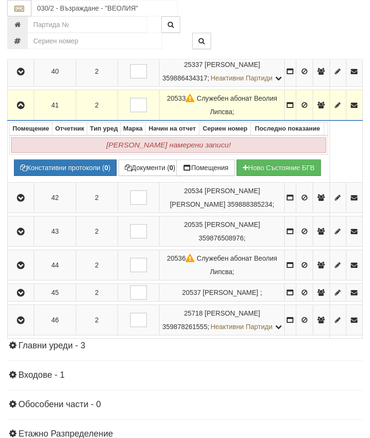
click at [21, 109] on icon "button" at bounding box center [21, 105] width 12 height 7
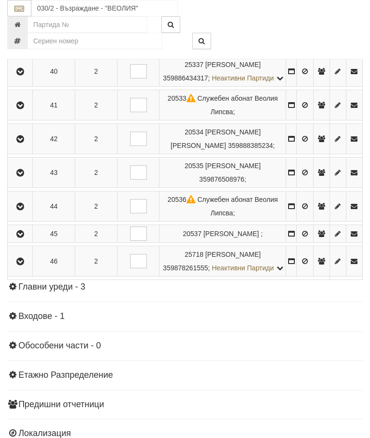
scroll to position [224, 0]
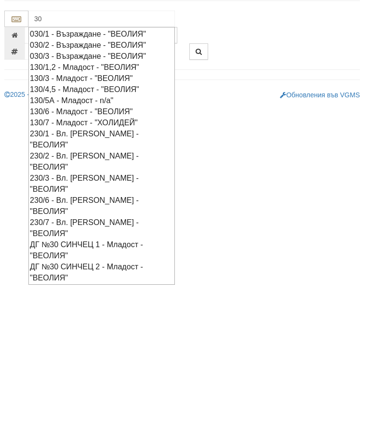
scroll to position [0, 3]
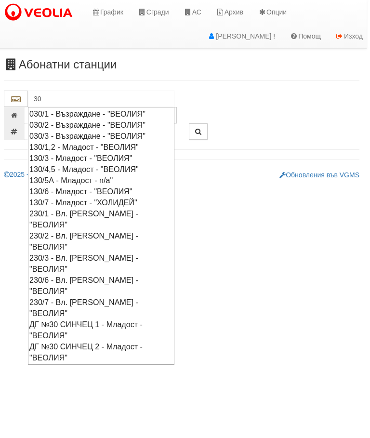
type input "3"
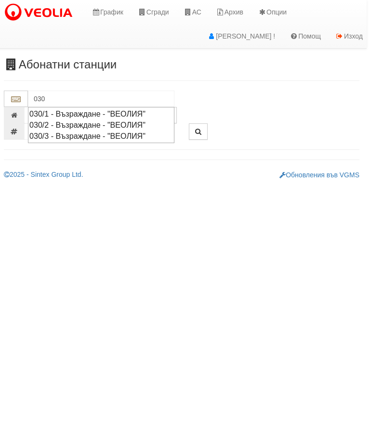
click at [128, 134] on div "030/3 - Възраждане - "ВЕОЛИЯ"" at bounding box center [101, 136] width 144 height 11
type input "030/3 - Възраждане - "ВЕОЛИЯ""
